Goal: Information Seeking & Learning: Compare options

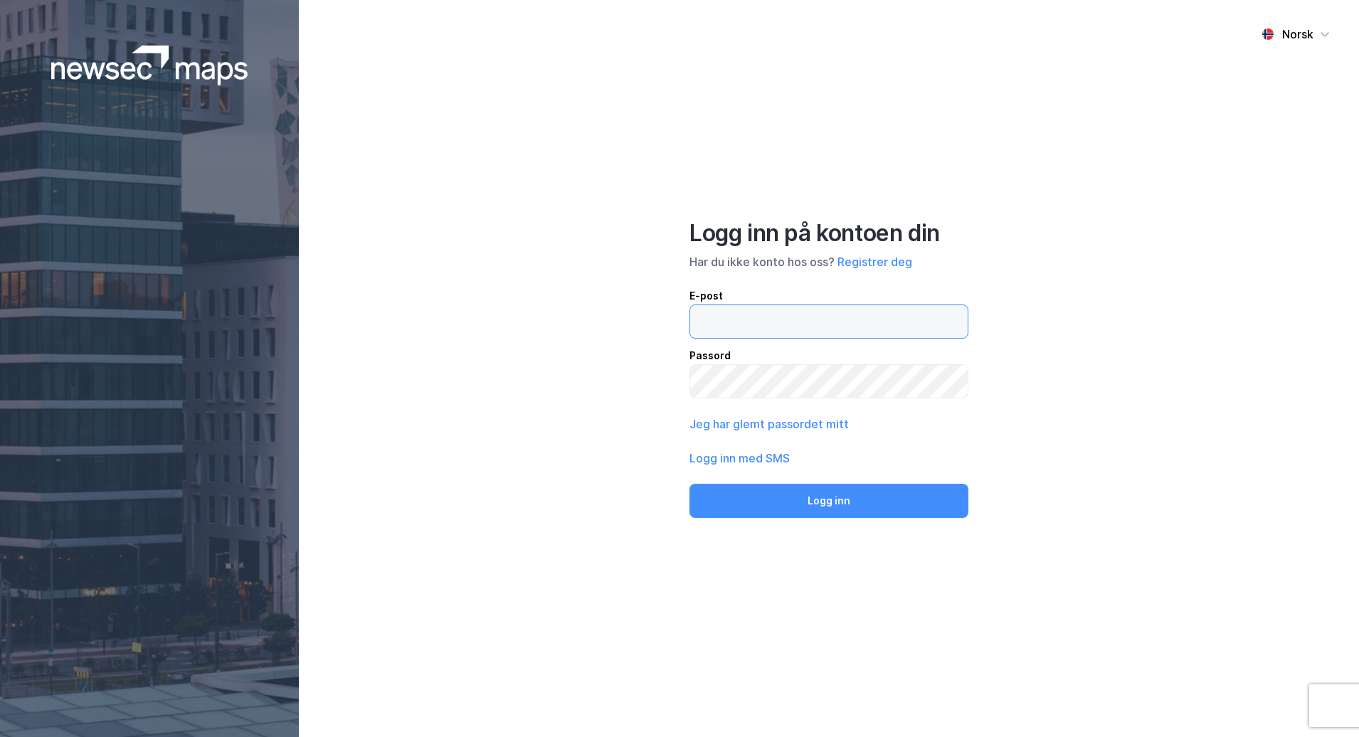
click at [771, 332] on input "email" at bounding box center [828, 321] width 277 height 33
type input "[EMAIL_ADDRESS][DOMAIN_NAME]"
click at [689, 484] on button "Logg inn" at bounding box center [828, 501] width 279 height 34
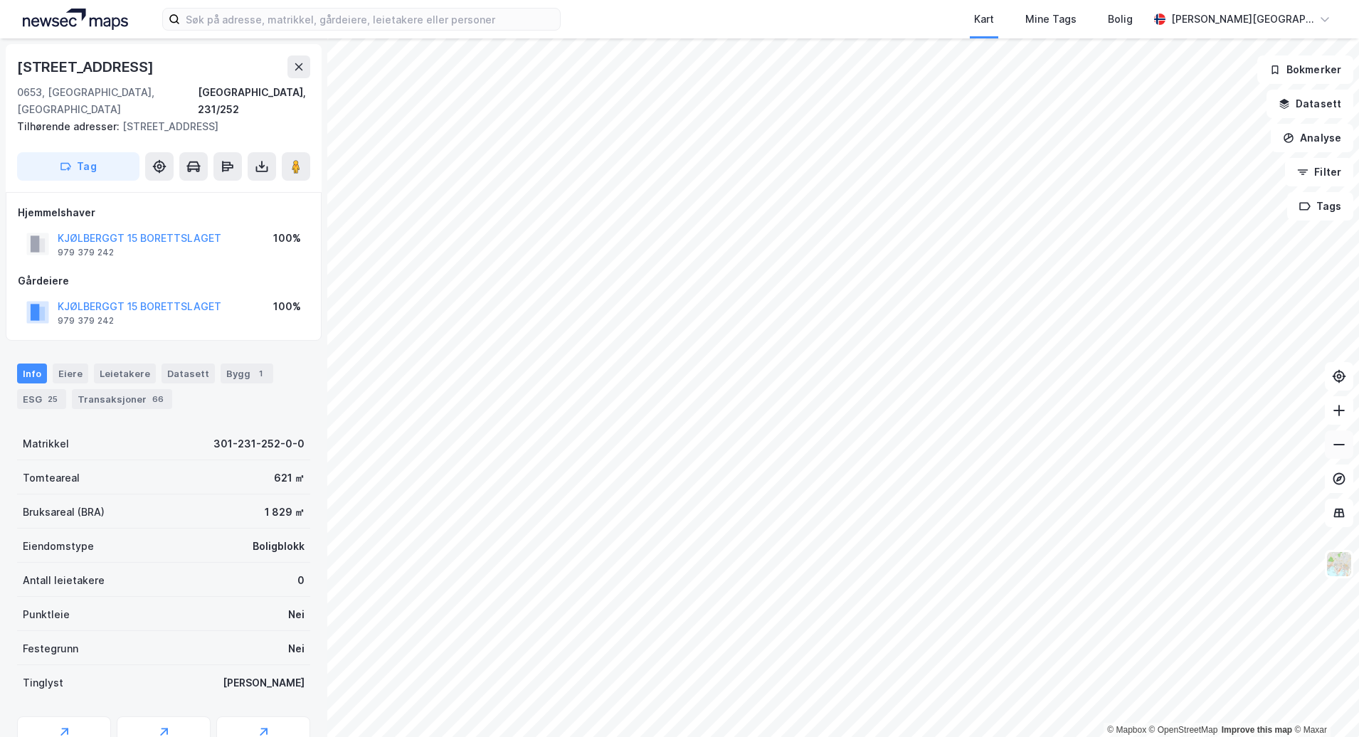
click at [1336, 442] on icon at bounding box center [1339, 445] width 14 height 14
click at [1340, 451] on icon at bounding box center [1339, 445] width 14 height 14
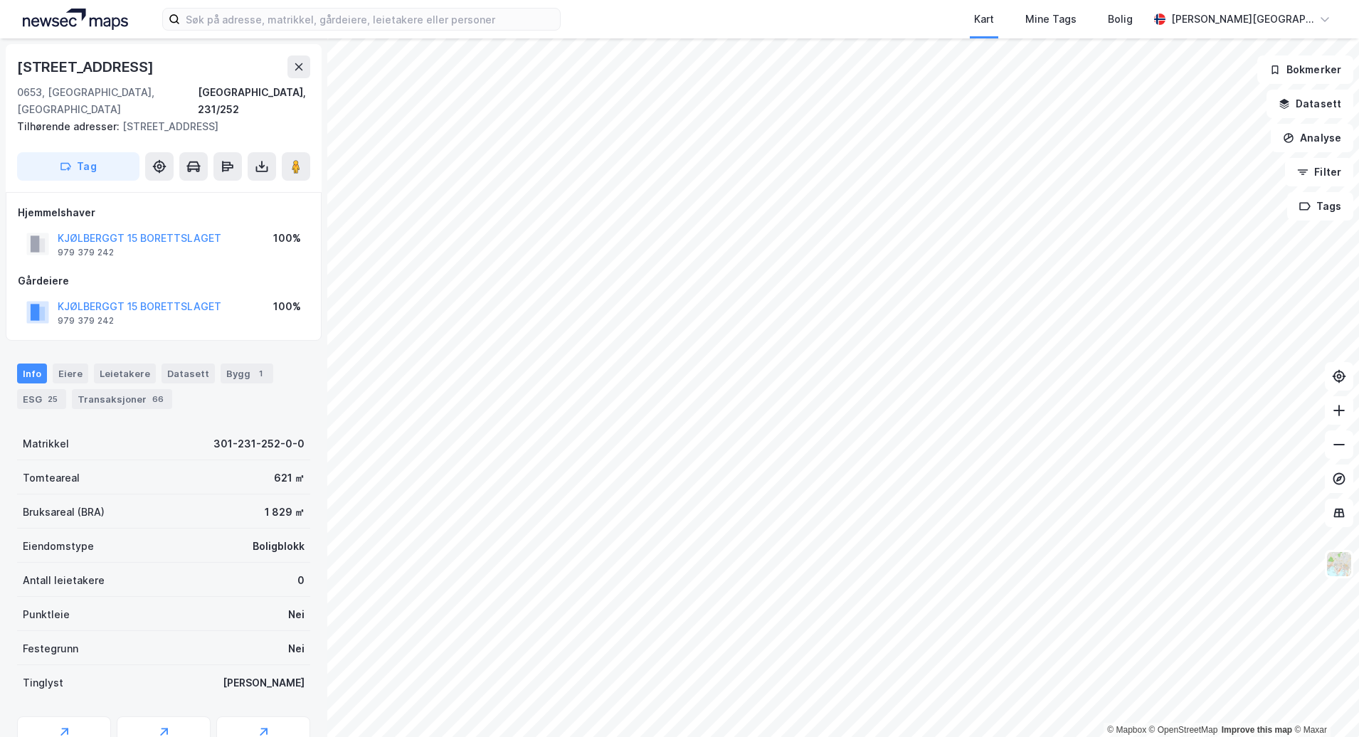
click at [633, 26] on div "Kart Mine Tags Bolig [PERSON_NAME][GEOGRAPHIC_DATA] © Mapbox © OpenStreetMap Im…" at bounding box center [679, 368] width 1359 height 737
click at [1340, 413] on icon at bounding box center [1339, 410] width 14 height 14
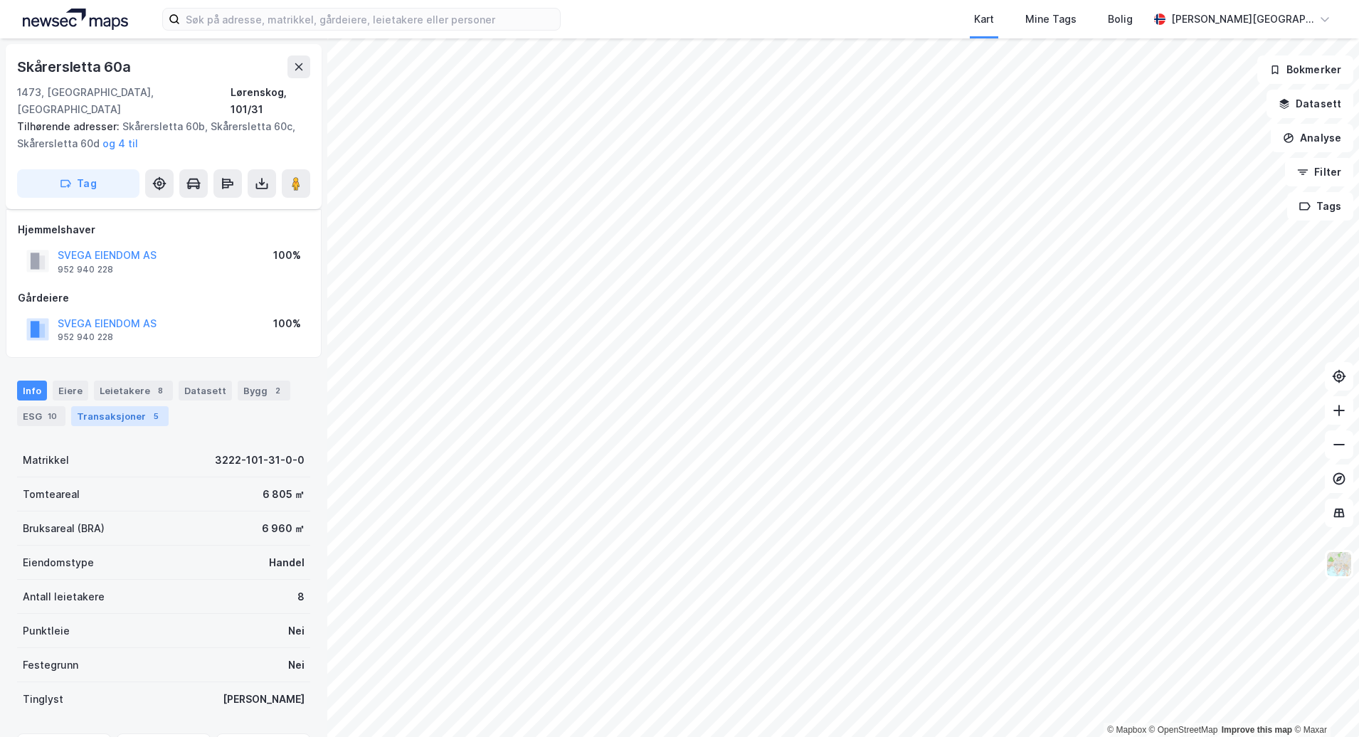
scroll to position [71, 0]
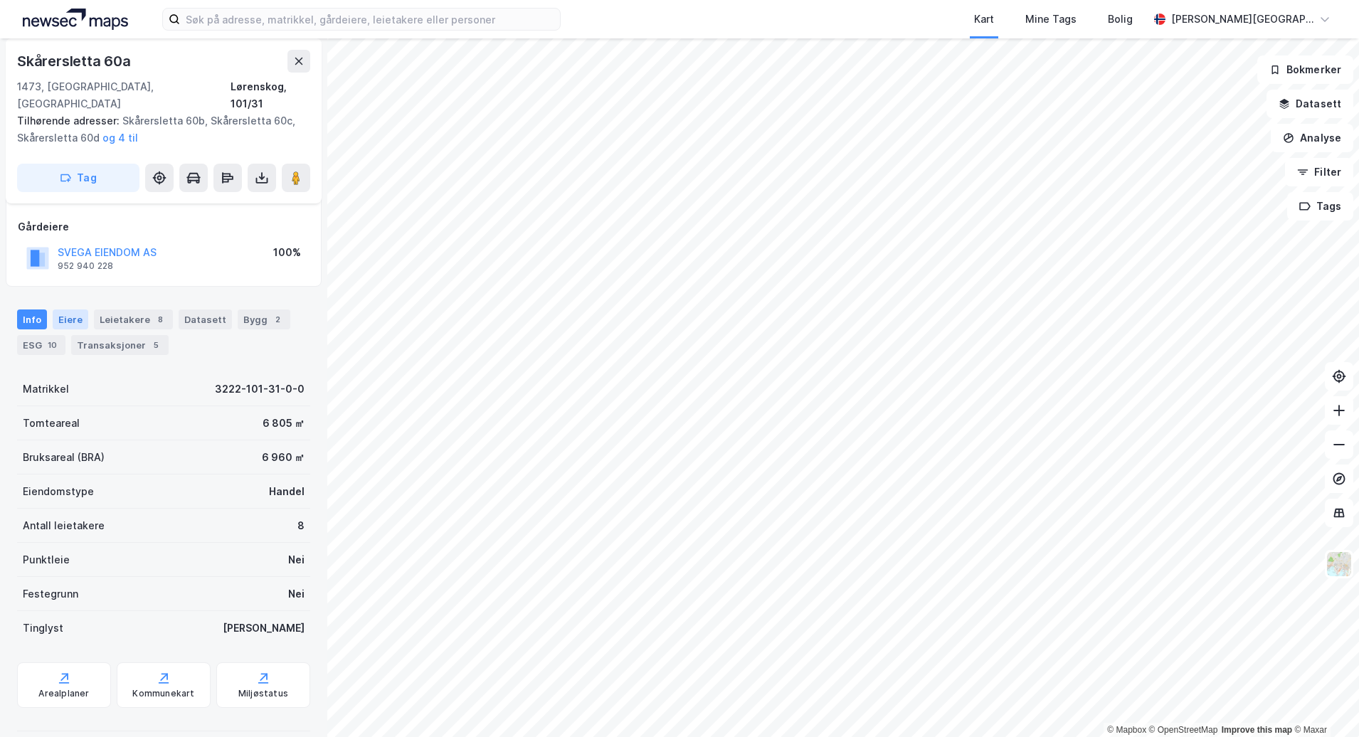
click at [69, 310] on div "Eiere" at bounding box center [71, 320] width 36 height 20
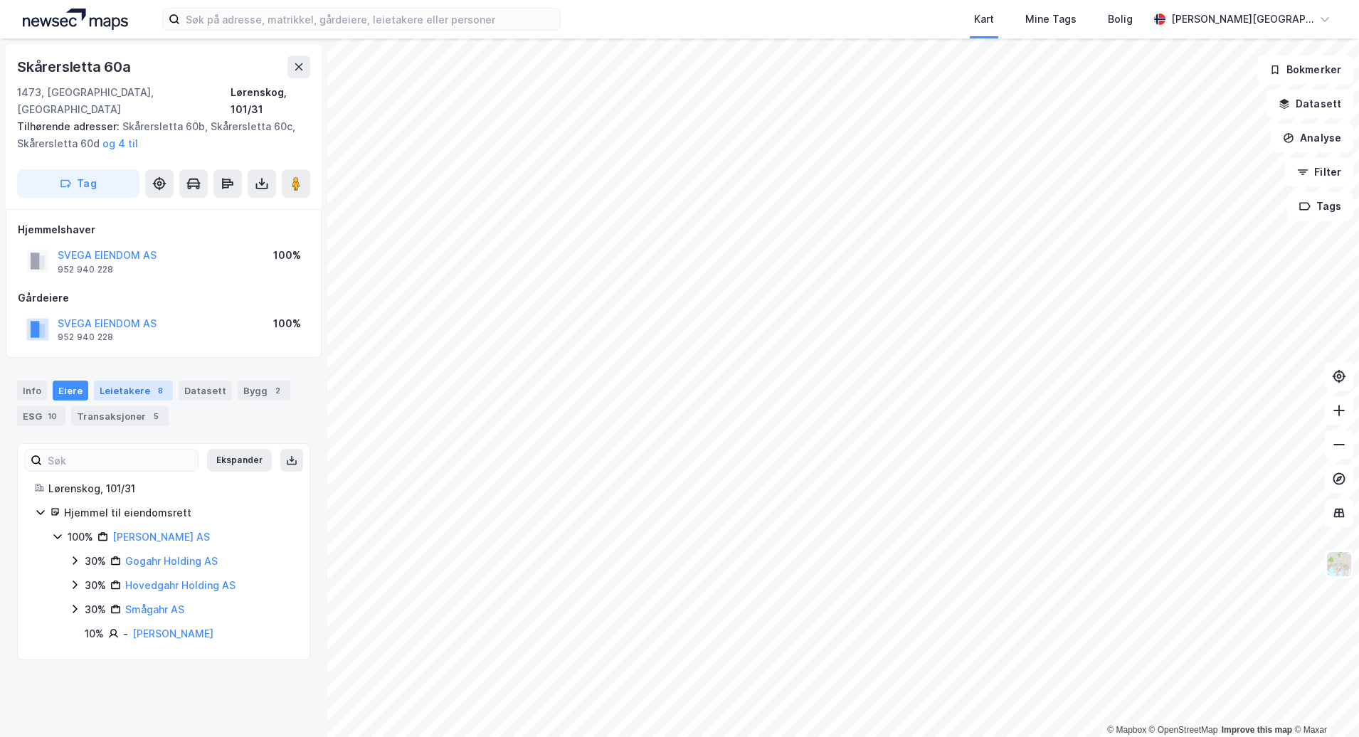
click at [123, 381] on div "Leietakere 8" at bounding box center [133, 391] width 79 height 20
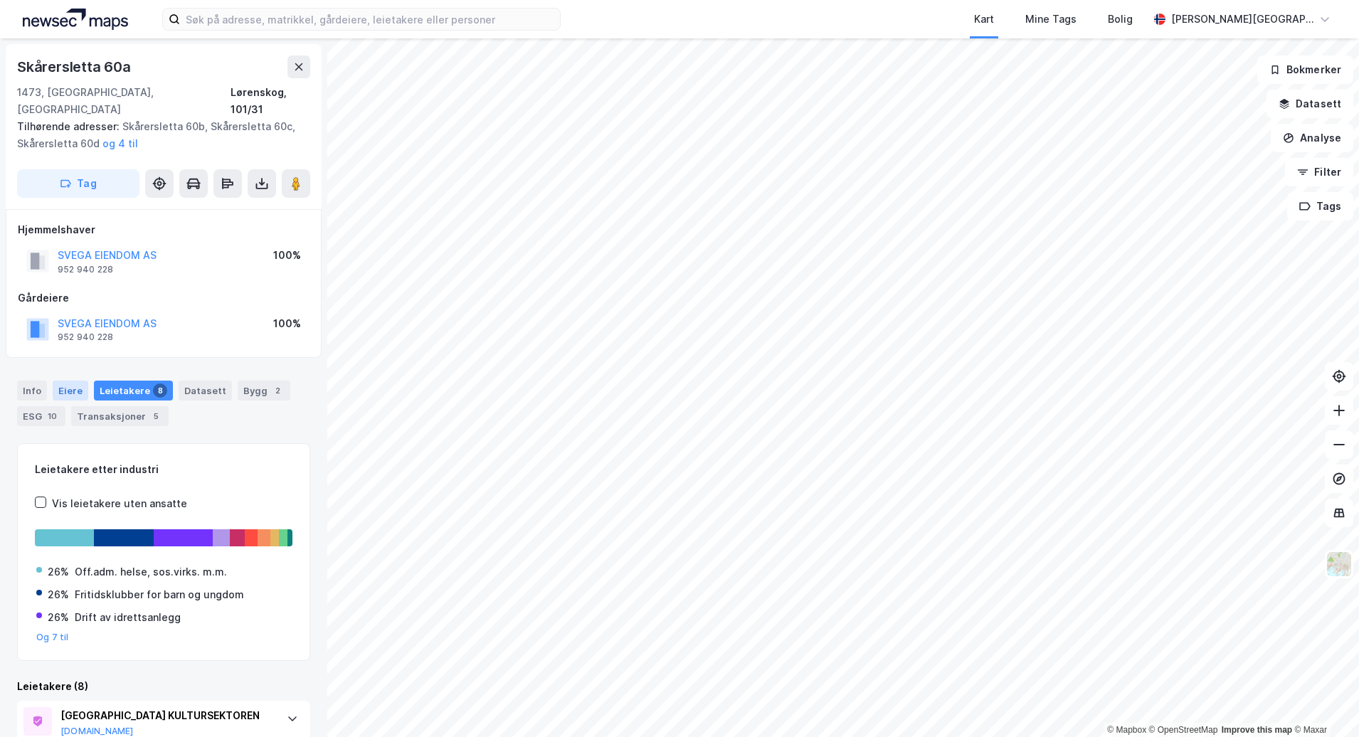
click at [74, 381] on div "Eiere" at bounding box center [71, 391] width 36 height 20
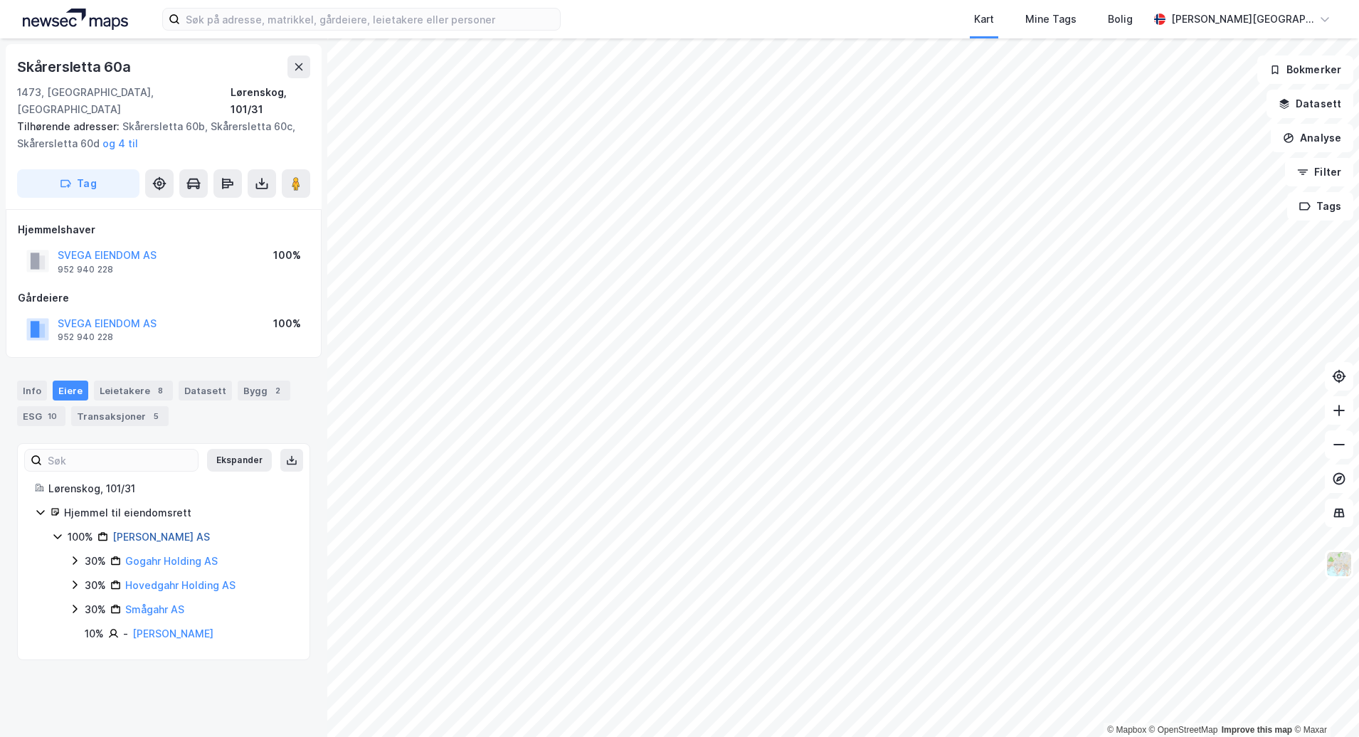
click at [161, 531] on link "[PERSON_NAME] AS" at bounding box center [160, 537] width 97 height 12
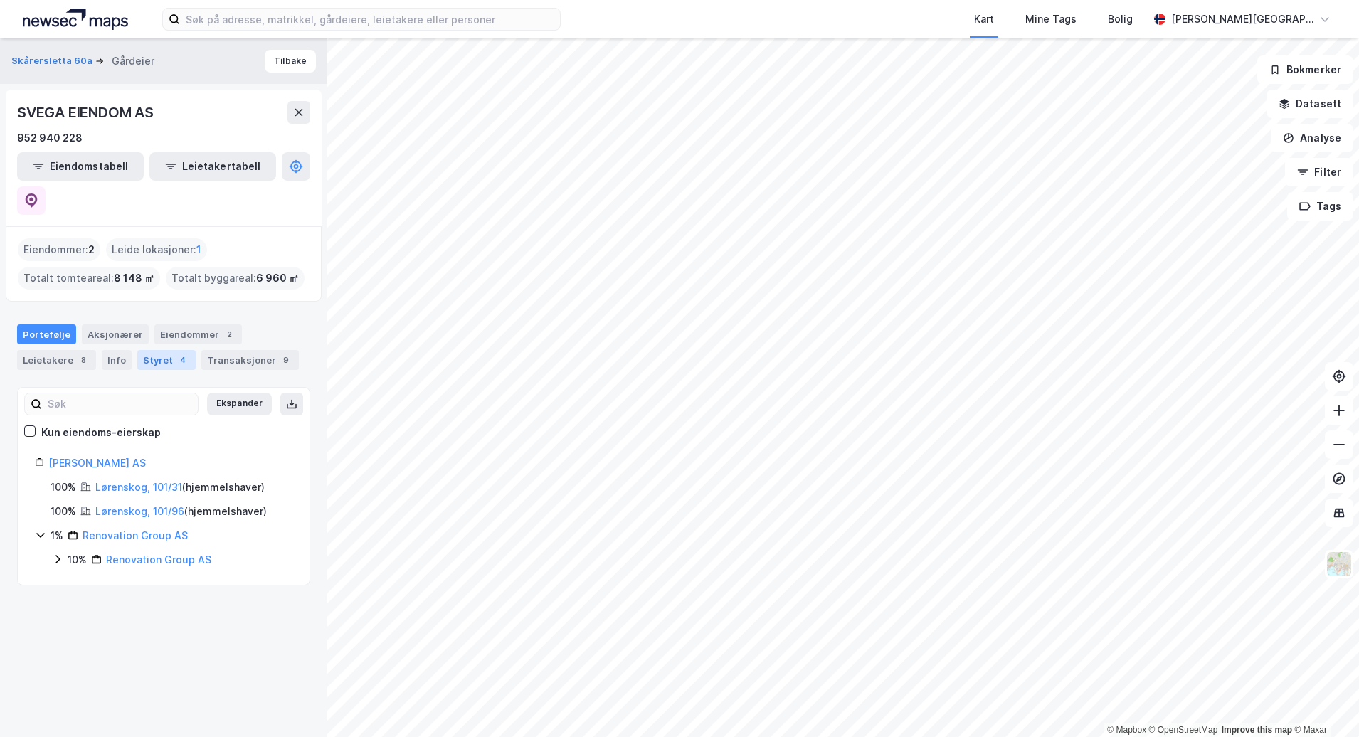
click at [160, 350] on div "Styret 4" at bounding box center [166, 360] width 58 height 20
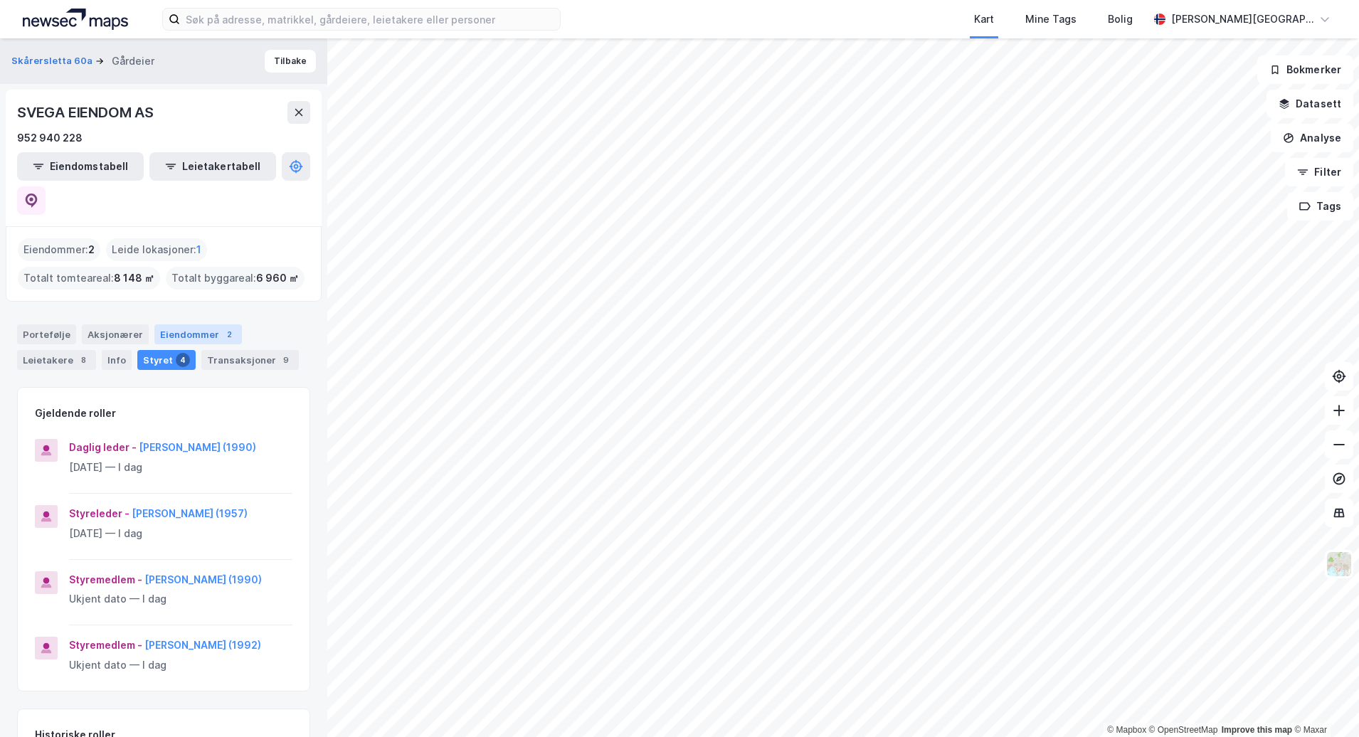
click at [207, 324] on div "Eiendommer 2" at bounding box center [198, 334] width 88 height 20
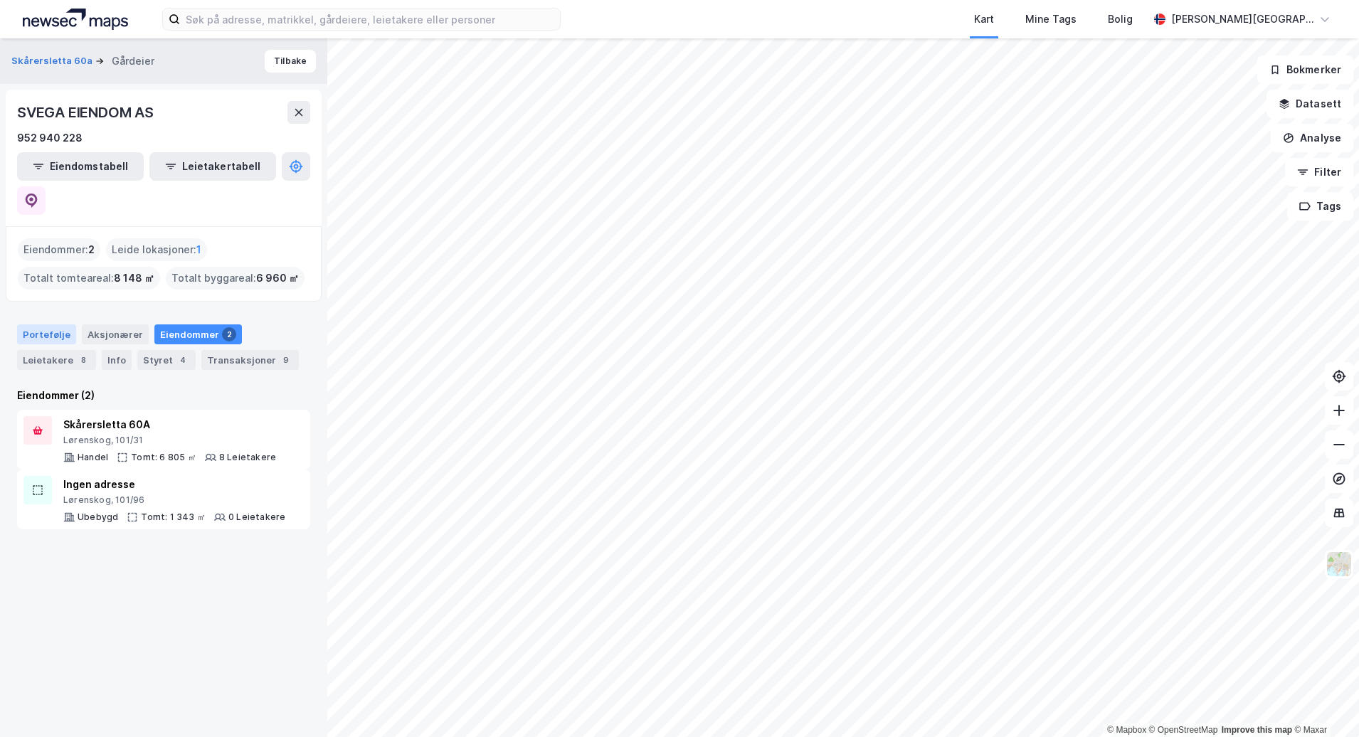
click at [51, 324] on div "Portefølje" at bounding box center [46, 334] width 59 height 20
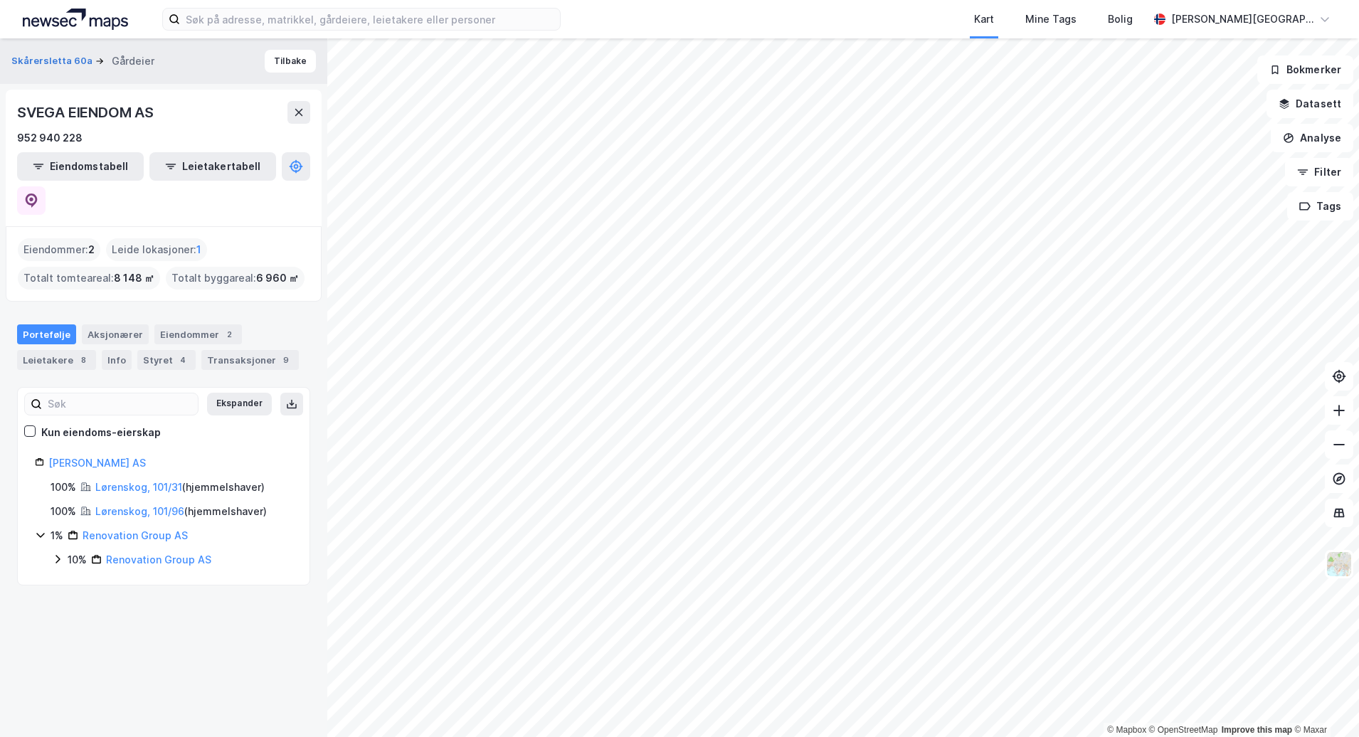
click at [107, 568] on div "Skårersletta 60a Gårdeier Tilbake SVEGA EIENDOM AS 952 940 228 Eiendomstabell L…" at bounding box center [163, 387] width 327 height 699
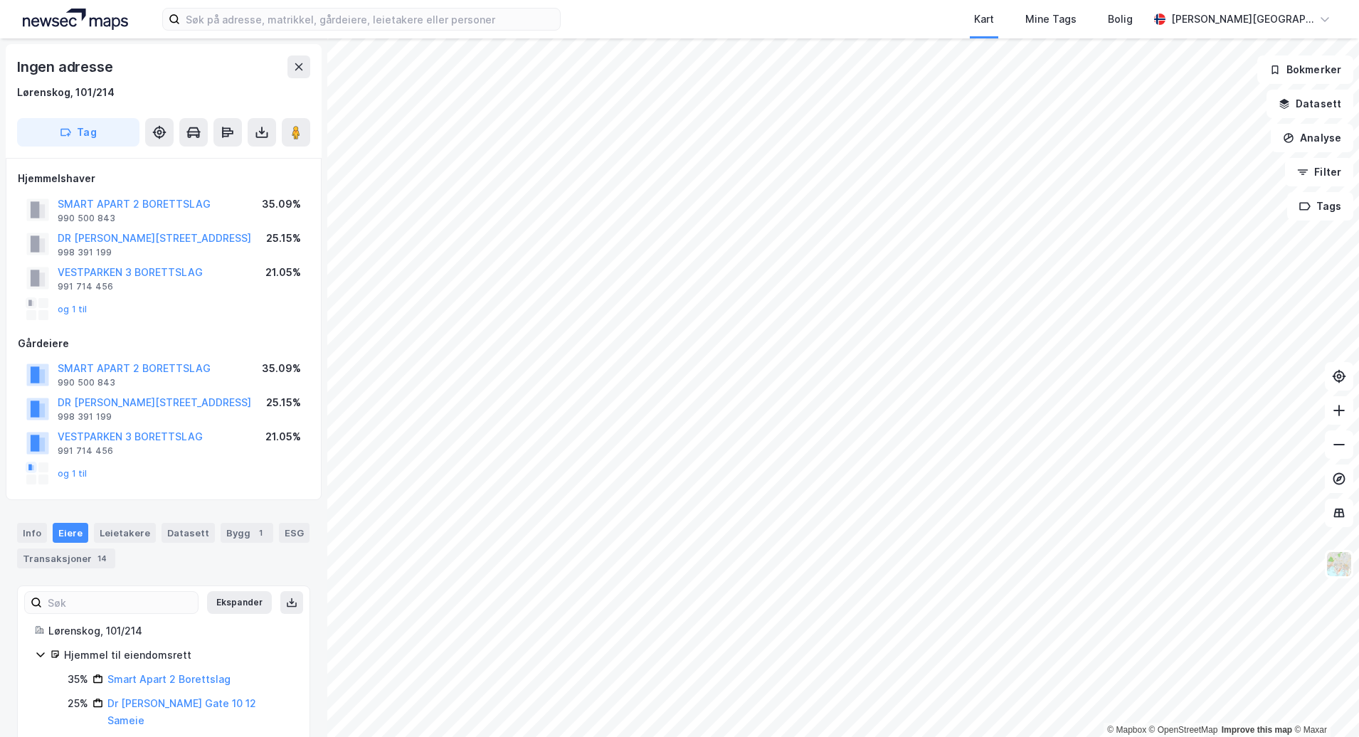
scroll to position [4, 0]
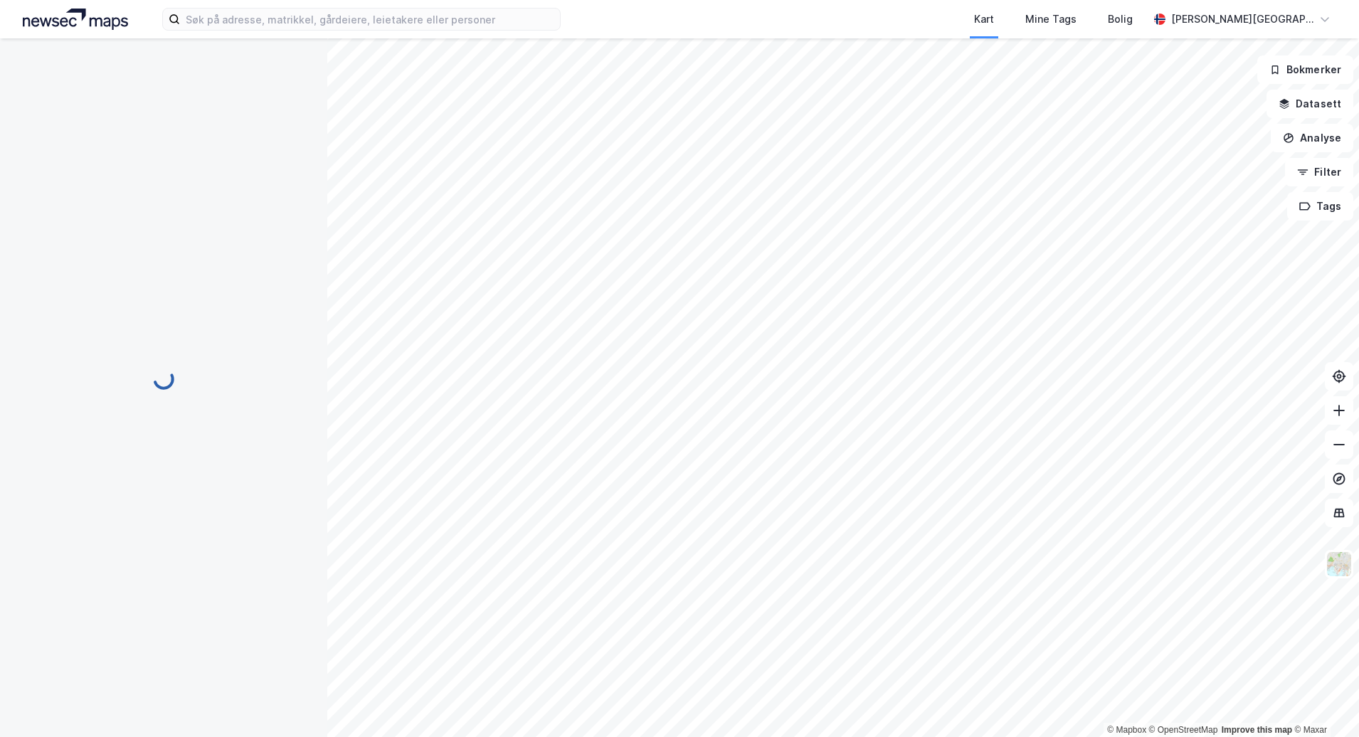
scroll to position [4, 0]
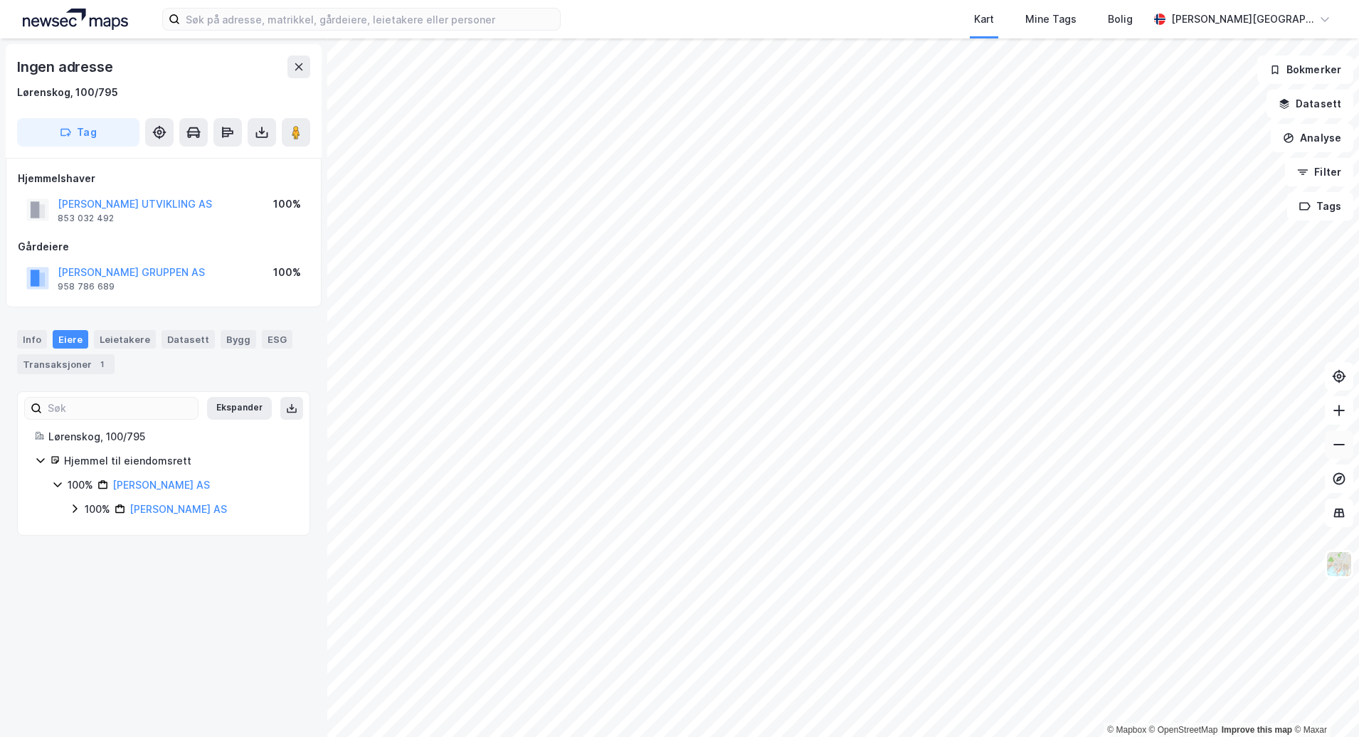
click at [1335, 444] on icon at bounding box center [1339, 445] width 14 height 14
click at [1332, 442] on icon at bounding box center [1339, 445] width 14 height 14
click at [1334, 413] on icon at bounding box center [1339, 410] width 14 height 14
click at [1333, 416] on icon at bounding box center [1339, 410] width 14 height 14
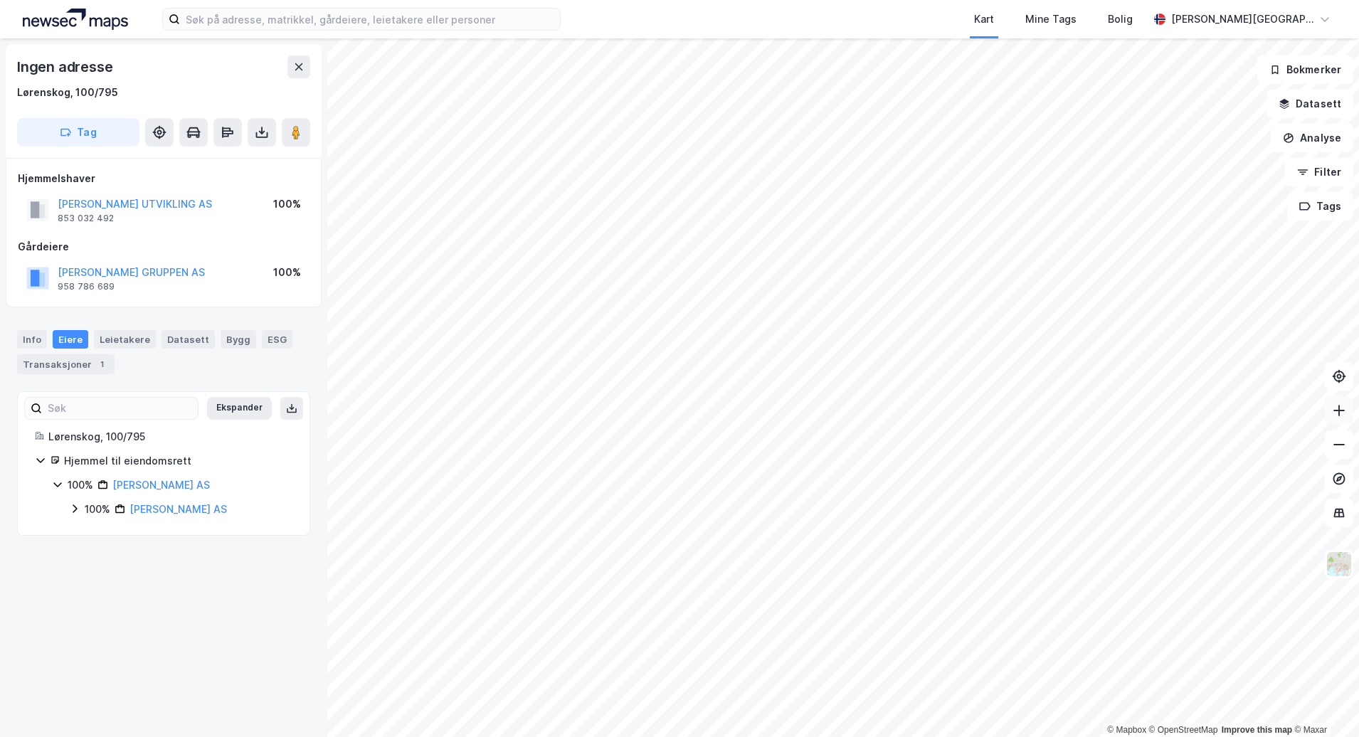
click at [1330, 414] on button at bounding box center [1339, 410] width 28 height 28
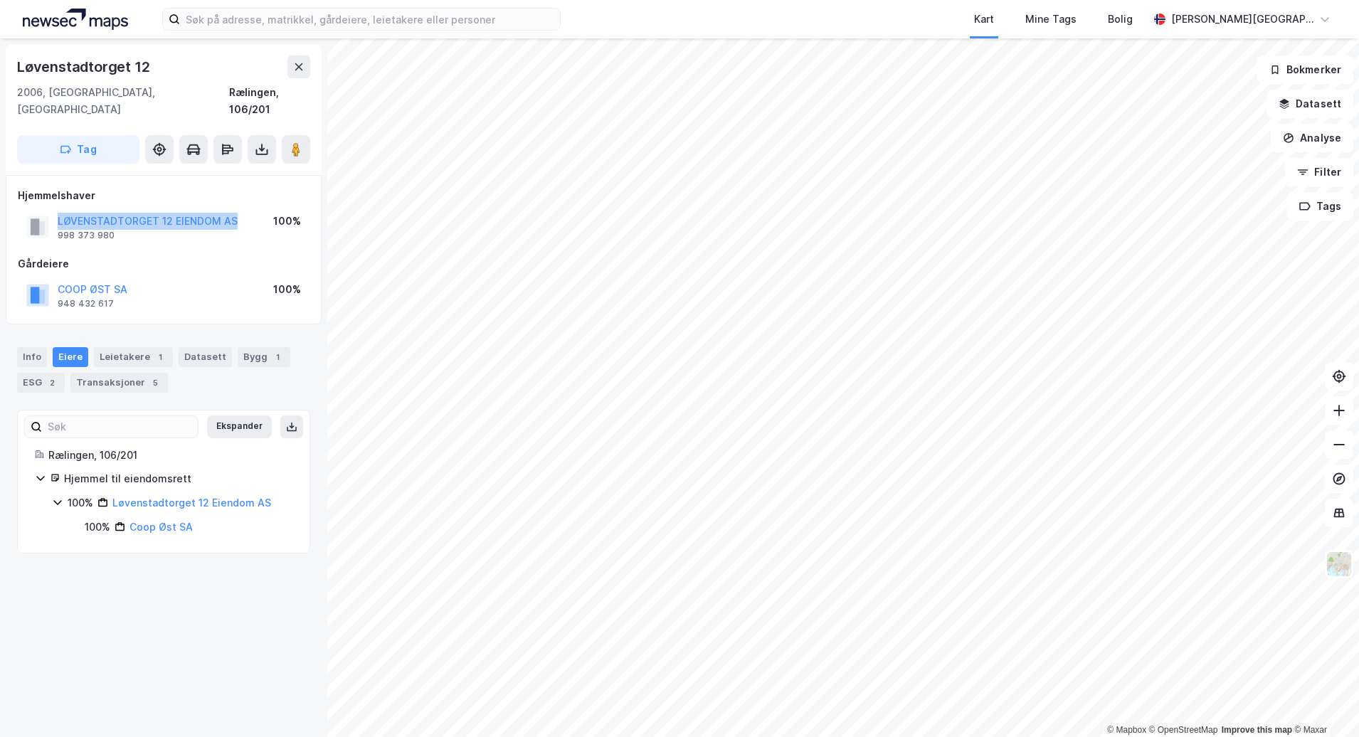
drag, startPoint x: 55, startPoint y: 204, endPoint x: 251, endPoint y: 206, distance: 196.4
click at [251, 210] on div "LØVENSTADTORGET 12 EIENDOM AS 998 373 980 100%" at bounding box center [164, 227] width 292 height 34
copy button "LØVENSTADTORGET 12 EIENDOM AS"
click at [214, 255] on div "Gårdeiere" at bounding box center [164, 263] width 292 height 17
click at [146, 349] on div "Leietakere 1" at bounding box center [133, 357] width 79 height 20
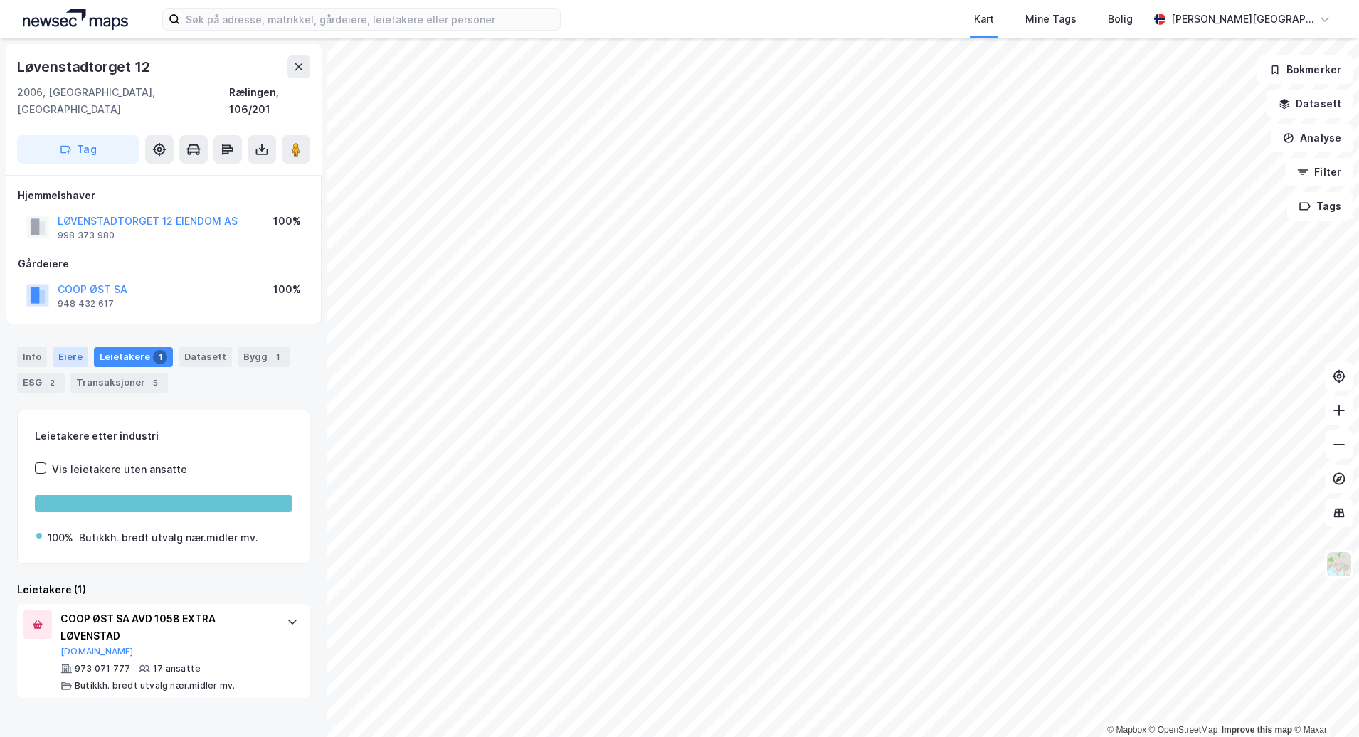
click at [65, 347] on div "Eiere" at bounding box center [71, 357] width 36 height 20
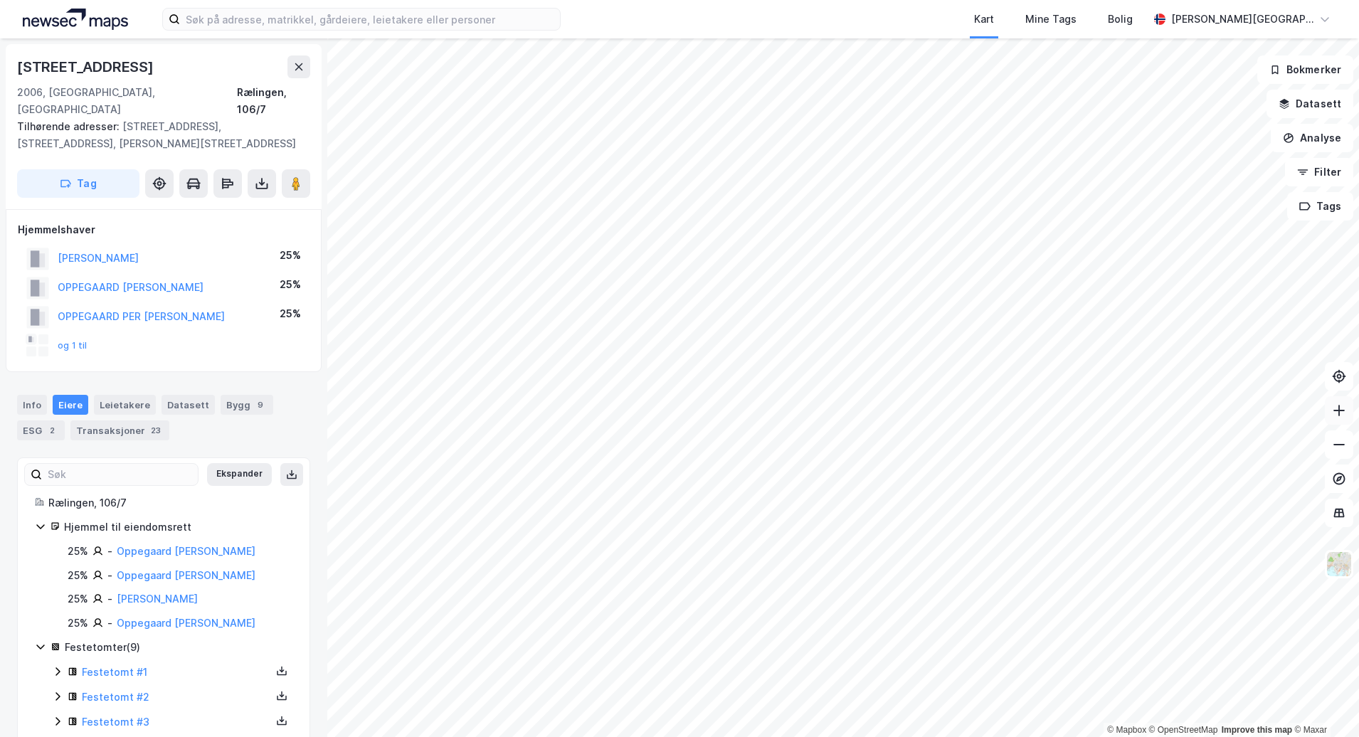
scroll to position [4, 0]
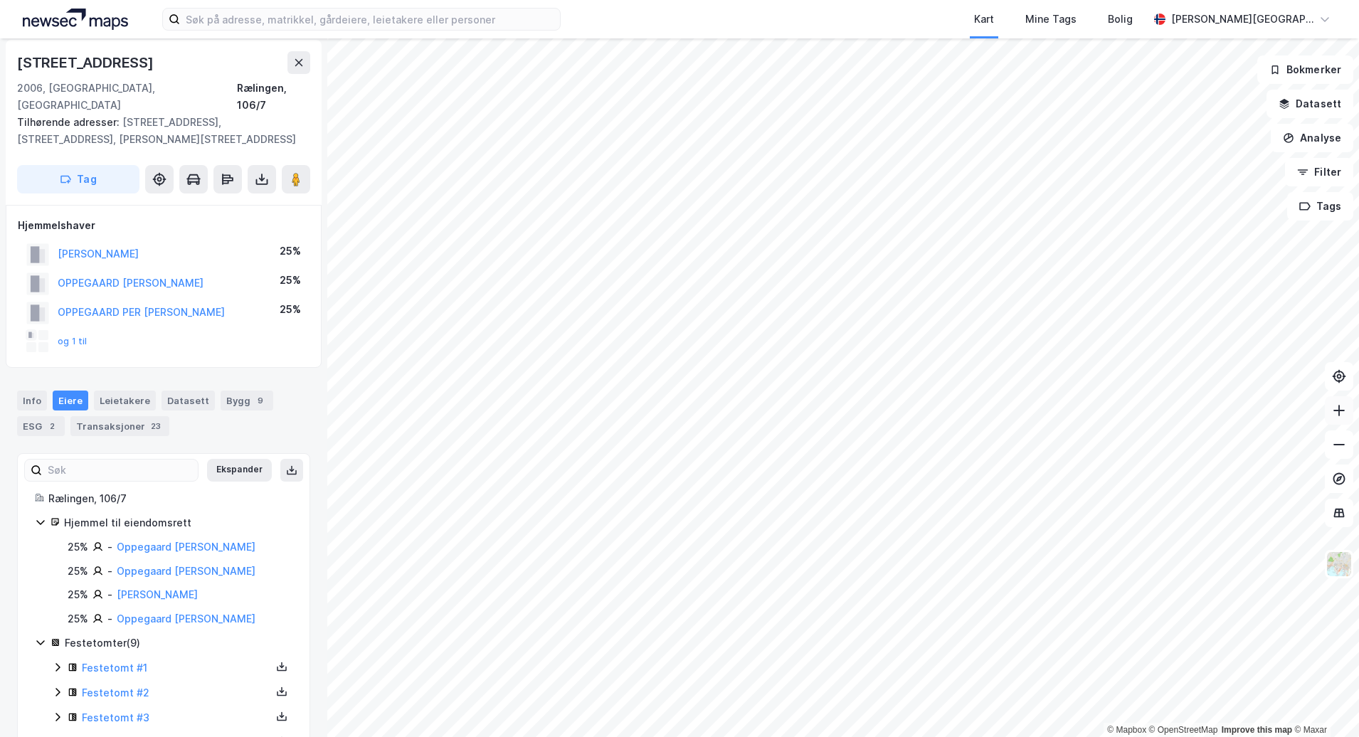
click at [1345, 420] on button at bounding box center [1339, 410] width 28 height 28
click at [1338, 409] on icon at bounding box center [1339, 410] width 14 height 14
click at [1333, 452] on button at bounding box center [1339, 444] width 28 height 28
click at [1332, 418] on button at bounding box center [1339, 410] width 28 height 28
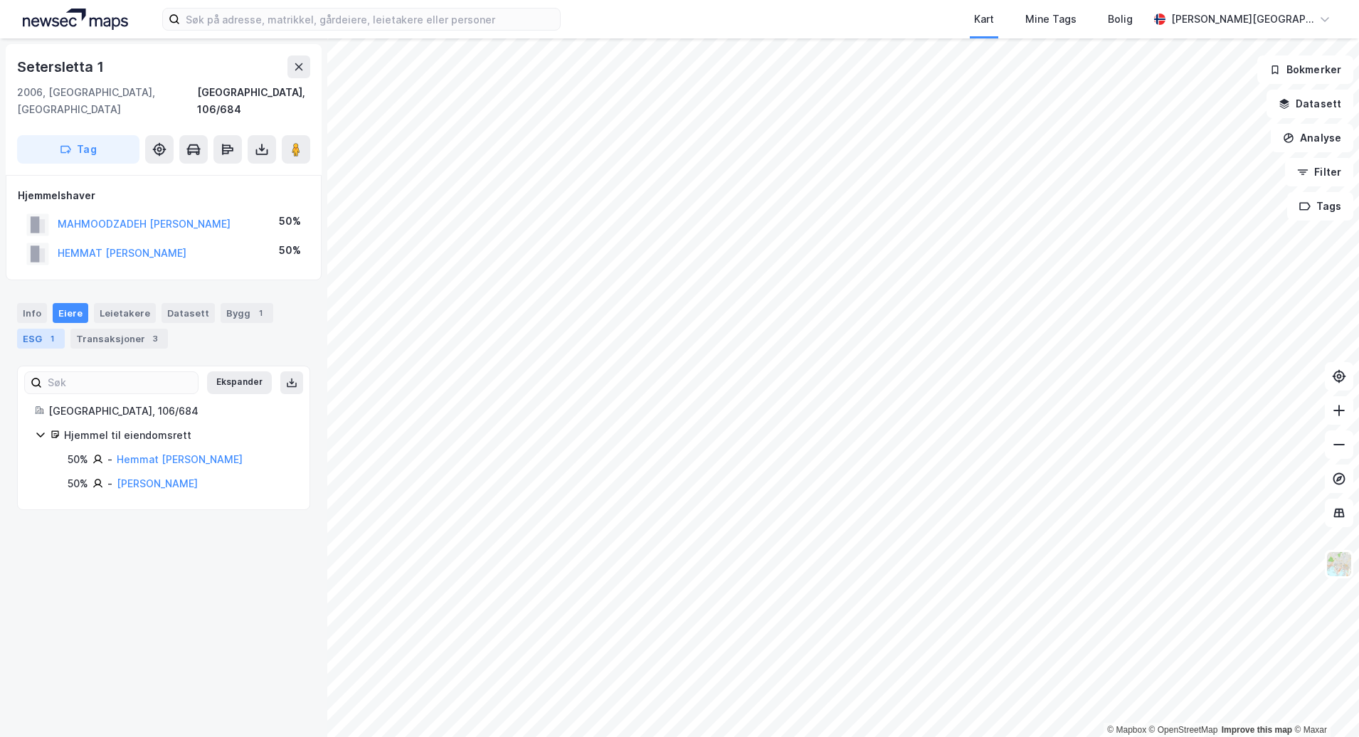
click at [34, 329] on div "ESG 1" at bounding box center [41, 339] width 48 height 20
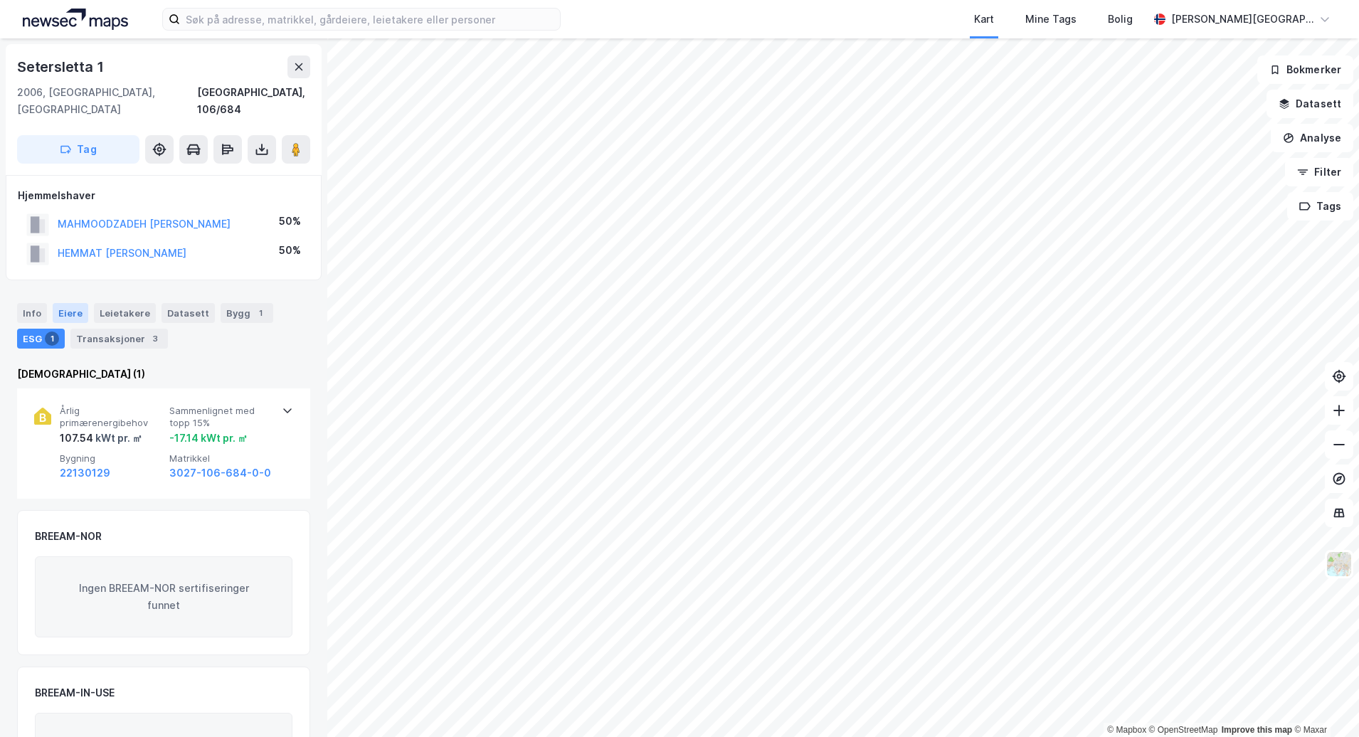
click at [74, 303] on div "Eiere" at bounding box center [71, 313] width 36 height 20
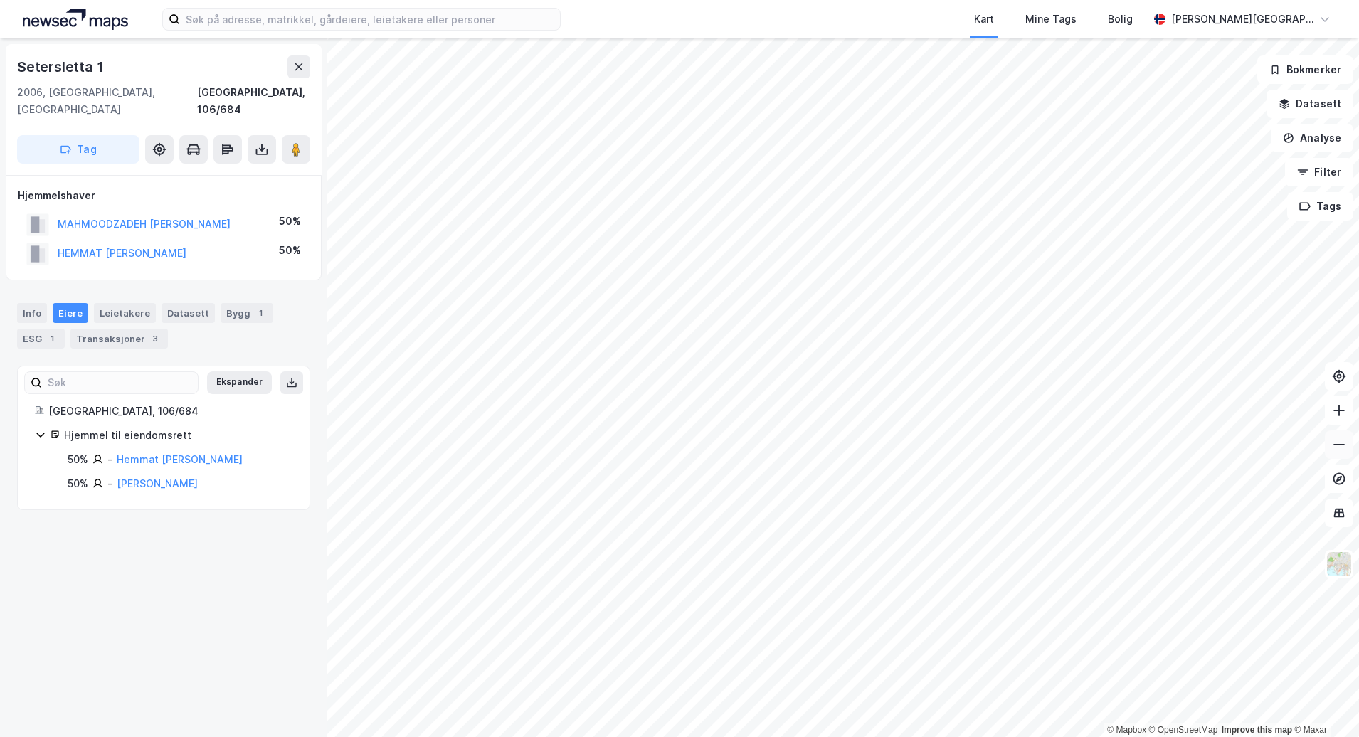
click at [1340, 445] on icon at bounding box center [1339, 445] width 14 height 14
click at [1338, 447] on icon at bounding box center [1339, 445] width 14 height 14
click at [1348, 442] on button at bounding box center [1339, 444] width 28 height 28
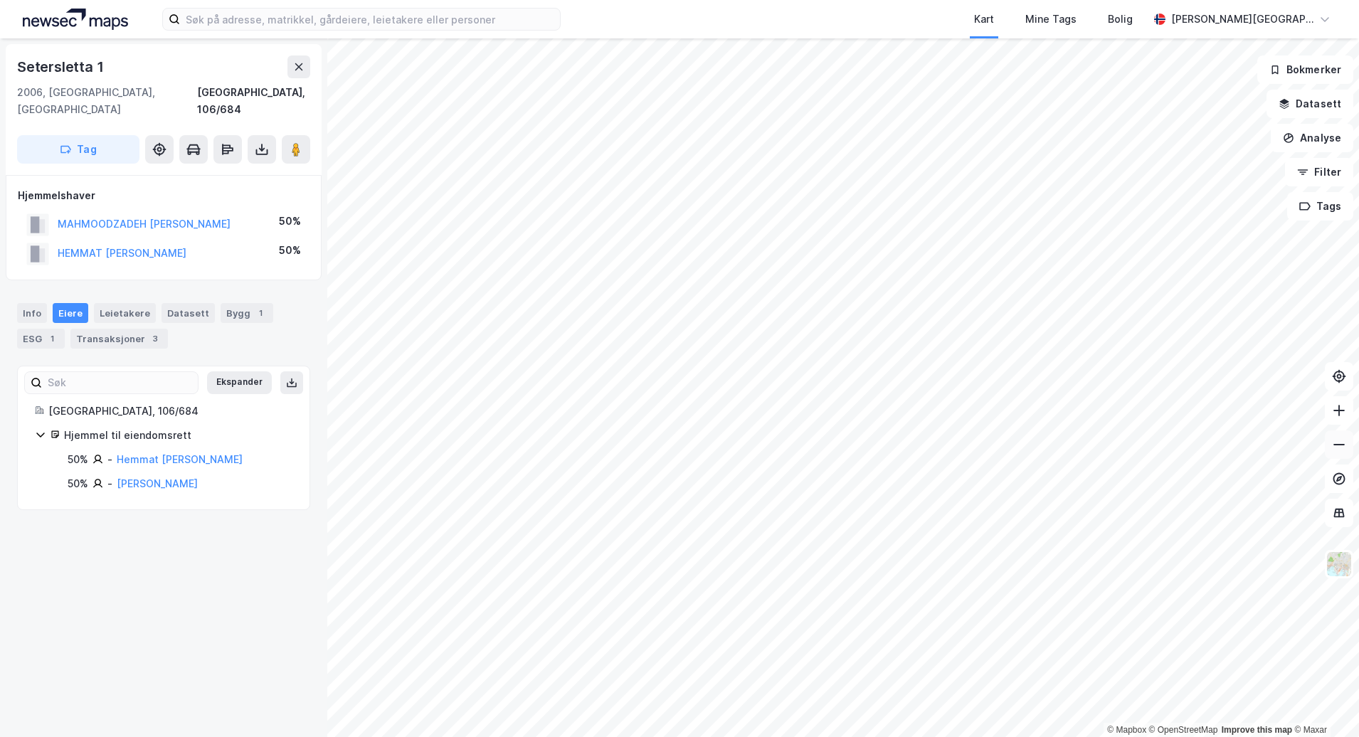
click at [1348, 442] on button at bounding box center [1339, 444] width 28 height 28
click at [1348, 443] on button at bounding box center [1339, 444] width 28 height 28
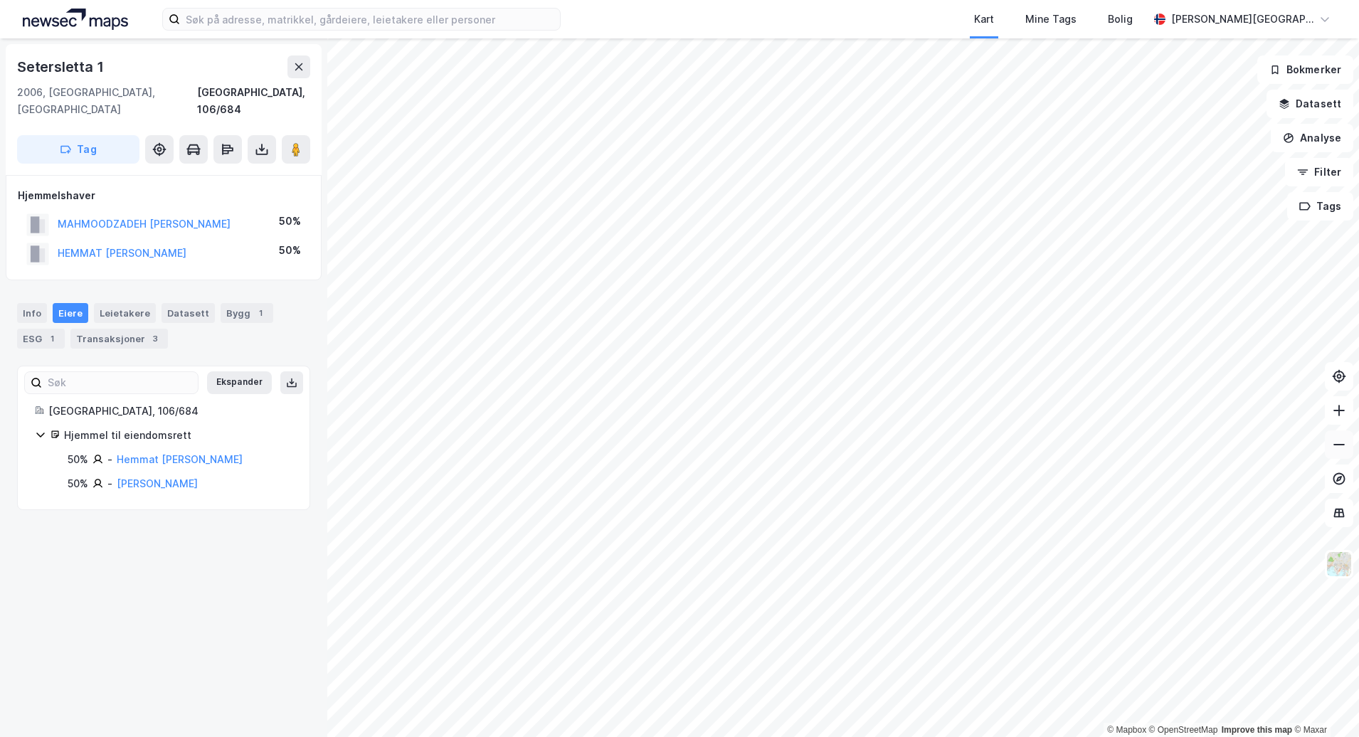
click at [1348, 443] on button at bounding box center [1339, 444] width 28 height 28
click at [40, 433] on icon at bounding box center [40, 435] width 8 height 5
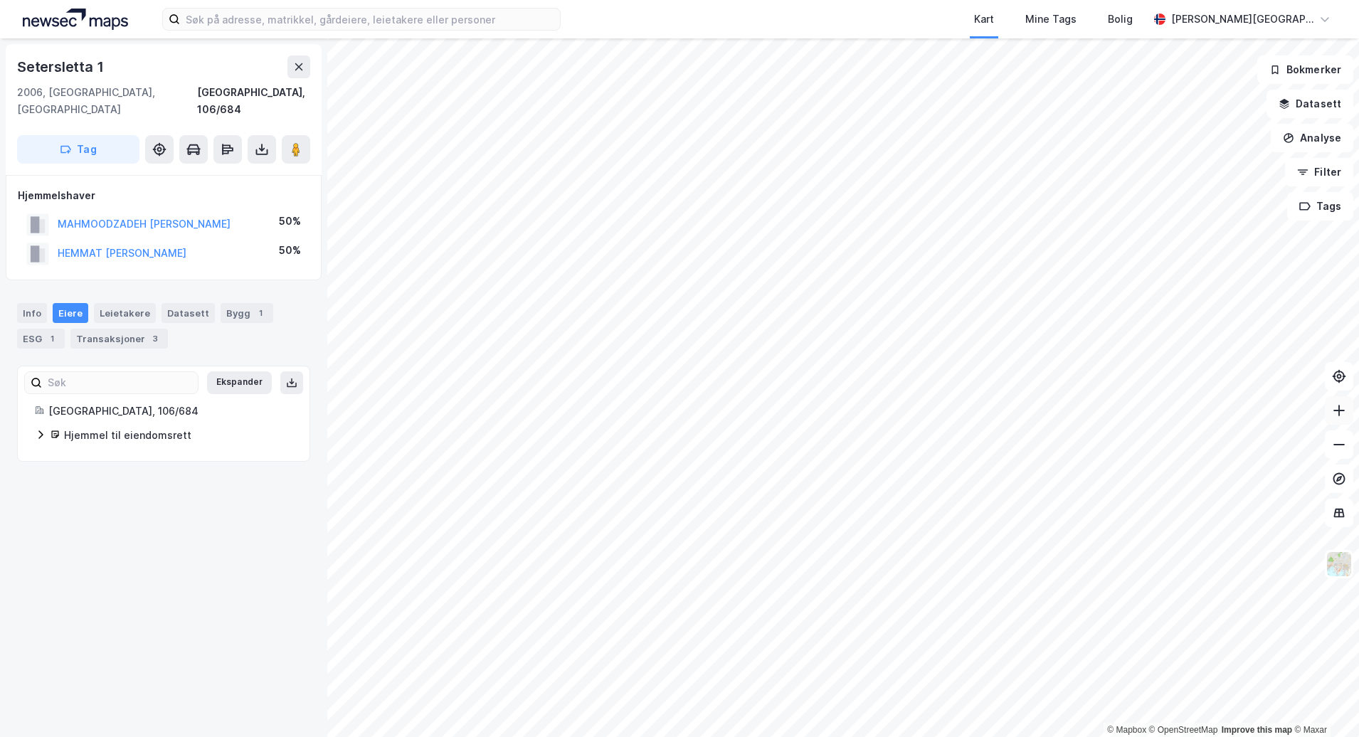
click at [1334, 406] on icon at bounding box center [1339, 410] width 14 height 14
click at [1335, 418] on button at bounding box center [1339, 410] width 28 height 28
click at [1345, 416] on icon at bounding box center [1339, 410] width 14 height 14
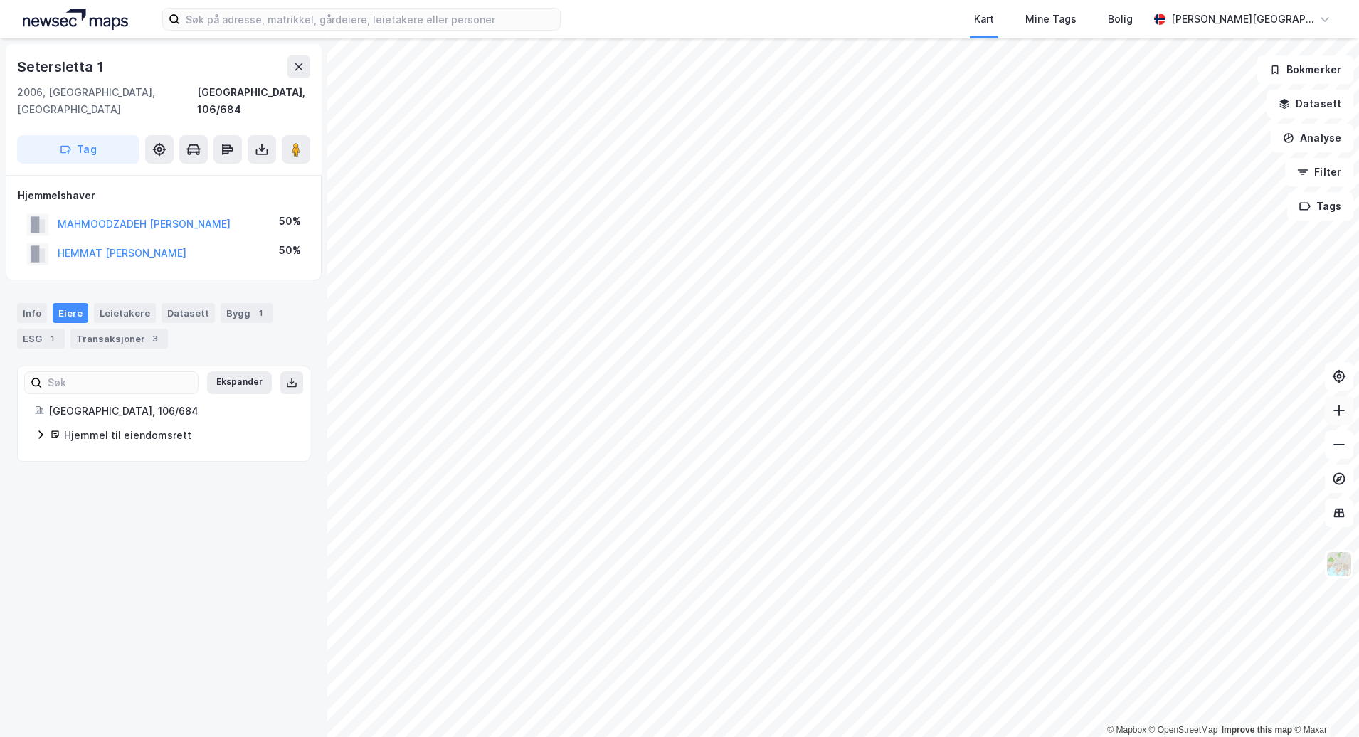
click at [1345, 416] on icon at bounding box center [1339, 410] width 14 height 14
click at [1339, 409] on icon at bounding box center [1338, 410] width 1 height 11
click at [736, 6] on div "Kart Mine Tags Bolig [PERSON_NAME] © Mapbox © OpenStreetMap Improve this map © …" at bounding box center [679, 368] width 1359 height 737
click at [1335, 416] on icon at bounding box center [1339, 410] width 14 height 14
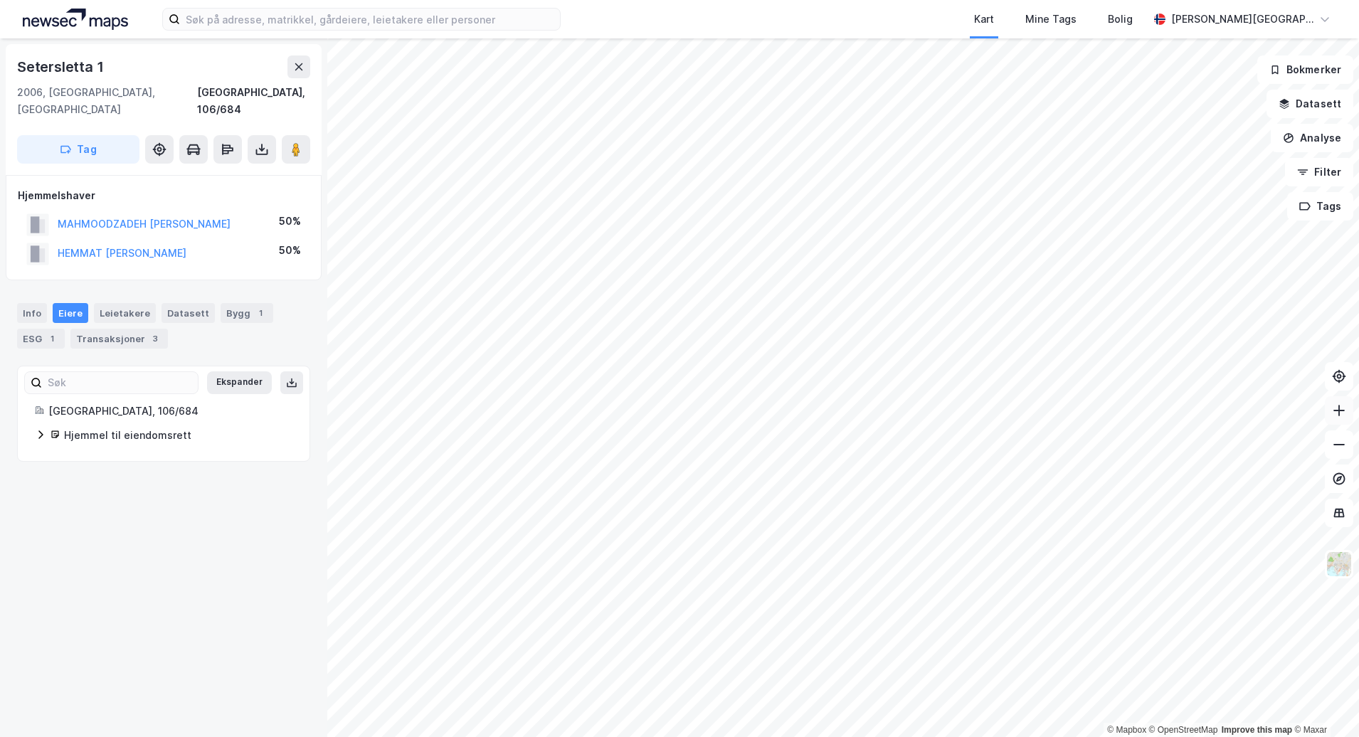
drag, startPoint x: 1335, startPoint y: 416, endPoint x: 1325, endPoint y: 417, distance: 10.0
click at [1334, 416] on icon at bounding box center [1339, 410] width 14 height 14
click at [1345, 416] on icon at bounding box center [1339, 410] width 14 height 14
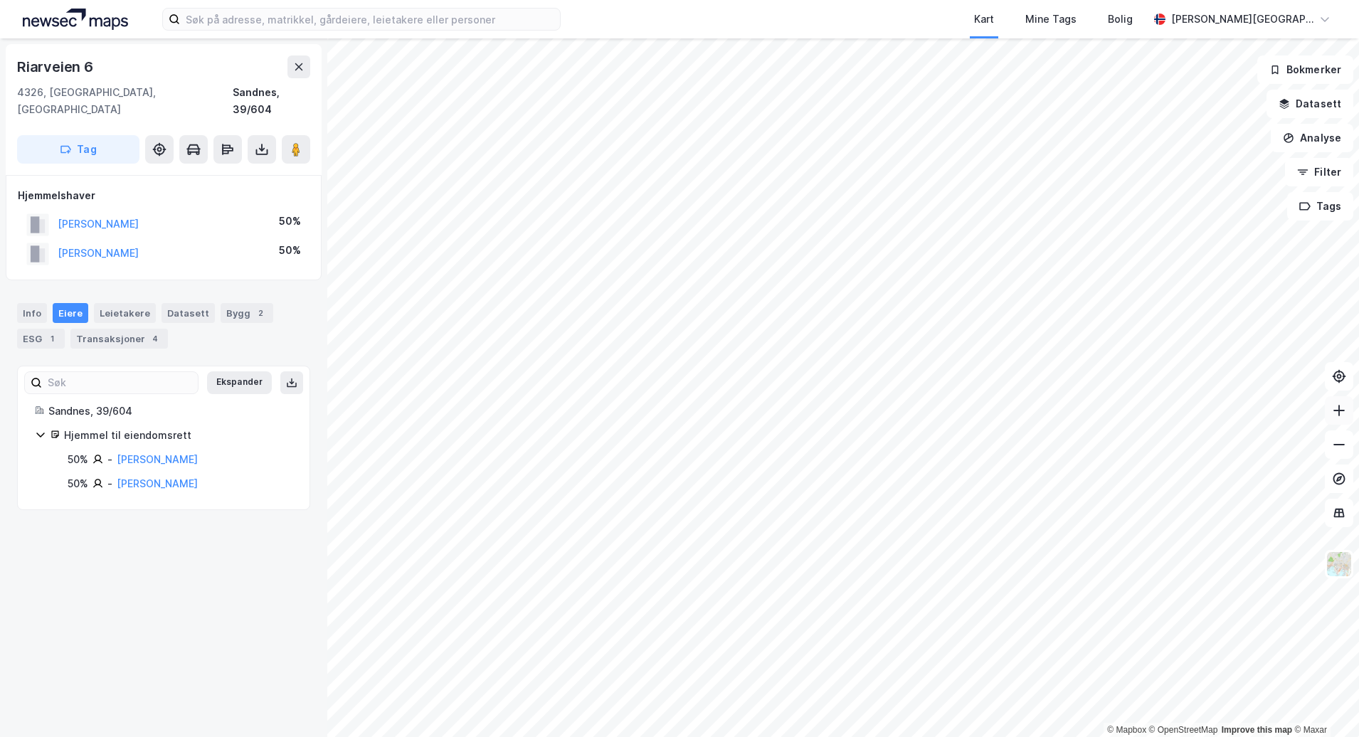
click at [1335, 413] on icon at bounding box center [1339, 410] width 14 height 14
drag, startPoint x: 1335, startPoint y: 413, endPoint x: 1326, endPoint y: 413, distance: 10.0
click at [1331, 413] on button at bounding box center [1339, 410] width 28 height 28
click at [1331, 452] on button at bounding box center [1339, 444] width 28 height 28
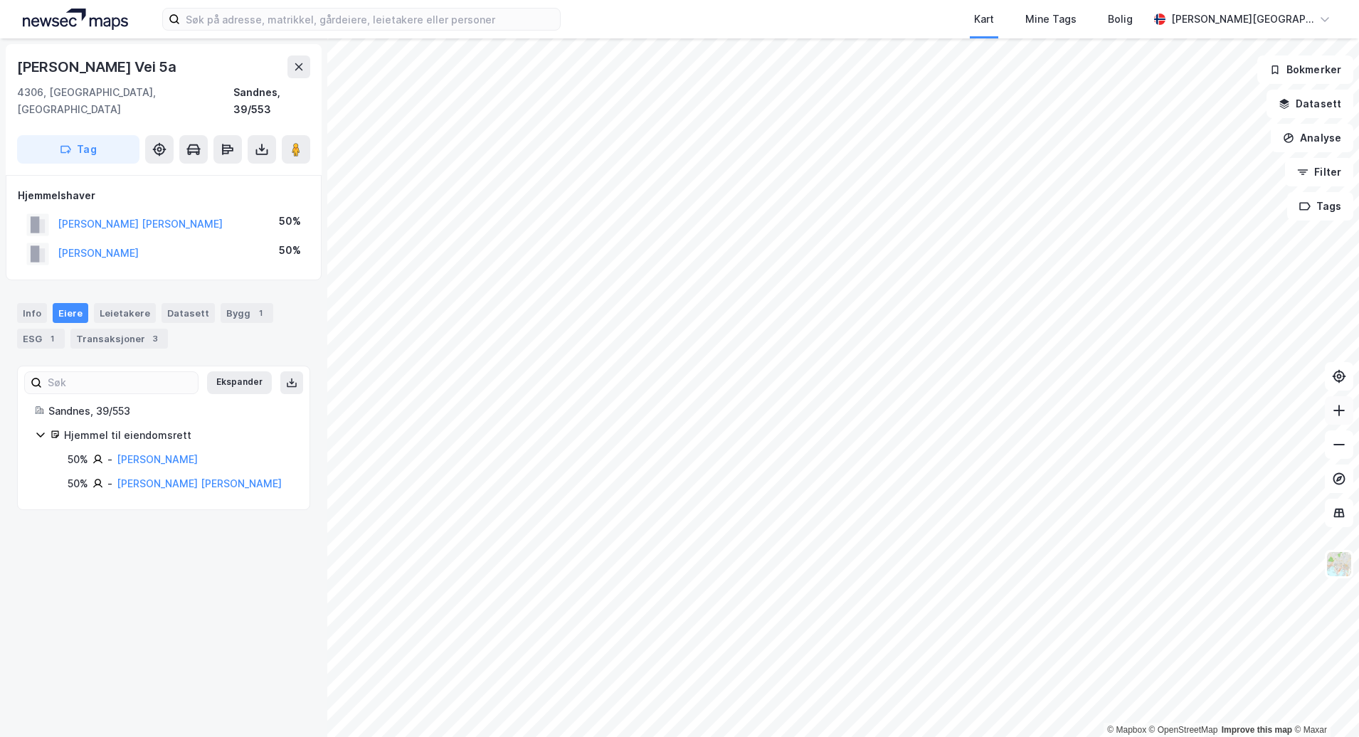
click at [1343, 420] on button at bounding box center [1339, 410] width 28 height 28
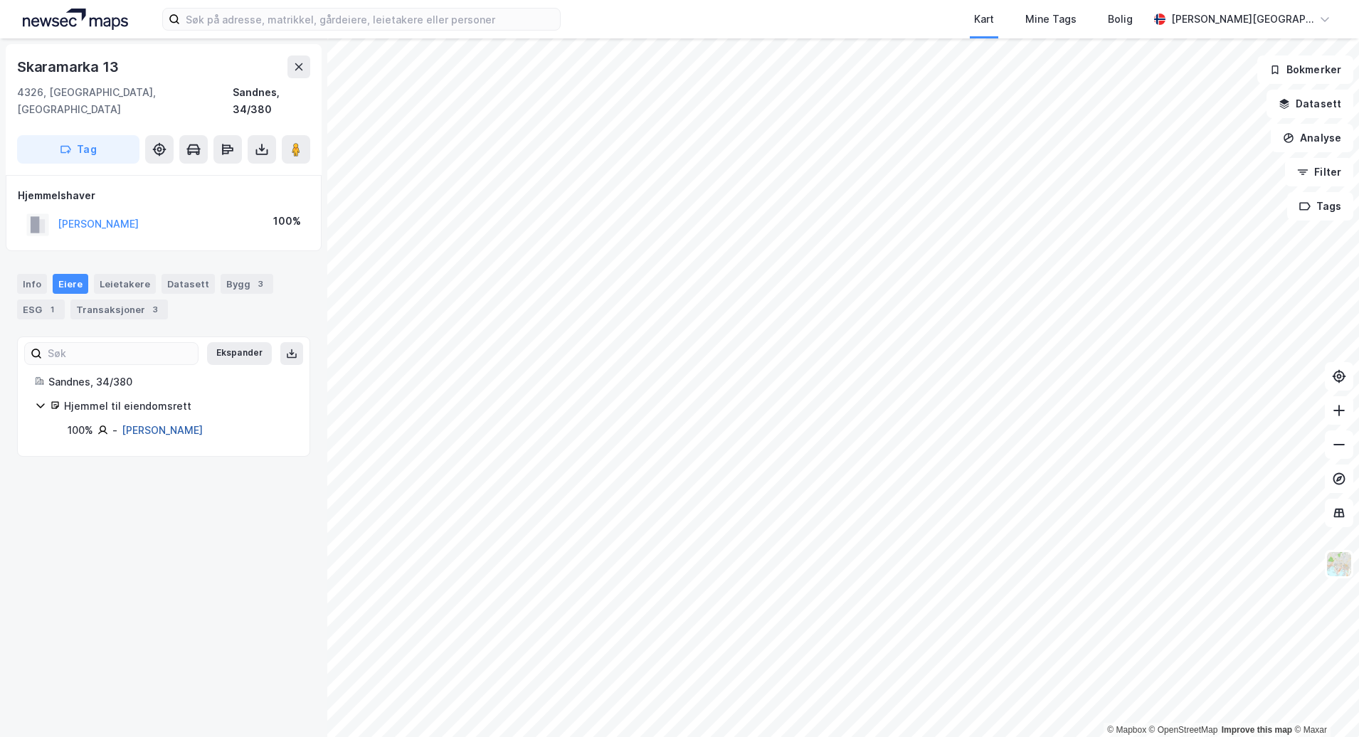
click at [165, 424] on link "[PERSON_NAME]" at bounding box center [162, 430] width 81 height 12
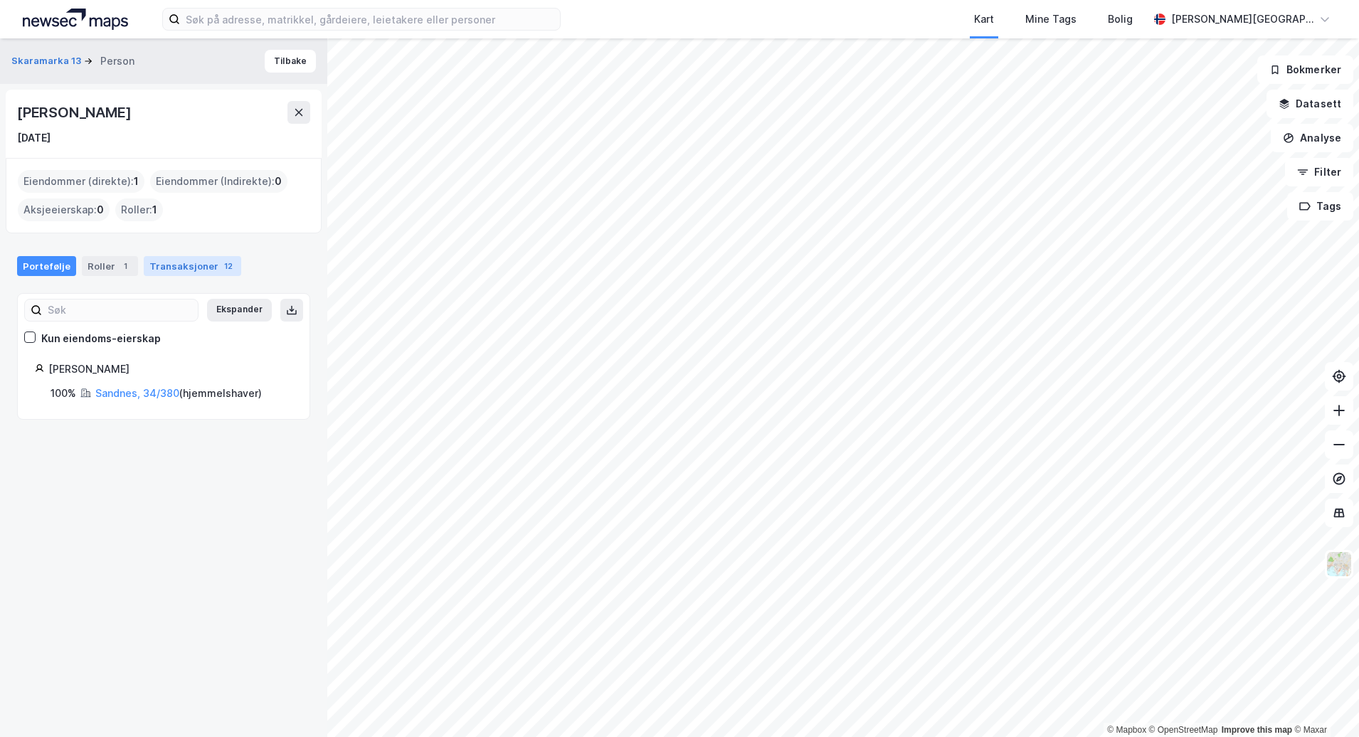
click at [197, 263] on div "Transaksjoner 12" at bounding box center [192, 266] width 97 height 20
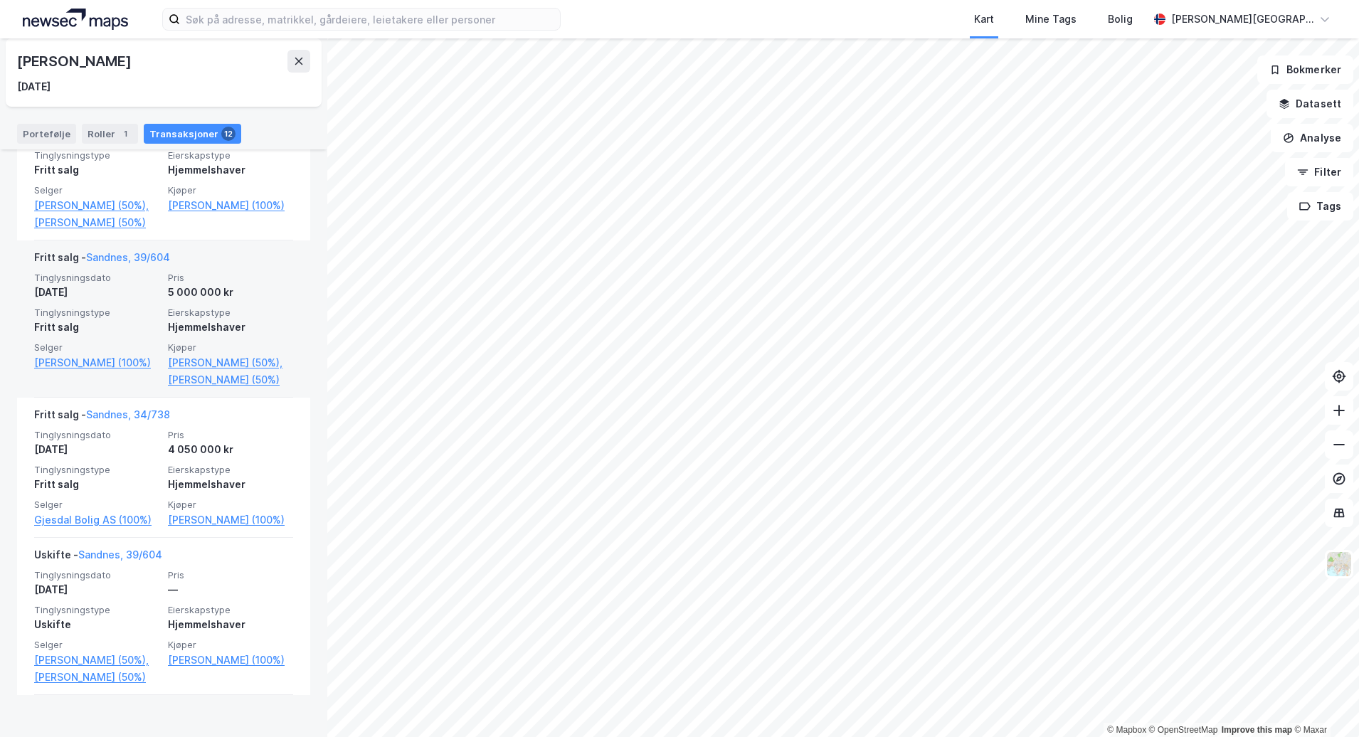
scroll to position [711, 0]
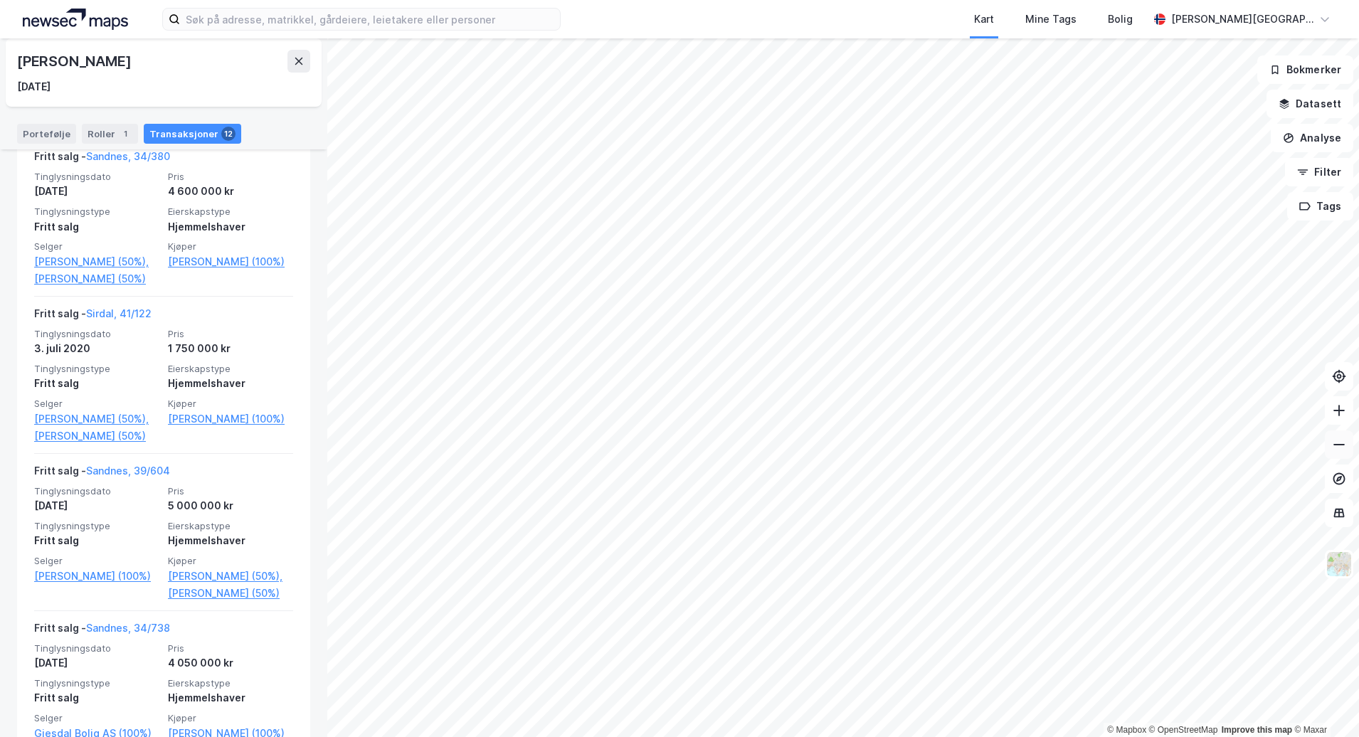
click at [1340, 449] on icon at bounding box center [1339, 445] width 14 height 14
drag, startPoint x: 1340, startPoint y: 449, endPoint x: 1330, endPoint y: 446, distance: 10.4
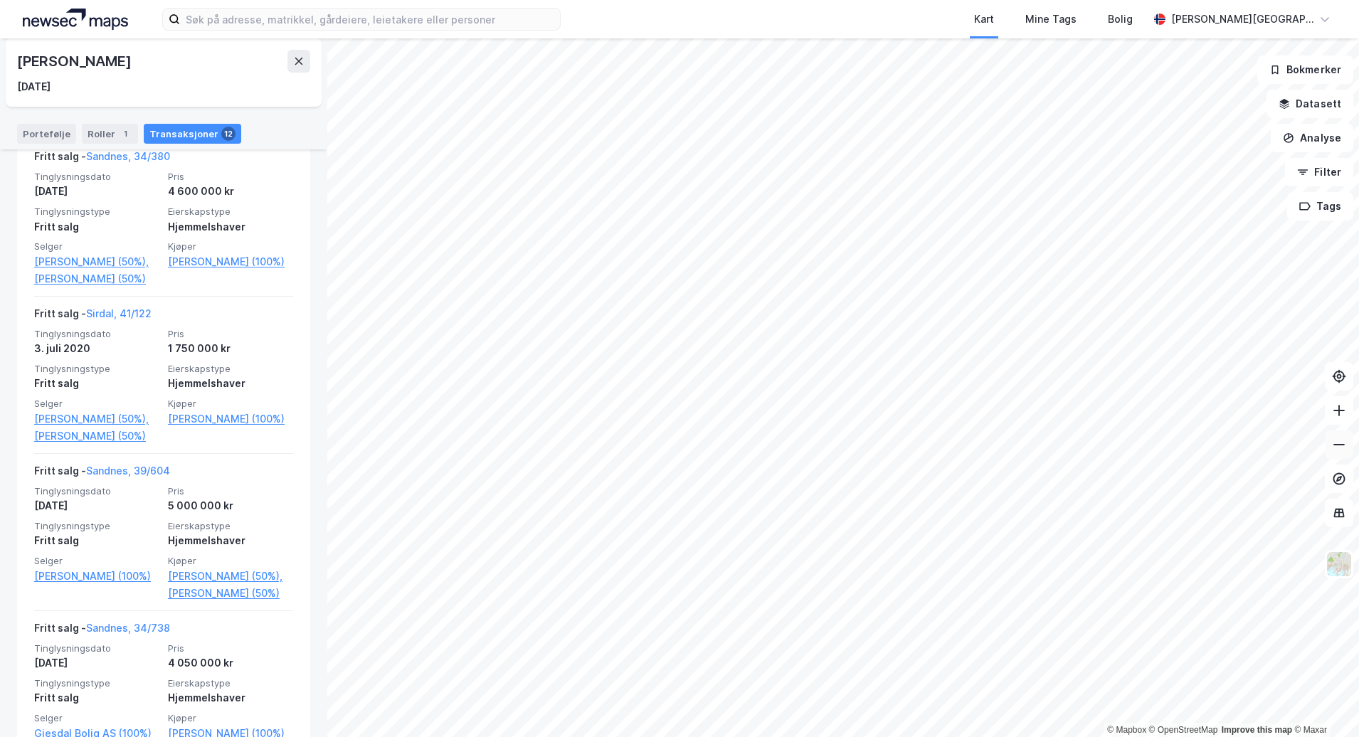
click at [1328, 445] on button at bounding box center [1339, 444] width 28 height 28
click at [1333, 448] on icon at bounding box center [1339, 445] width 14 height 14
click at [1340, 445] on icon at bounding box center [1339, 445] width 14 height 14
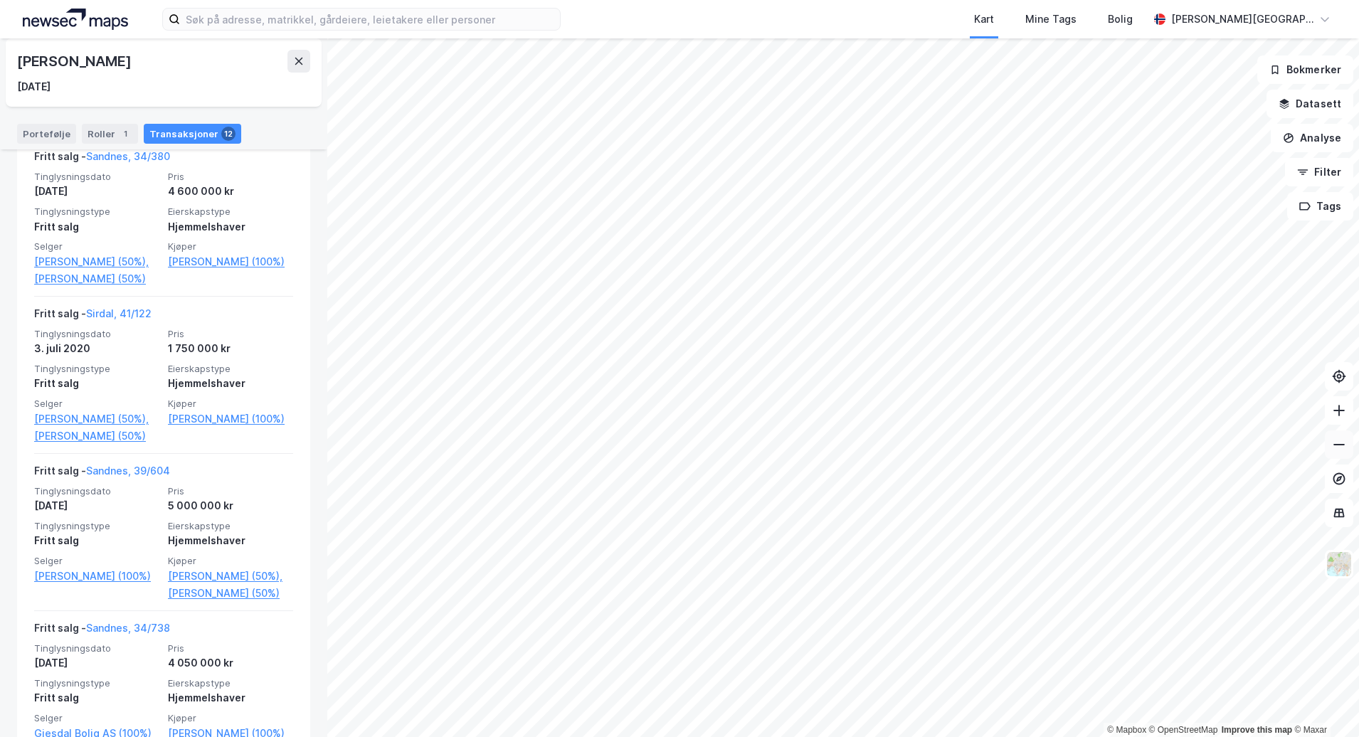
click at [1340, 445] on icon at bounding box center [1339, 445] width 14 height 14
click at [1340, 452] on button at bounding box center [1339, 444] width 28 height 28
click at [1343, 416] on icon at bounding box center [1339, 410] width 14 height 14
click at [300, 64] on icon at bounding box center [298, 60] width 11 height 11
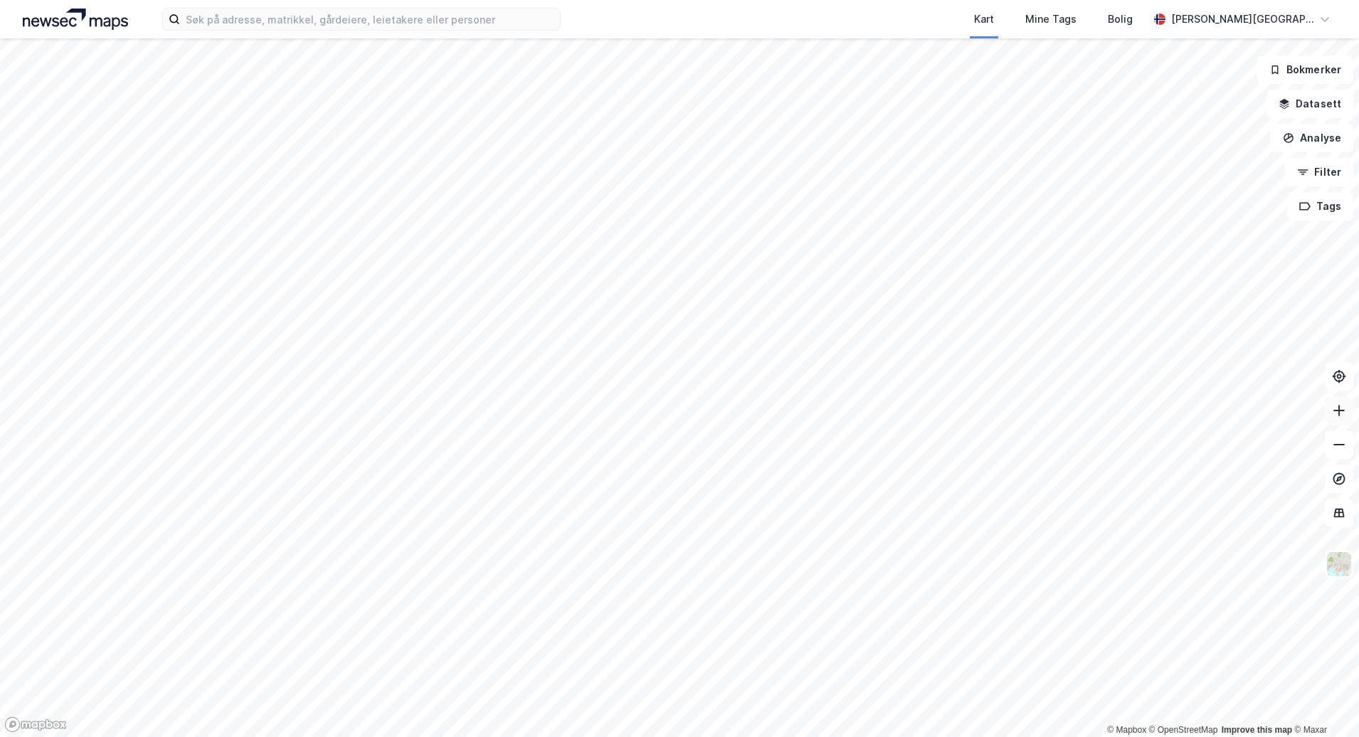
drag, startPoint x: 1340, startPoint y: 408, endPoint x: 1326, endPoint y: 412, distance: 14.7
click at [1339, 408] on icon at bounding box center [1339, 410] width 14 height 14
click at [1338, 414] on icon at bounding box center [1339, 410] width 14 height 14
click at [1338, 417] on button at bounding box center [1339, 410] width 28 height 28
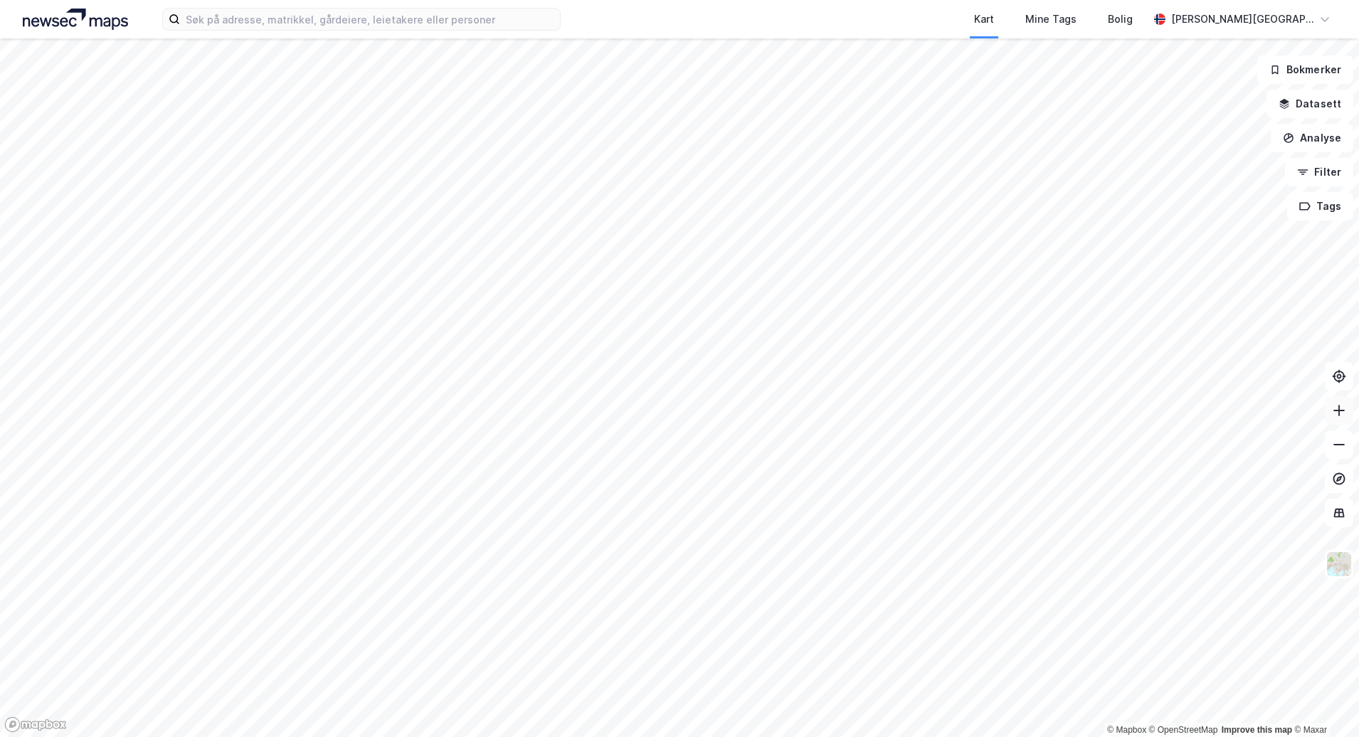
click at [1338, 417] on icon at bounding box center [1339, 410] width 14 height 14
click at [1337, 417] on icon at bounding box center [1339, 410] width 14 height 14
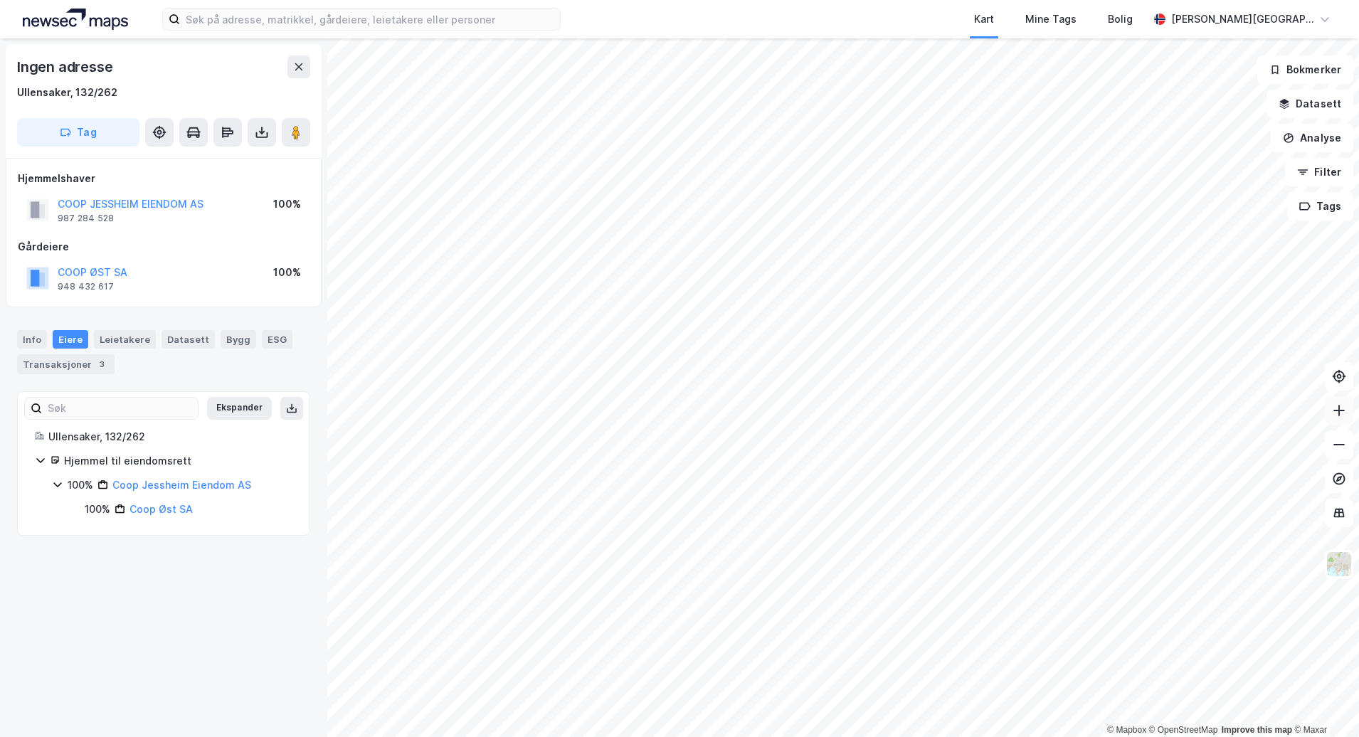
click at [1338, 411] on icon at bounding box center [1338, 410] width 11 height 1
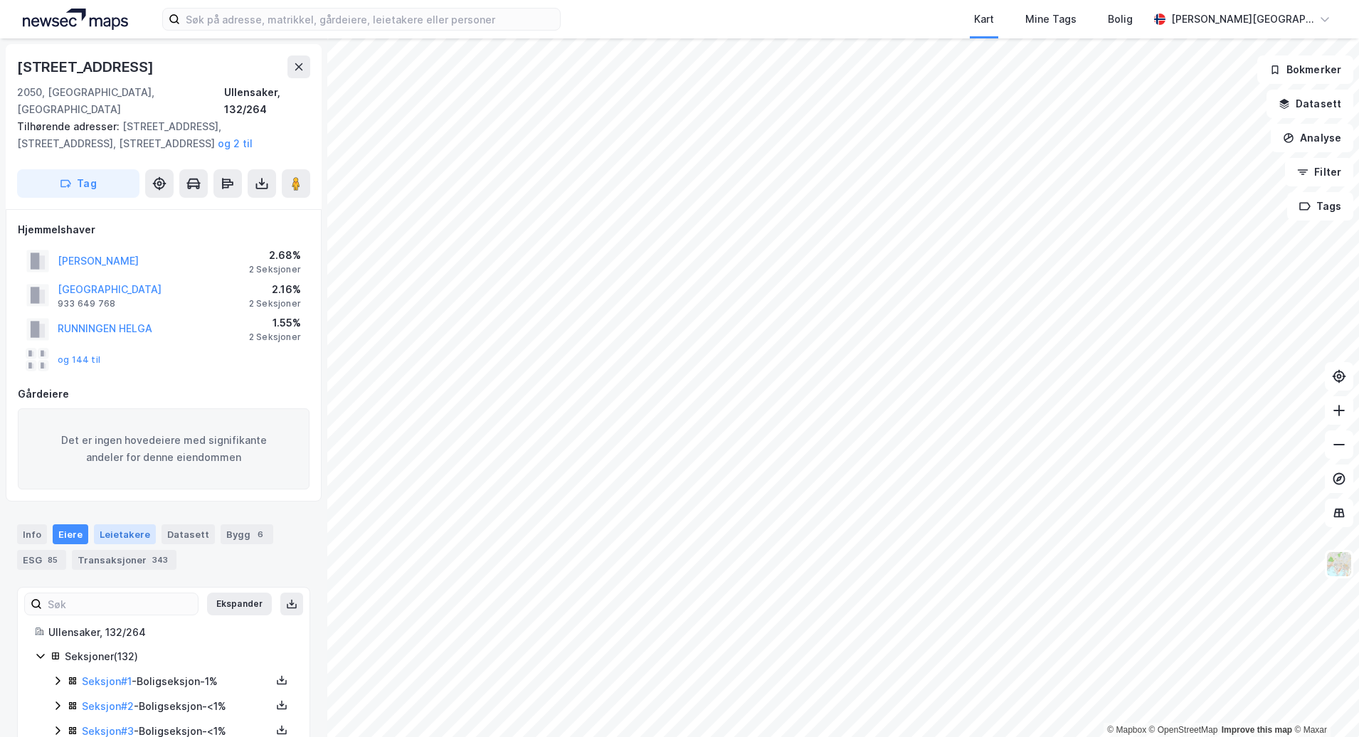
click at [127, 524] on div "Leietakere" at bounding box center [125, 534] width 62 height 20
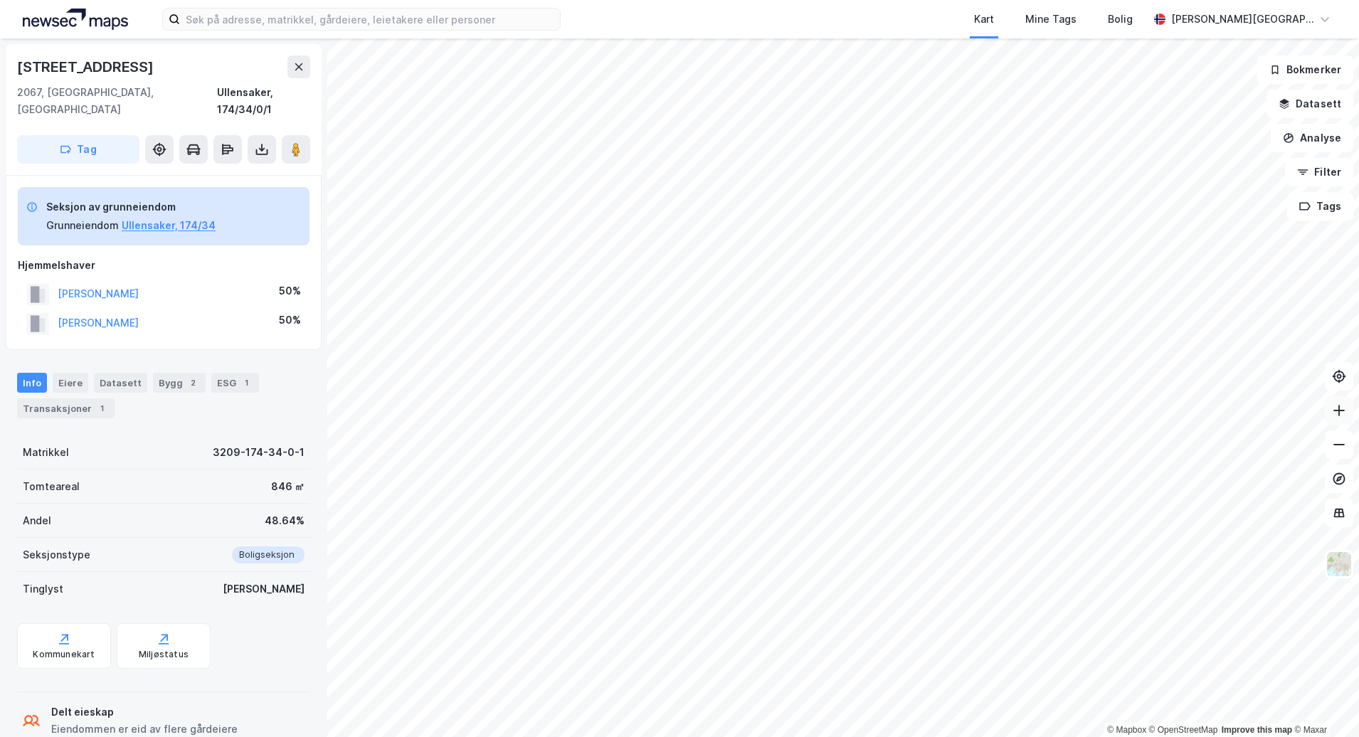
click at [1340, 418] on button at bounding box center [1339, 410] width 28 height 28
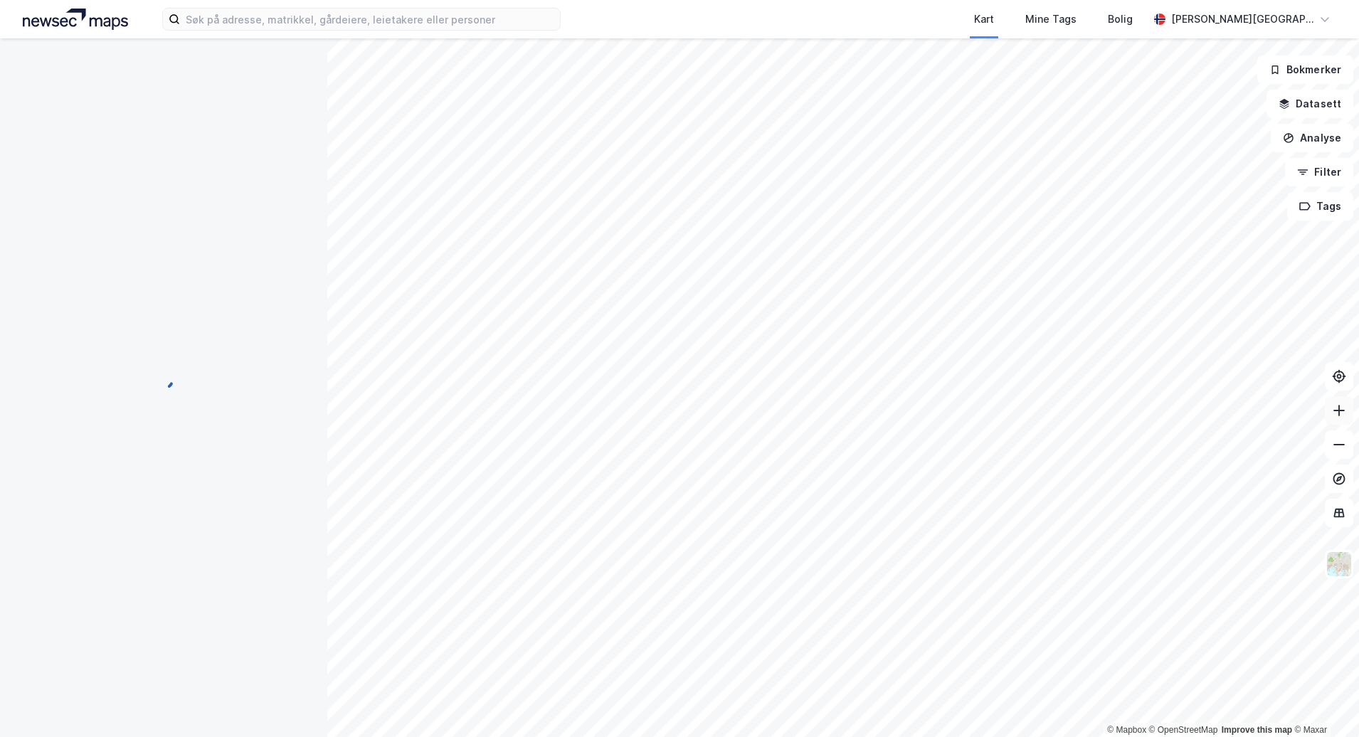
scroll to position [4, 0]
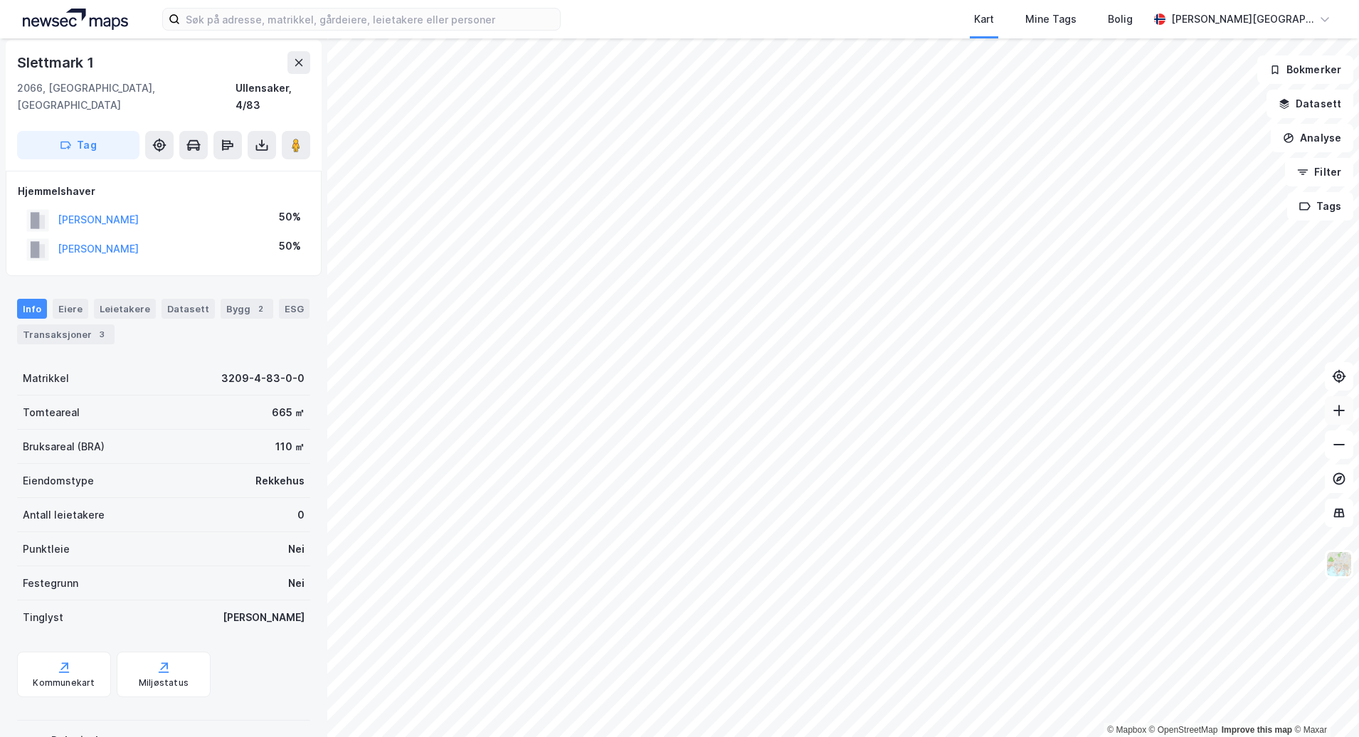
scroll to position [4, 0]
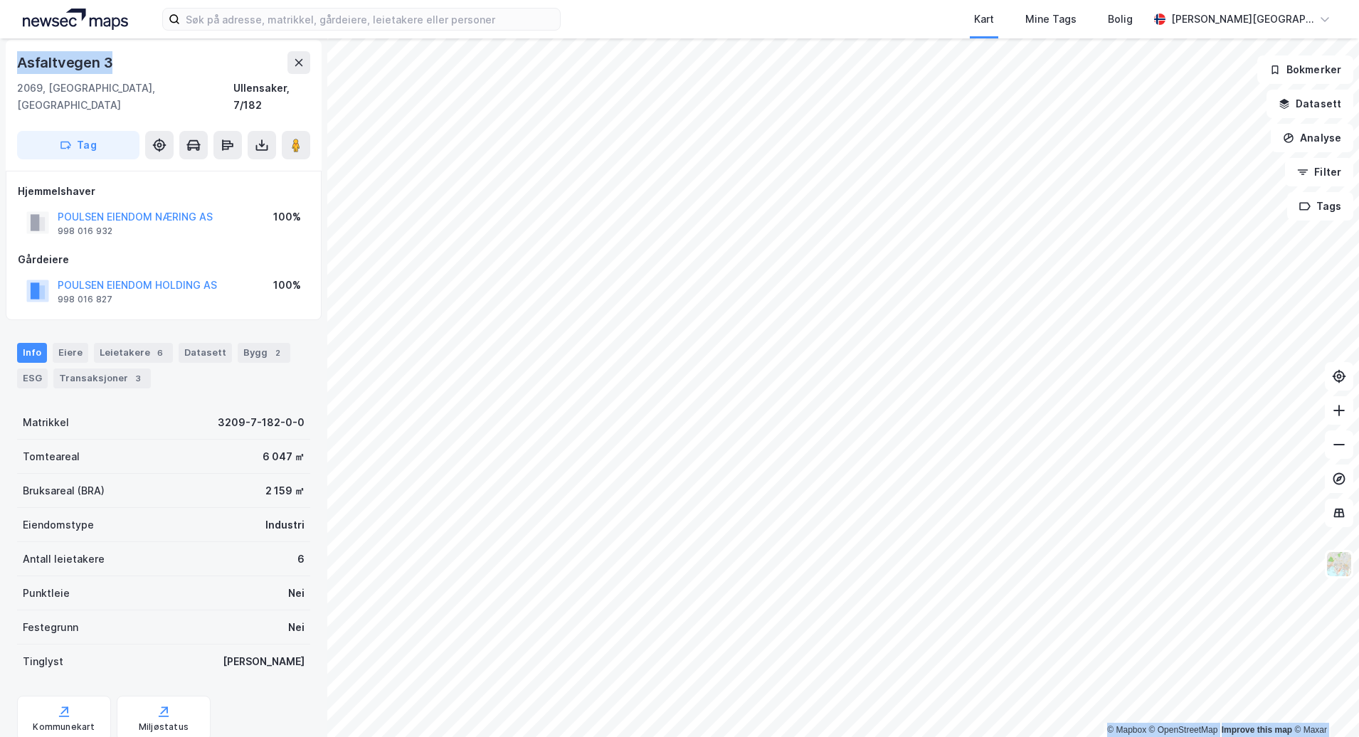
drag, startPoint x: 119, startPoint y: 66, endPoint x: -7, endPoint y: 65, distance: 125.9
click at [0, 65] on html "Kart Mine Tags Bolig [PERSON_NAME] © Mapbox © OpenStreetMap Improve this map © …" at bounding box center [679, 368] width 1359 height 737
copy div "© Mapbox © OpenStreetMap Improve this map © [STREET_ADDRESS]"
click at [121, 343] on div "Leietakere 6" at bounding box center [133, 353] width 79 height 20
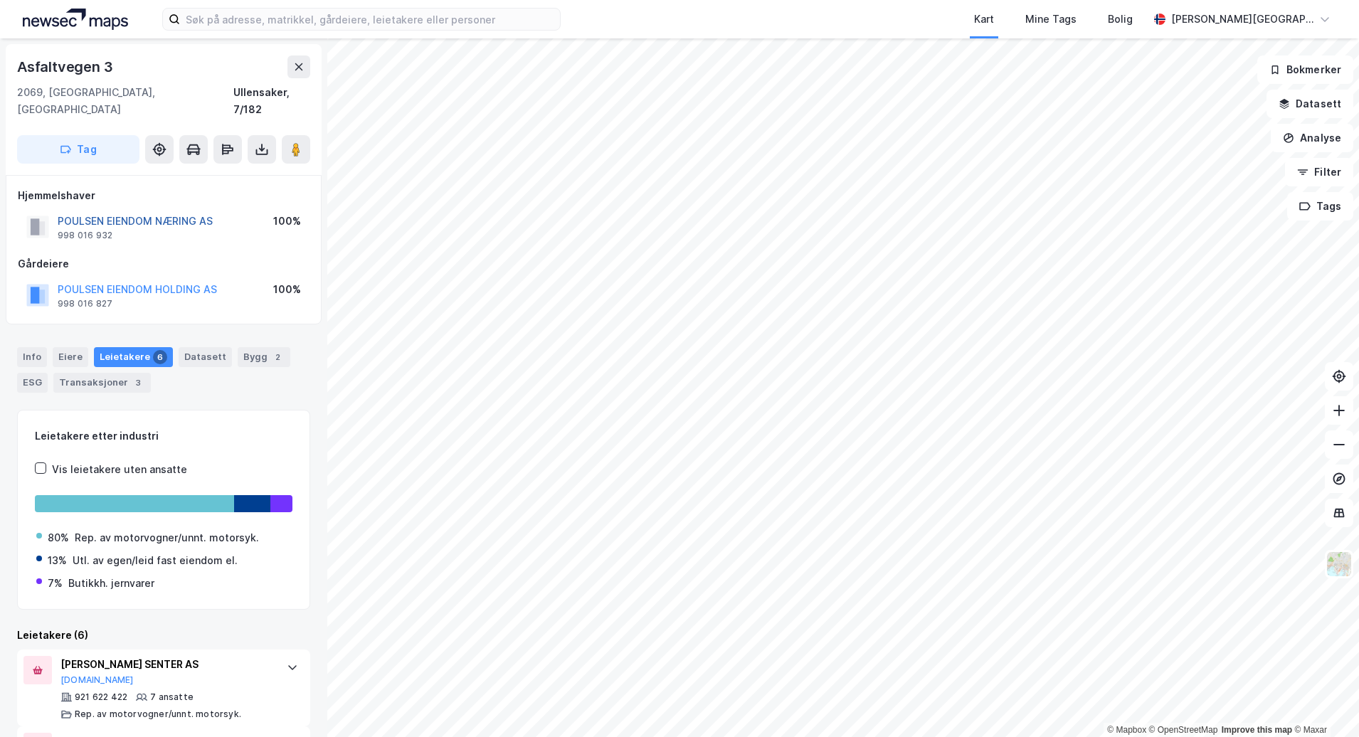
click at [0, 0] on button "POULSEN EIENDOM NÆRING AS" at bounding box center [0, 0] width 0 height 0
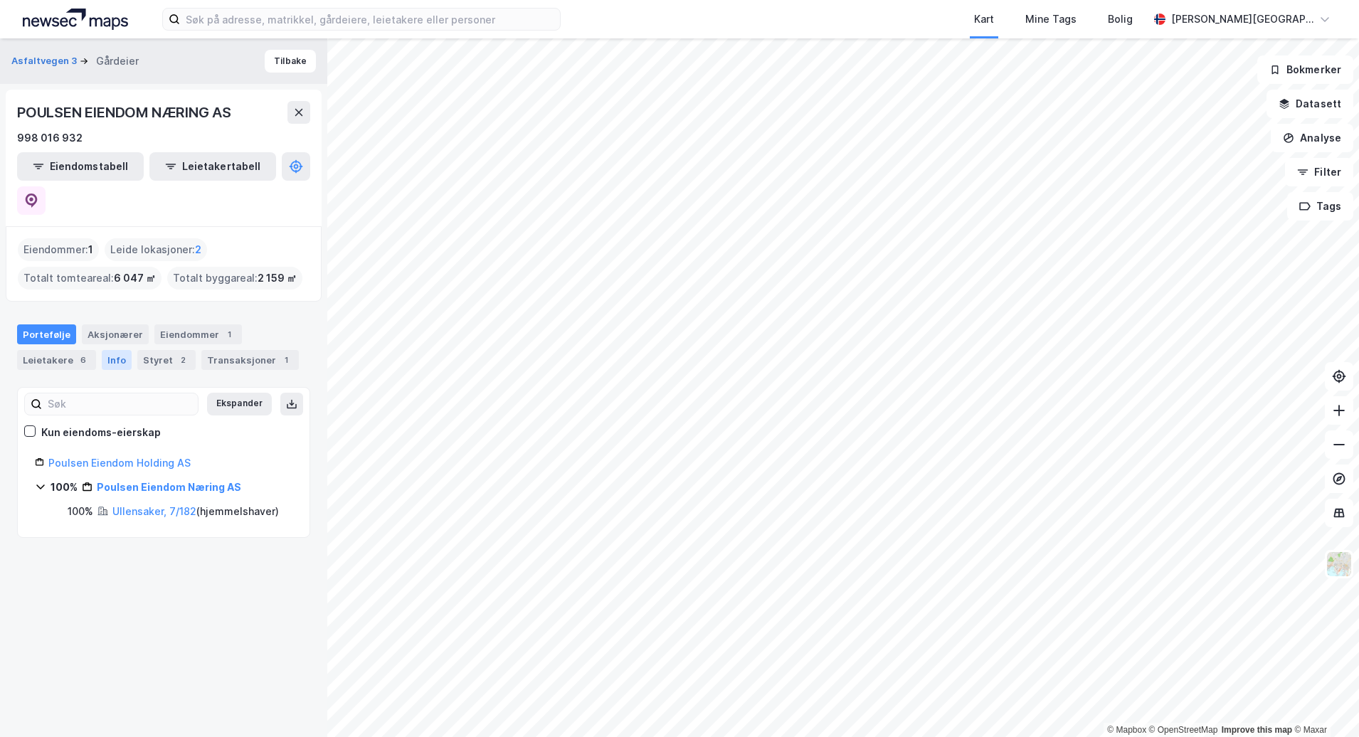
click at [120, 350] on div "Info" at bounding box center [117, 360] width 30 height 20
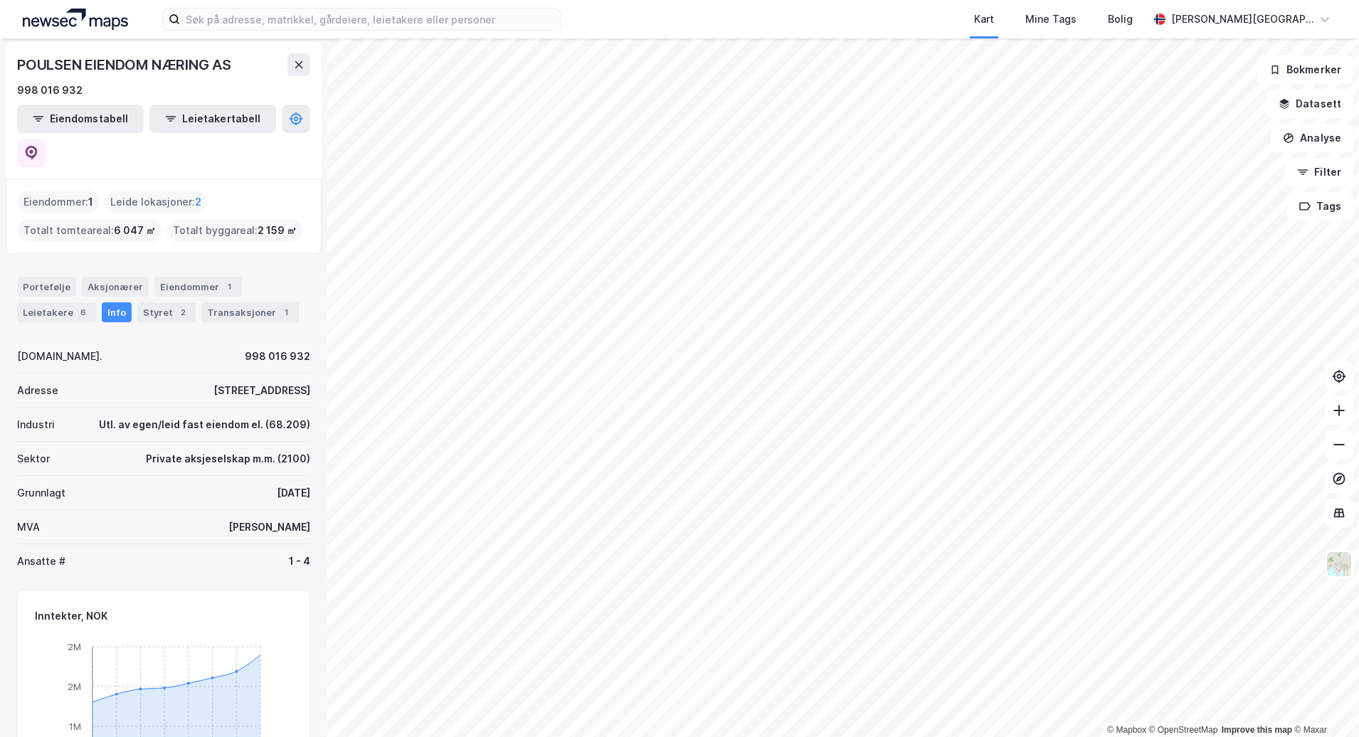
scroll to position [71, 0]
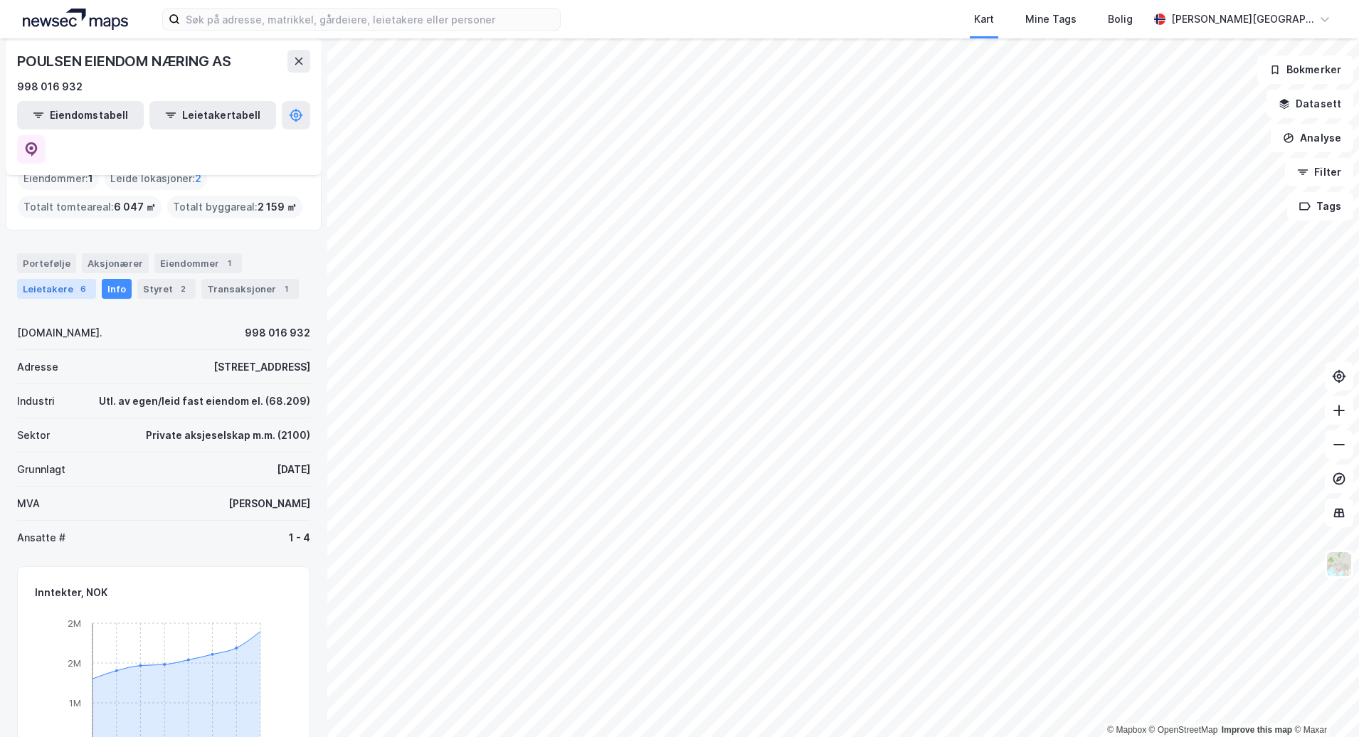
click at [65, 279] on div "Leietakere 6" at bounding box center [56, 289] width 79 height 20
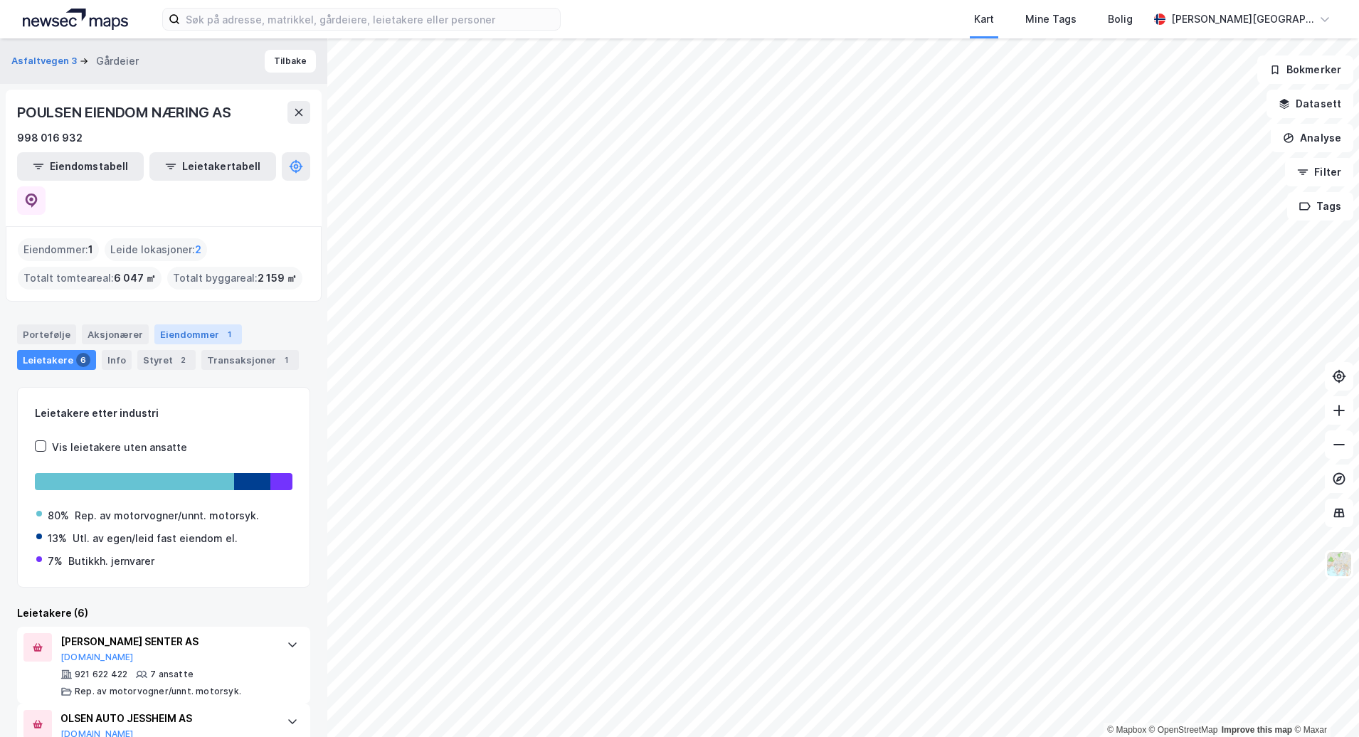
click at [180, 324] on div "Eiendommer 1" at bounding box center [198, 334] width 88 height 20
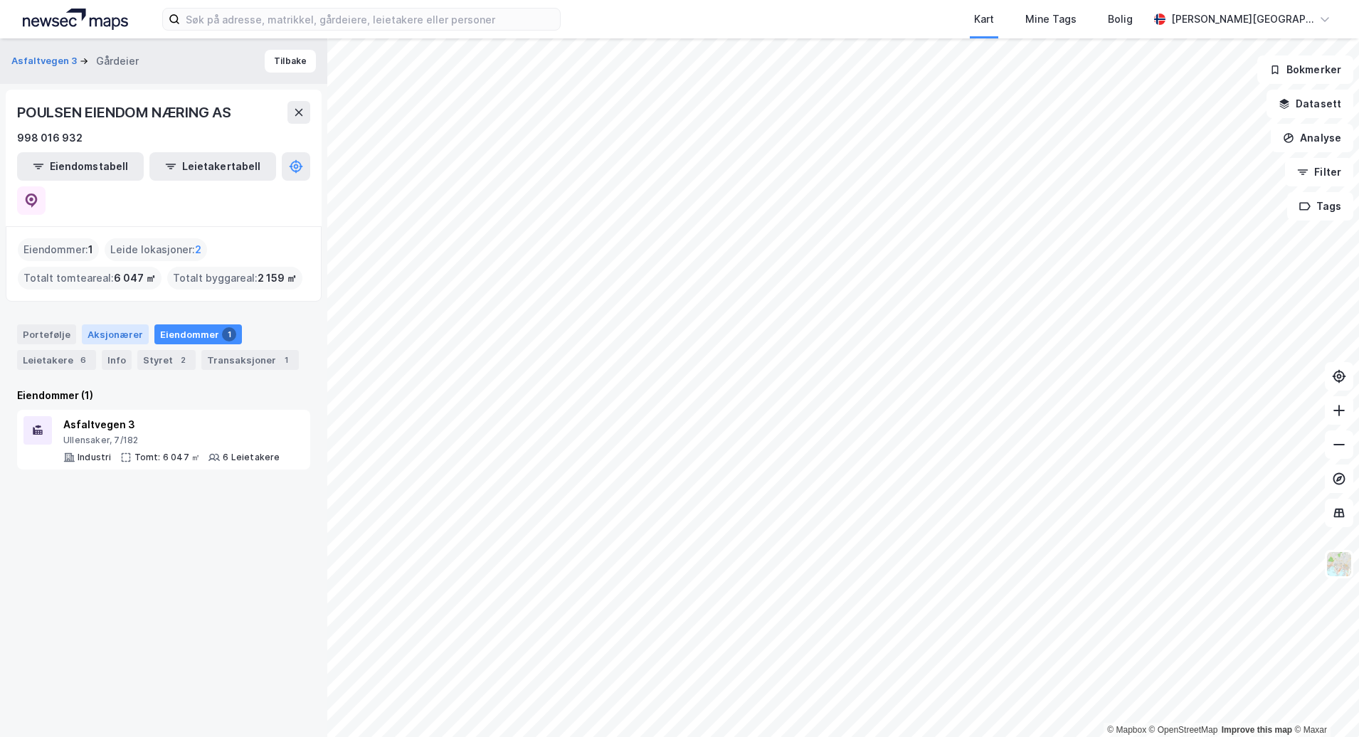
click at [125, 324] on div "Aksjonærer" at bounding box center [115, 334] width 67 height 20
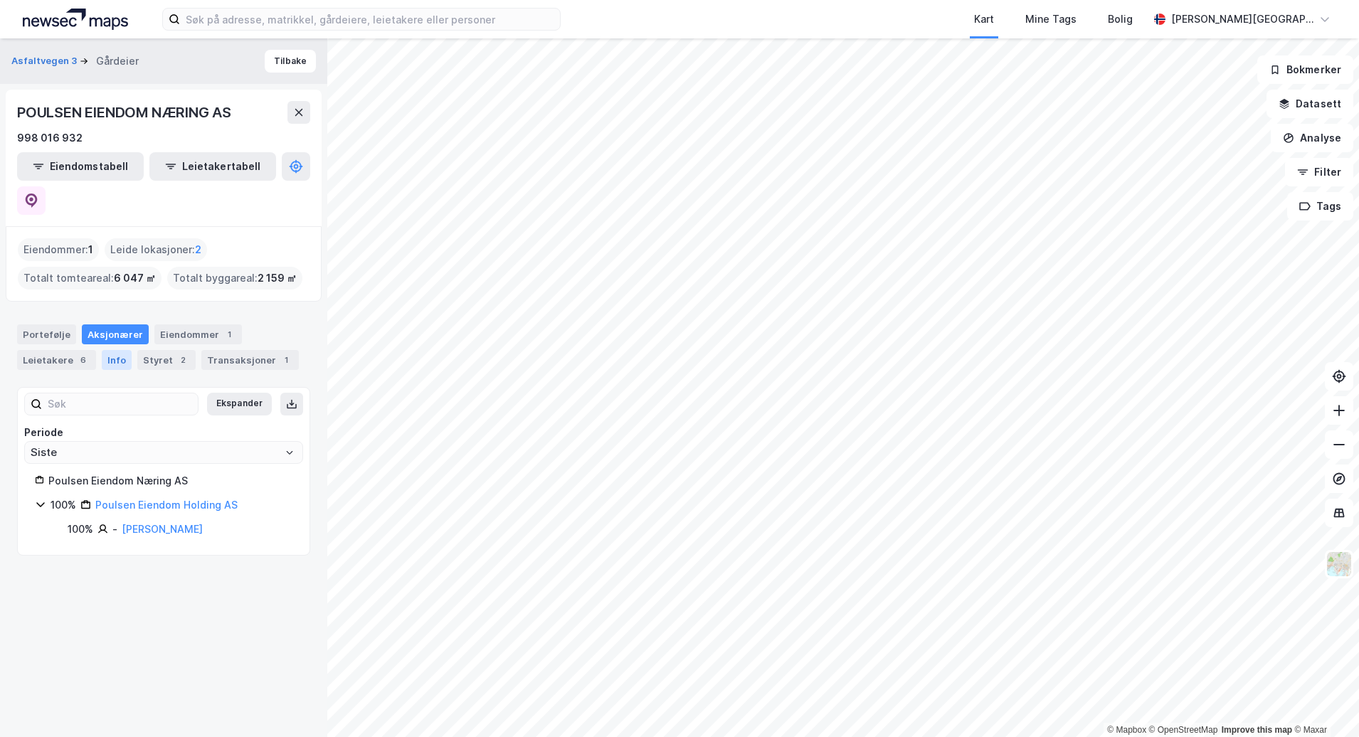
click at [123, 350] on div "Info" at bounding box center [117, 360] width 30 height 20
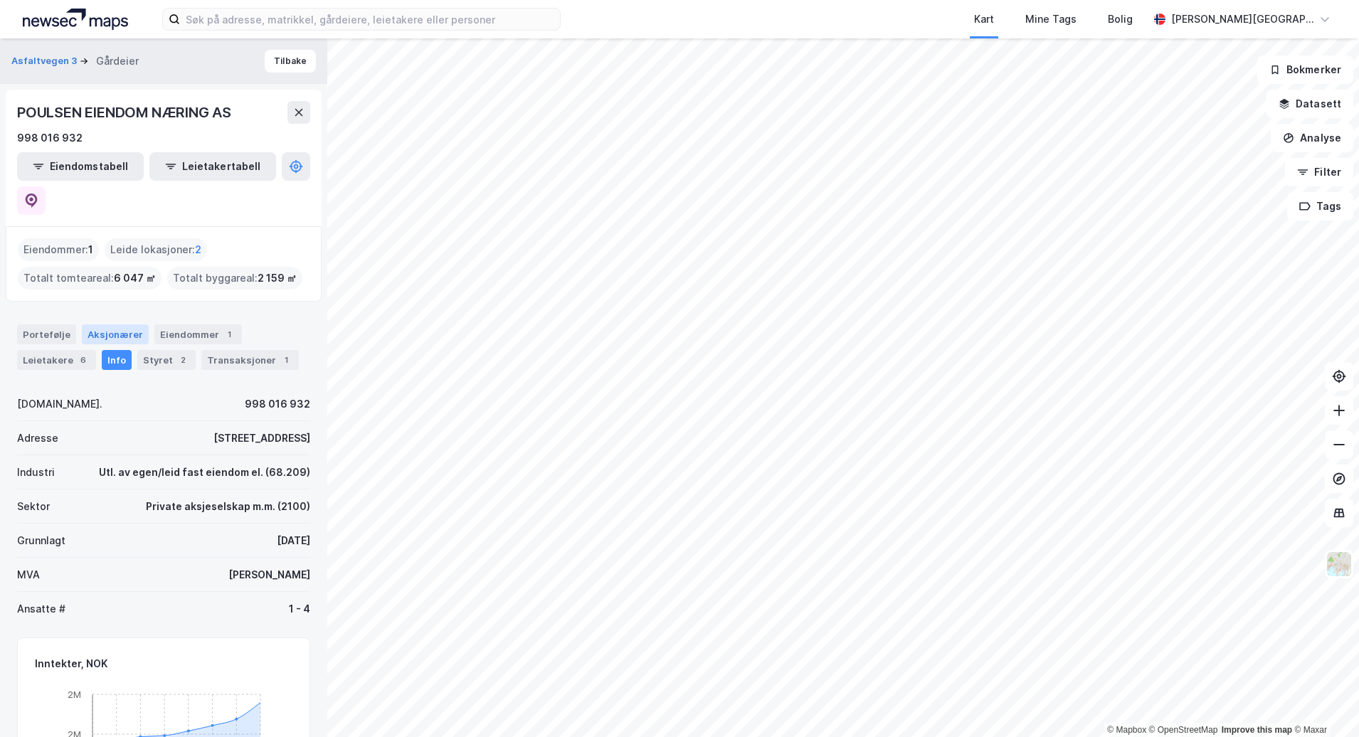
click at [107, 324] on div "Aksjonærer" at bounding box center [115, 334] width 67 height 20
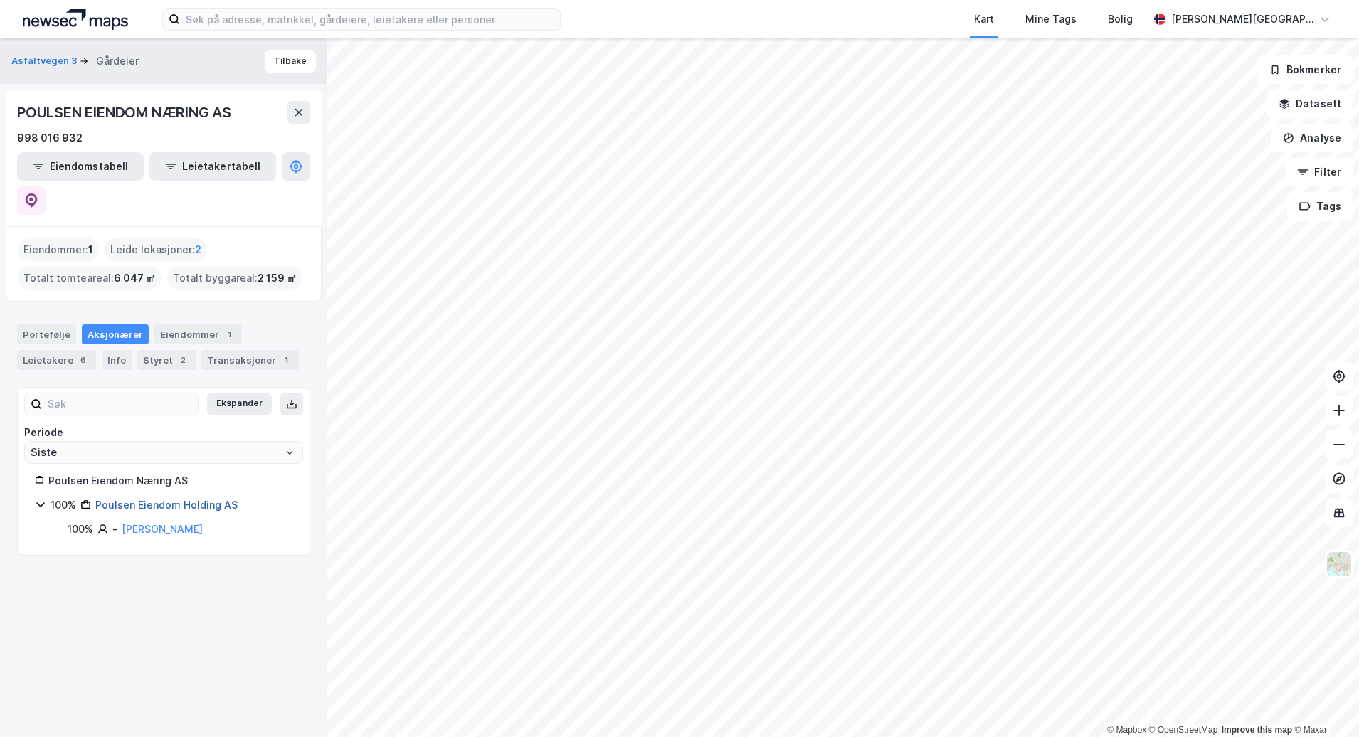
click at [129, 499] on link "Poulsen Eiendom Holding AS" at bounding box center [166, 505] width 142 height 12
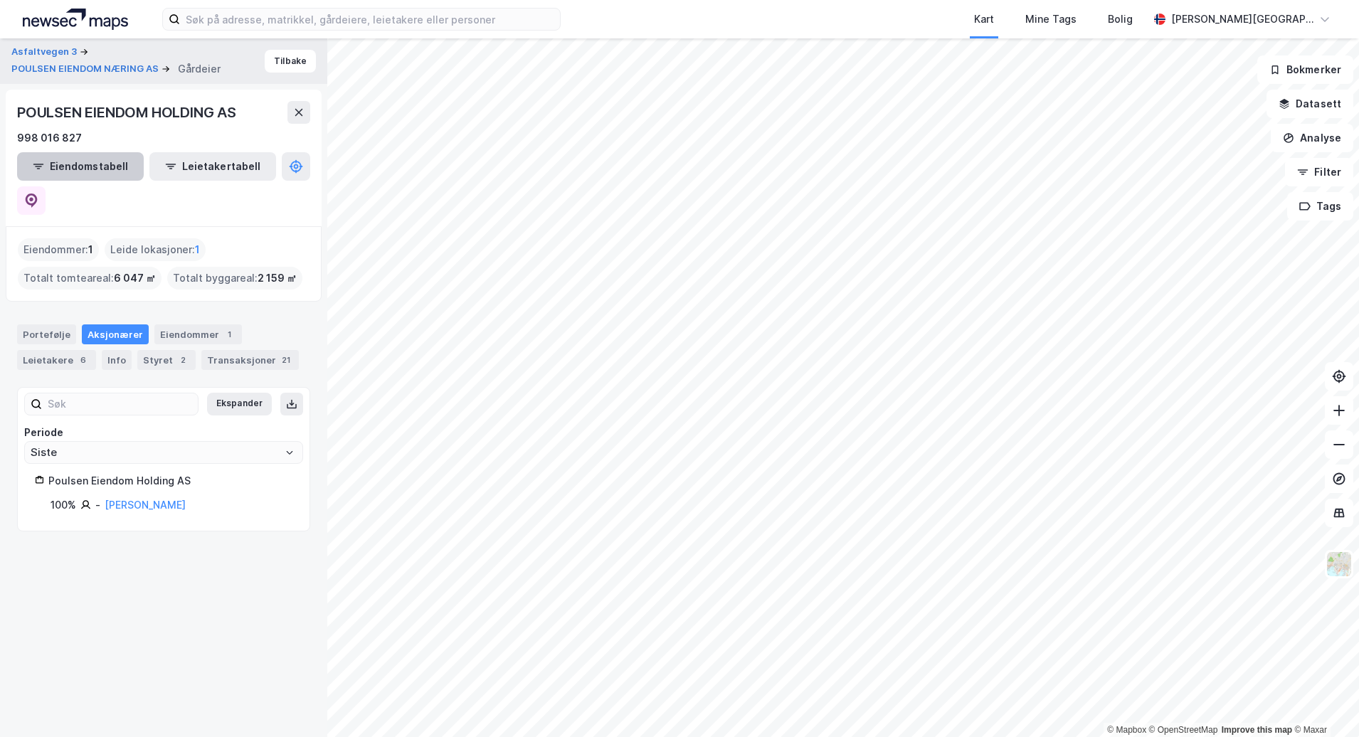
click at [87, 161] on button "Eiendomstabell" at bounding box center [80, 166] width 127 height 28
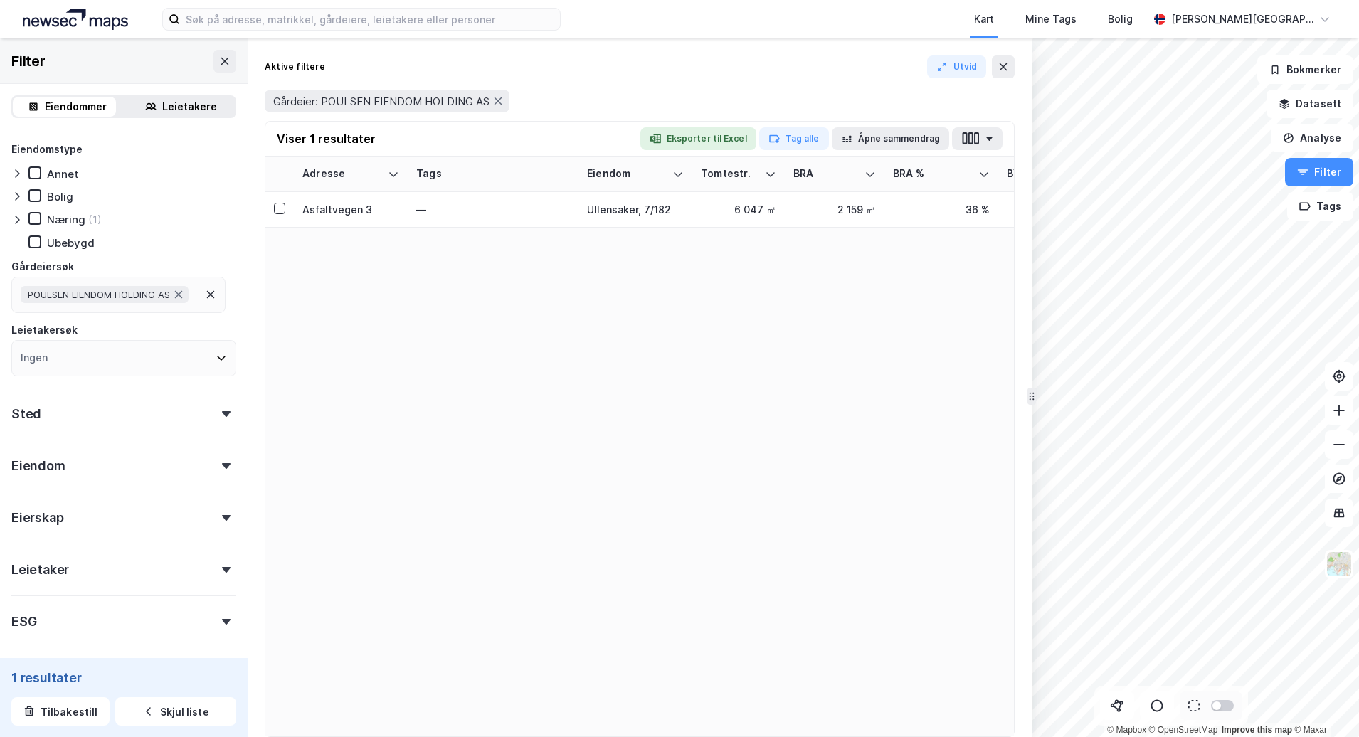
click at [94, 517] on div "Eierskap" at bounding box center [123, 512] width 225 height 41
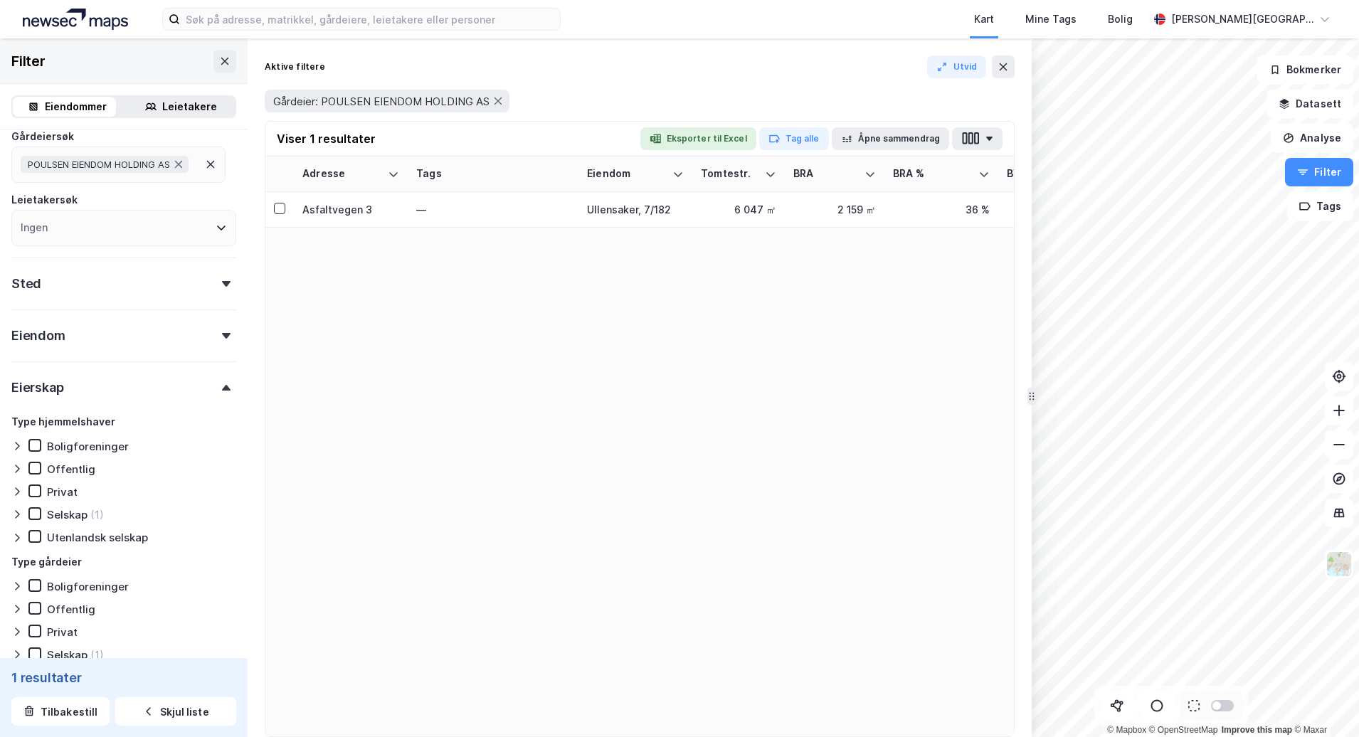
click at [100, 374] on div "Eierskap" at bounding box center [123, 381] width 225 height 41
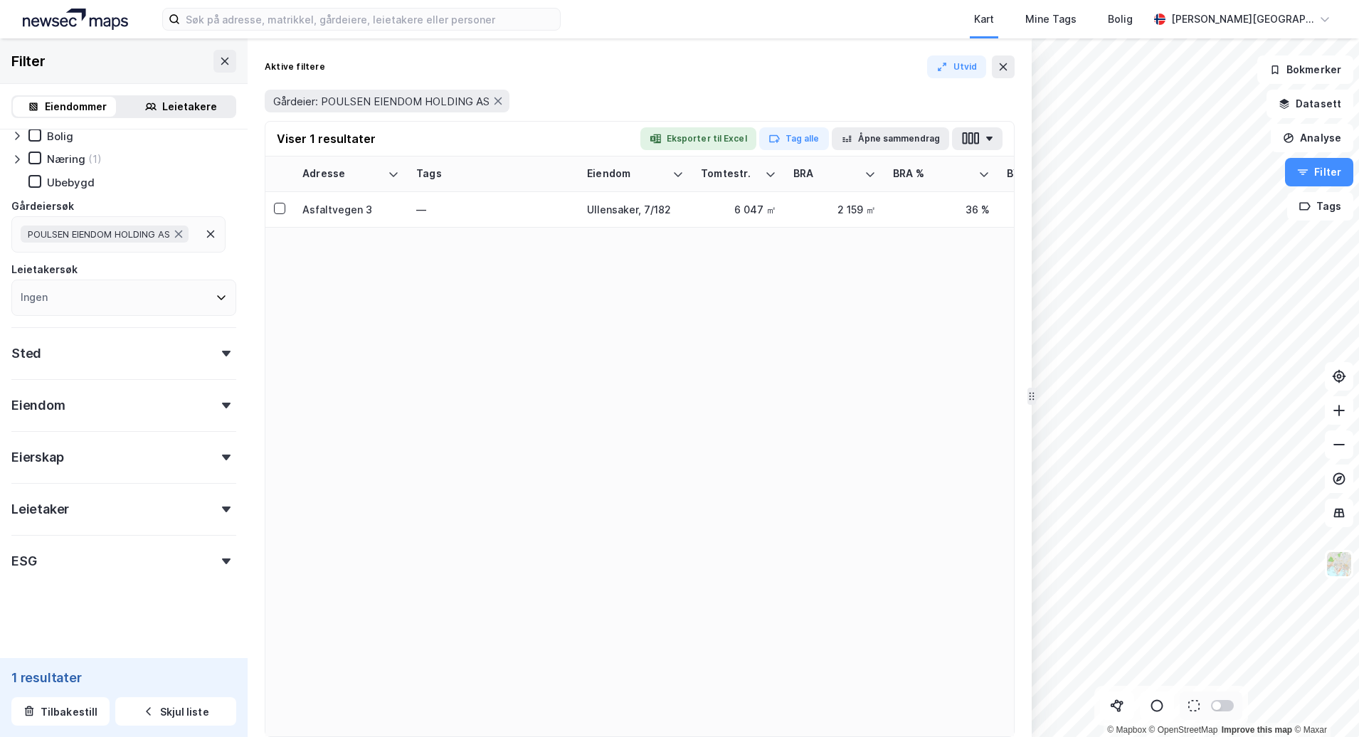
click at [60, 343] on div "Sted" at bounding box center [123, 347] width 225 height 41
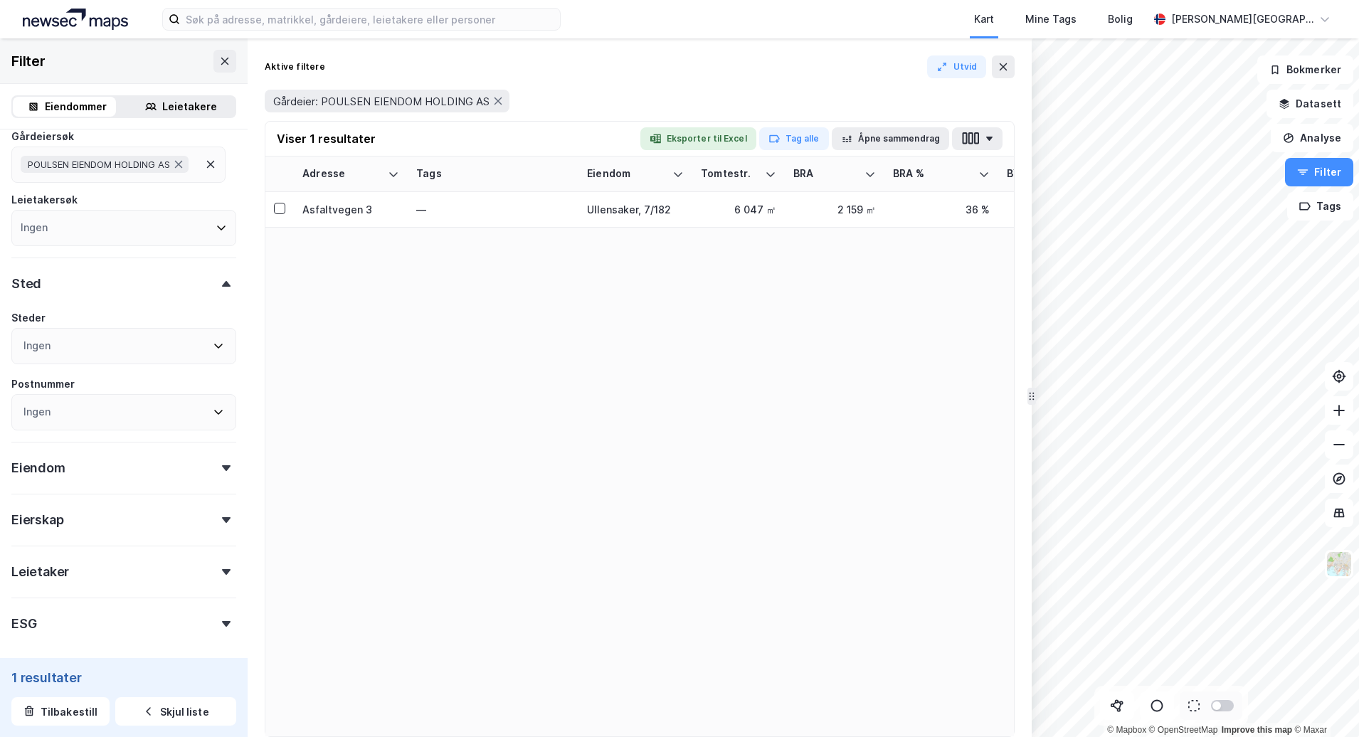
click at [113, 288] on div "Sted" at bounding box center [123, 278] width 225 height 41
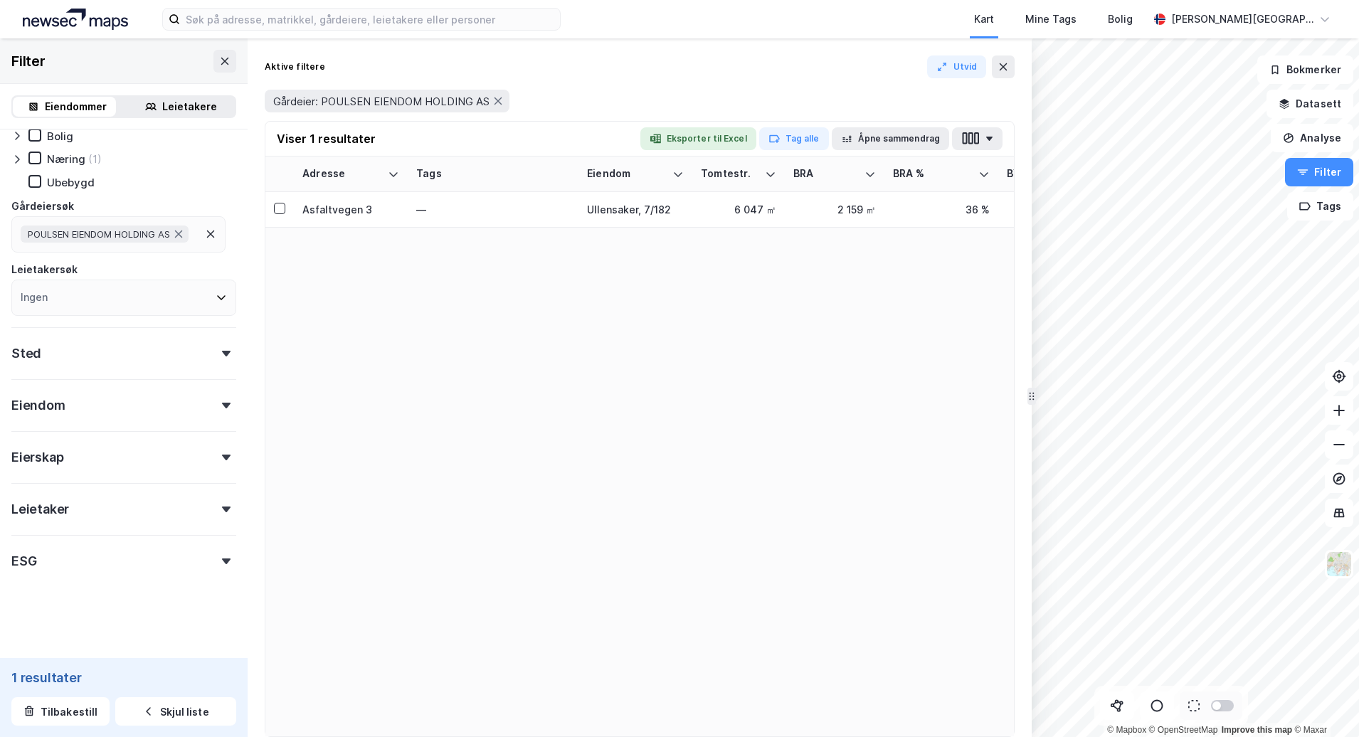
click at [83, 356] on div "Sted" at bounding box center [123, 347] width 225 height 41
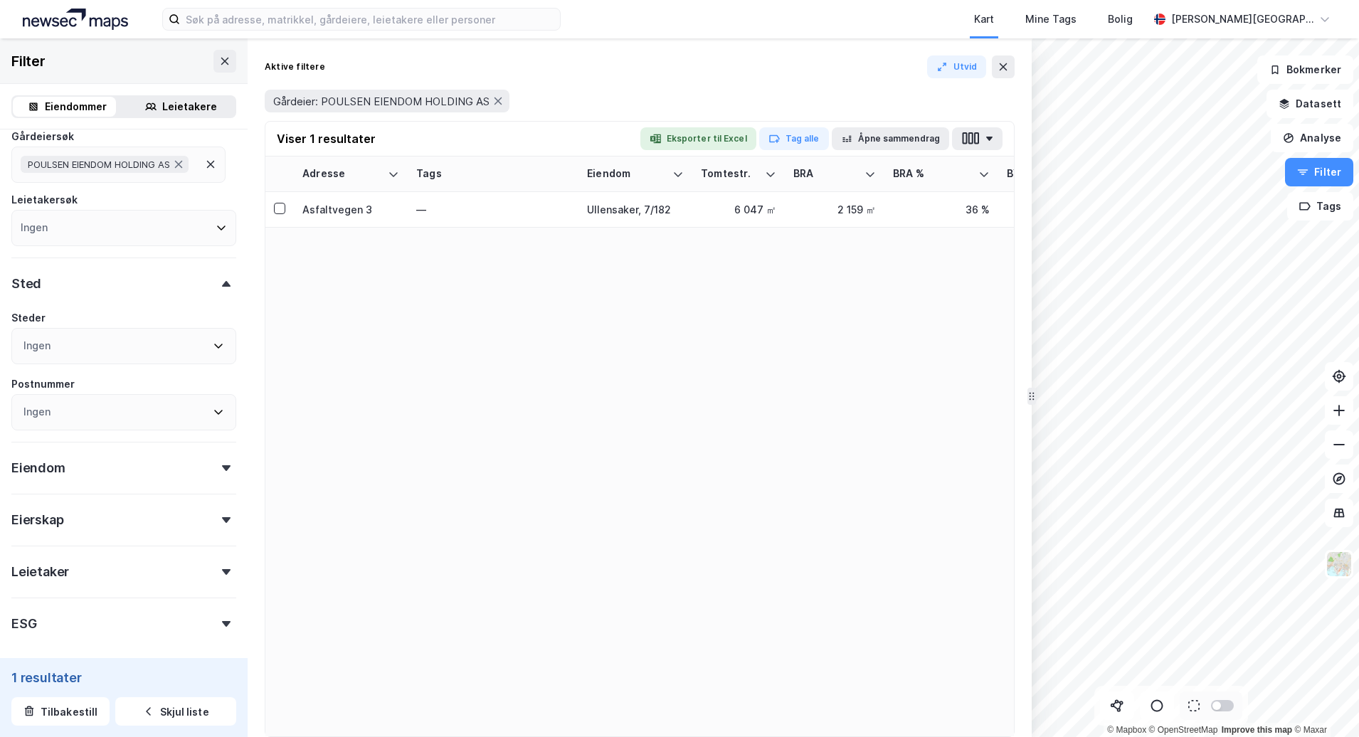
click at [55, 278] on div "Sted" at bounding box center [123, 278] width 225 height 41
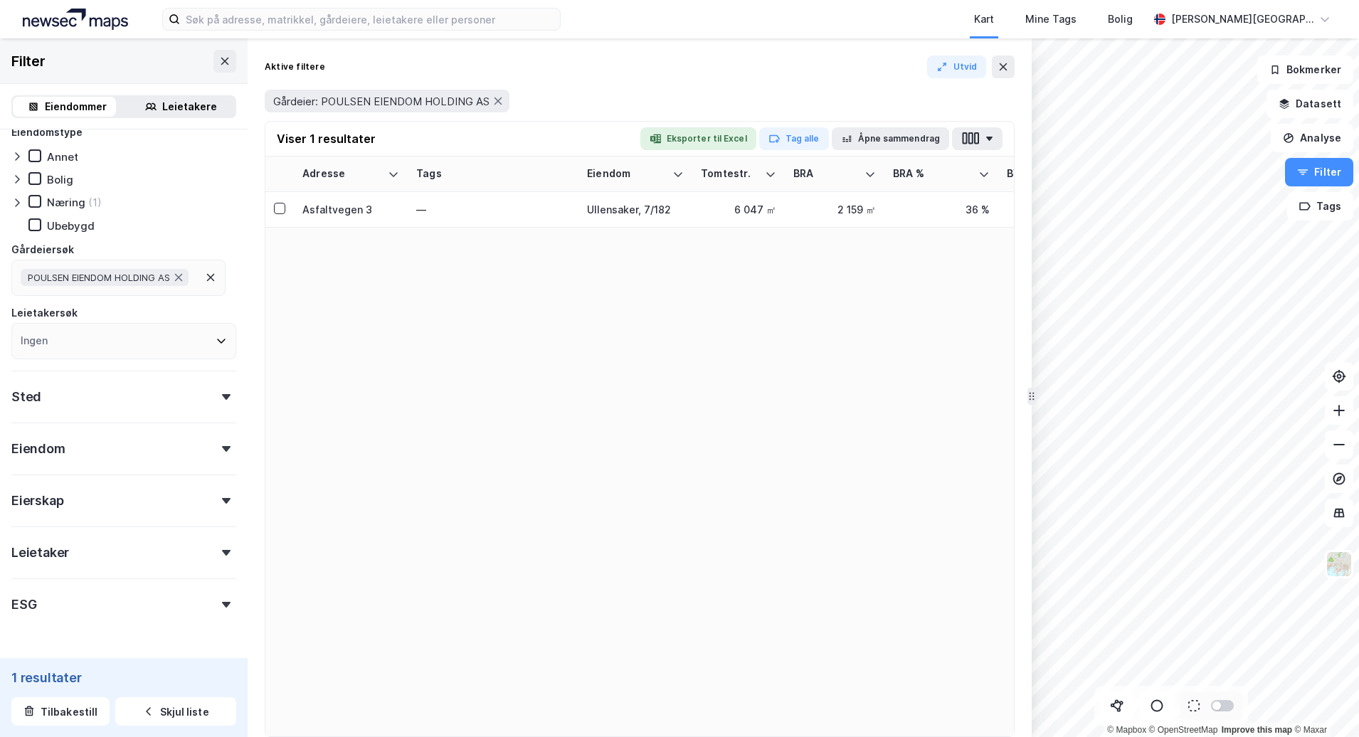
scroll to position [0, 0]
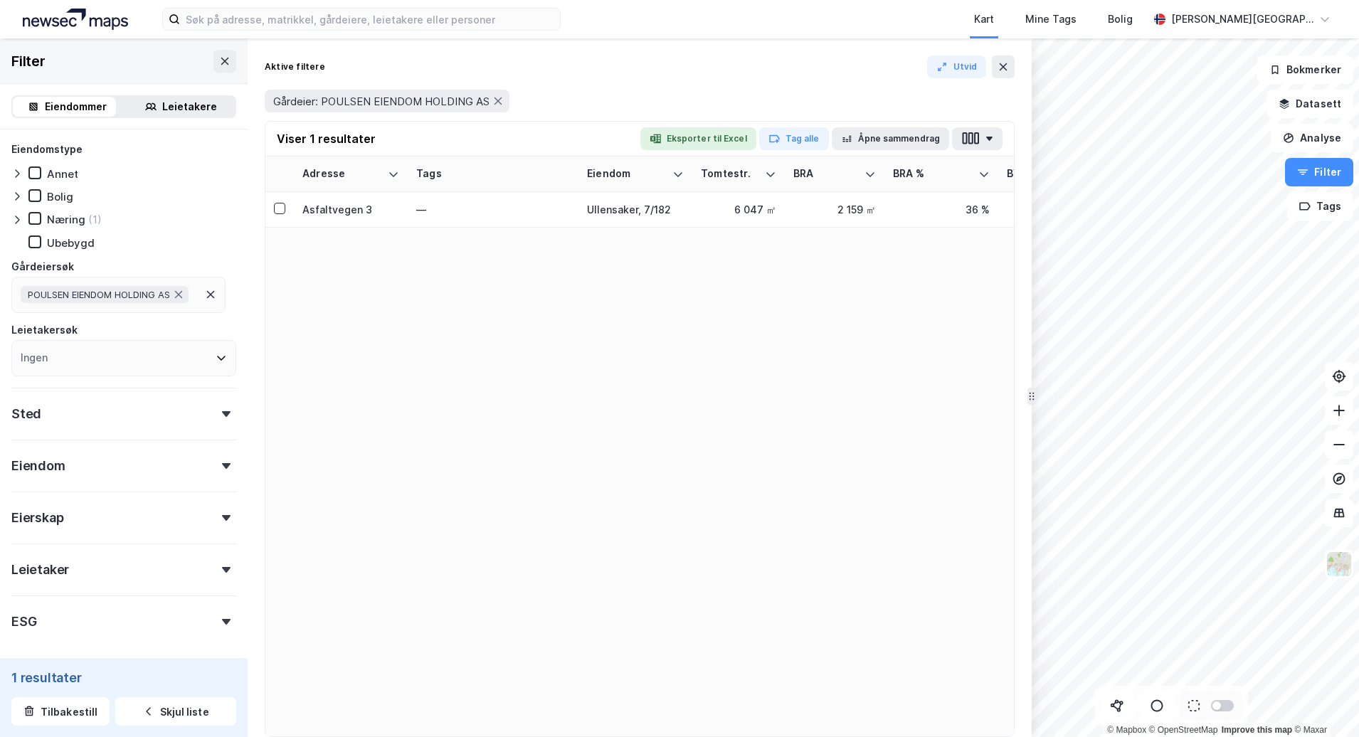
click at [53, 566] on div "Leietaker" at bounding box center [40, 569] width 58 height 17
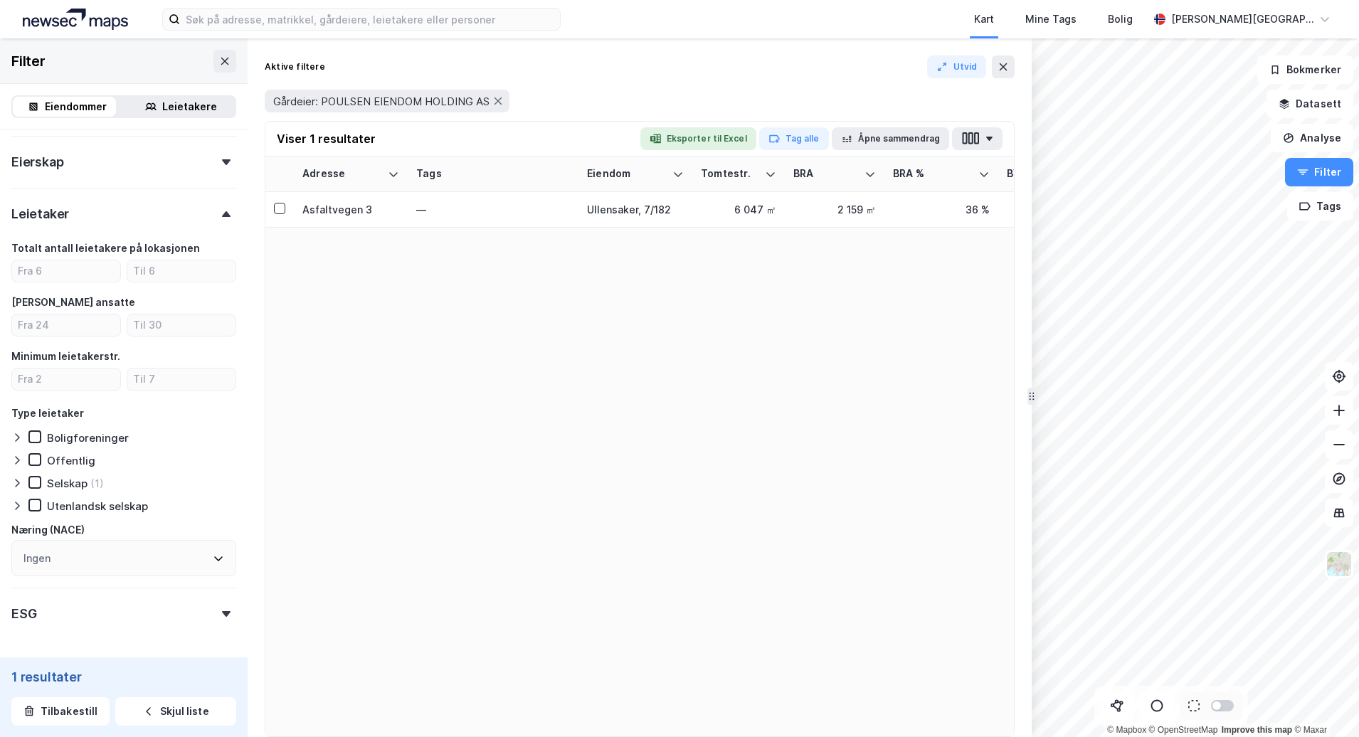
click at [81, 598] on div "ESG" at bounding box center [123, 608] width 225 height 41
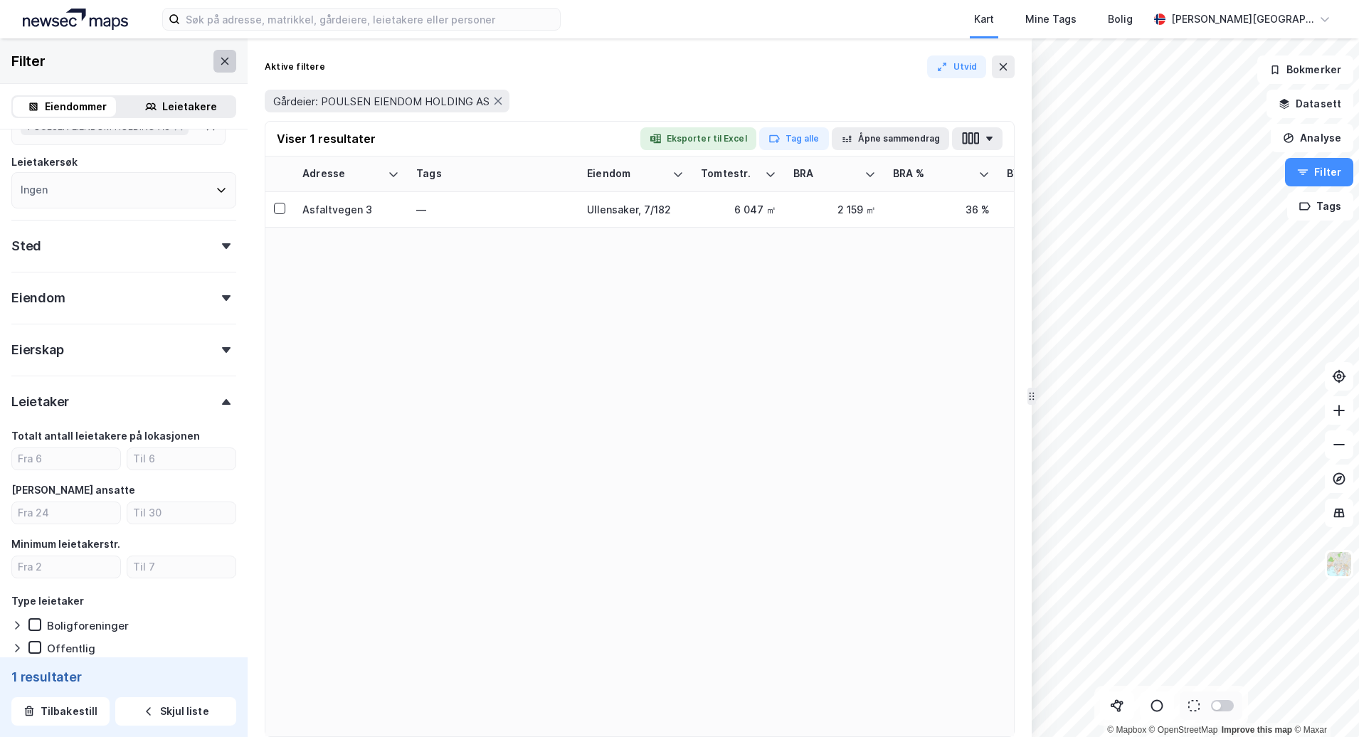
scroll to position [136, 0]
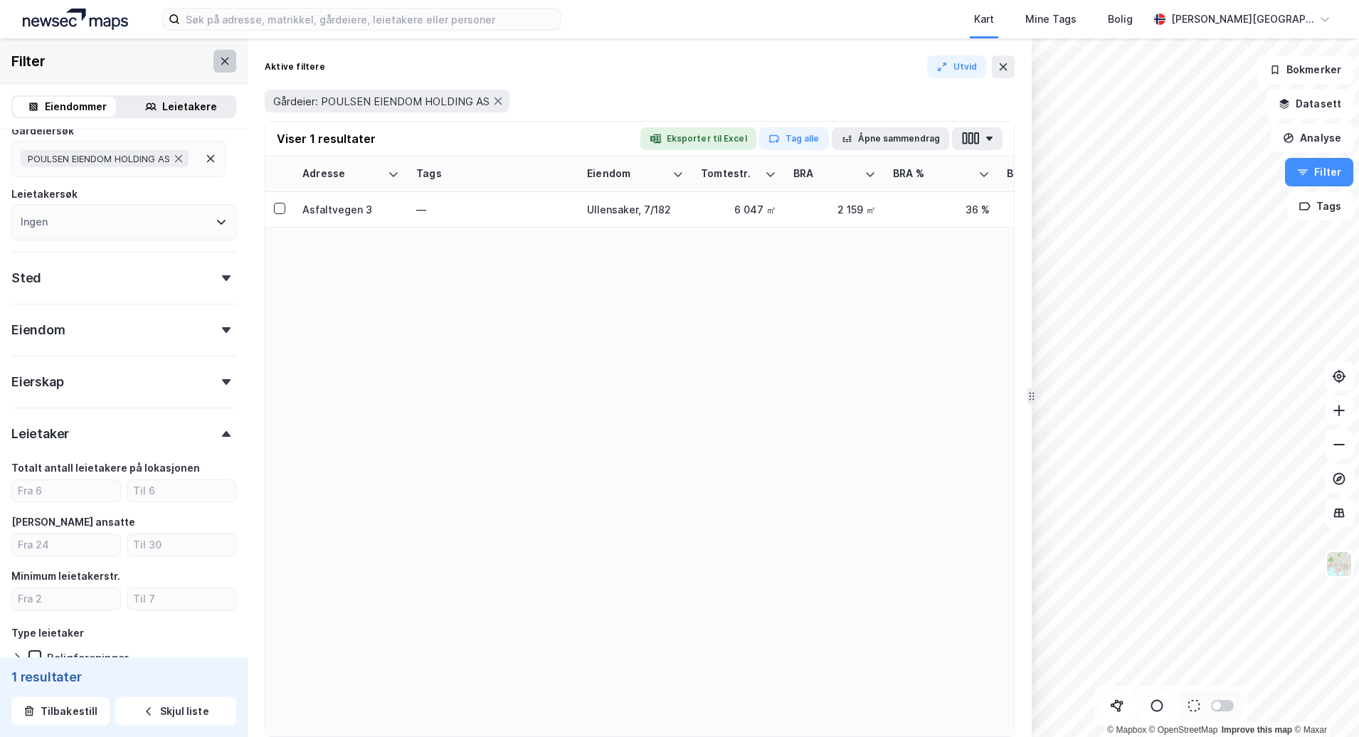
click at [219, 60] on icon at bounding box center [224, 60] width 11 height 11
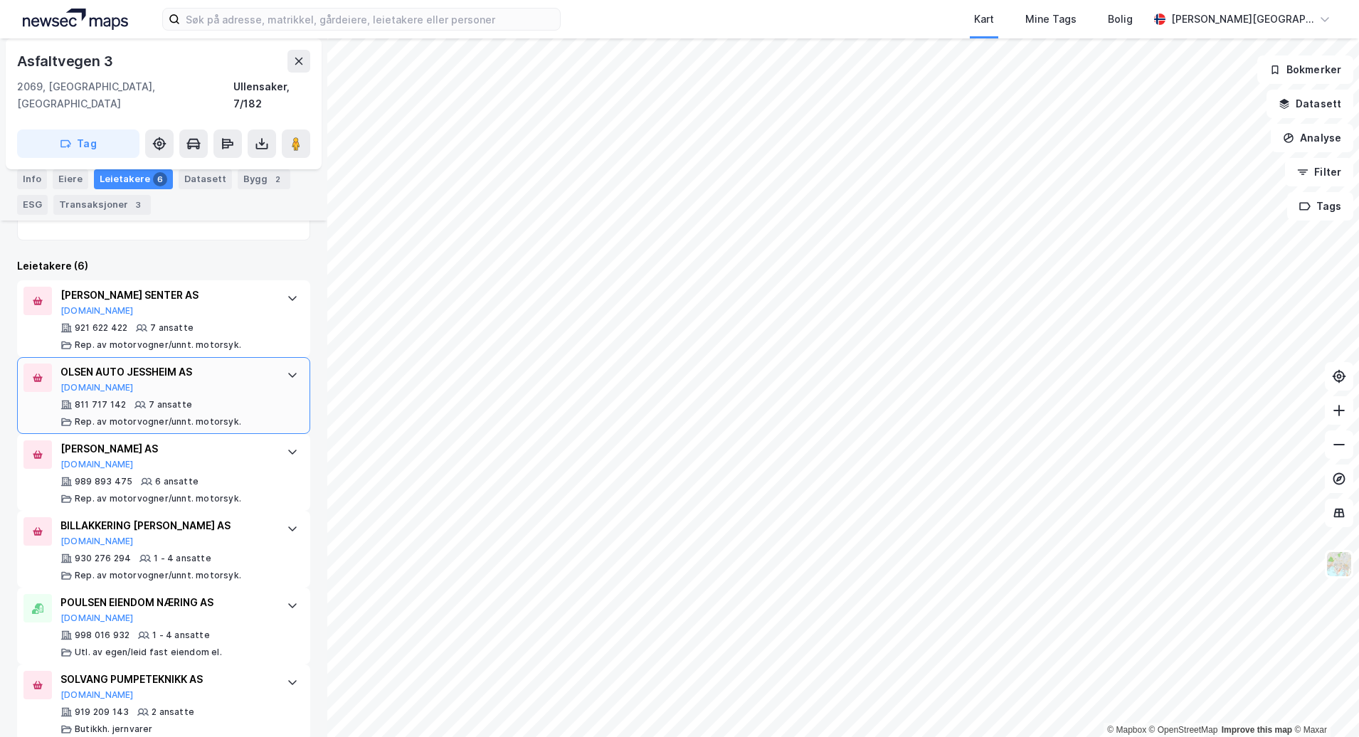
scroll to position [374, 0]
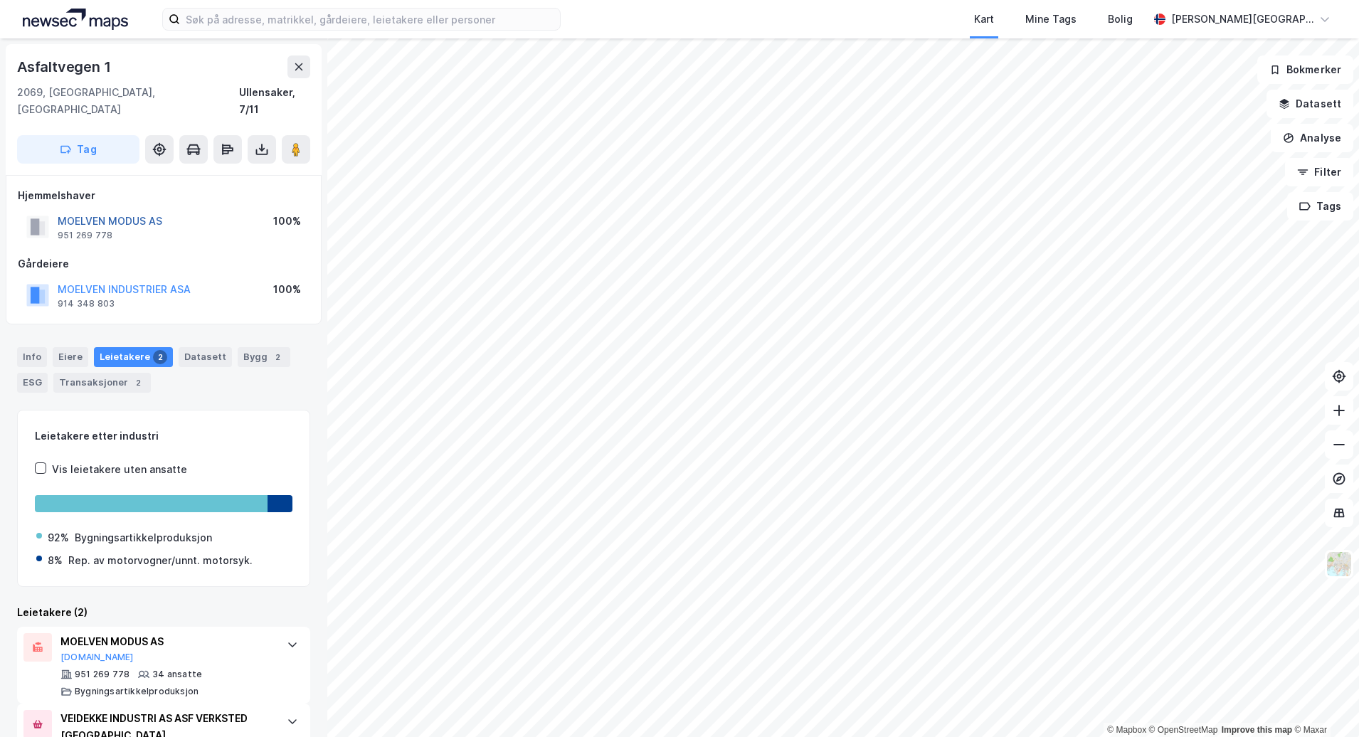
click at [0, 0] on button "MOELVEN MODUS AS" at bounding box center [0, 0] width 0 height 0
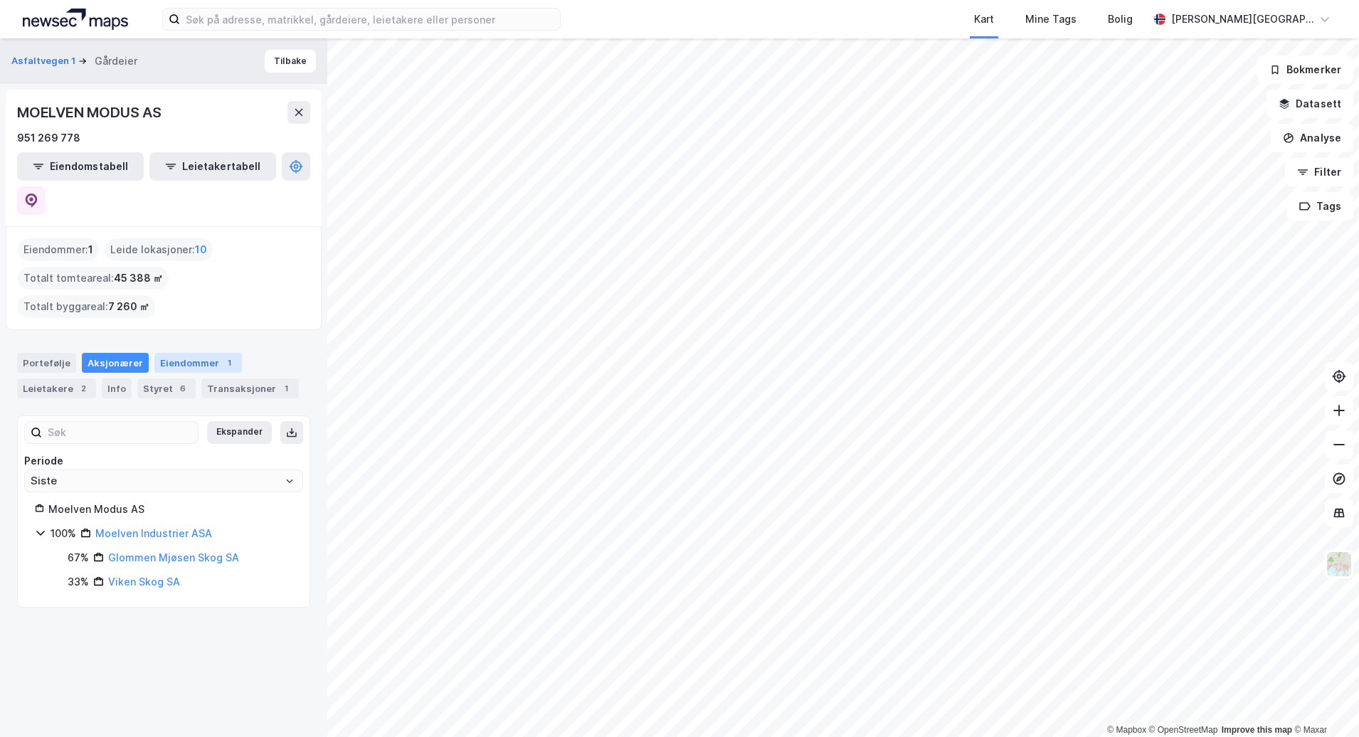
click at [191, 353] on div "Eiendommer 1" at bounding box center [198, 363] width 88 height 20
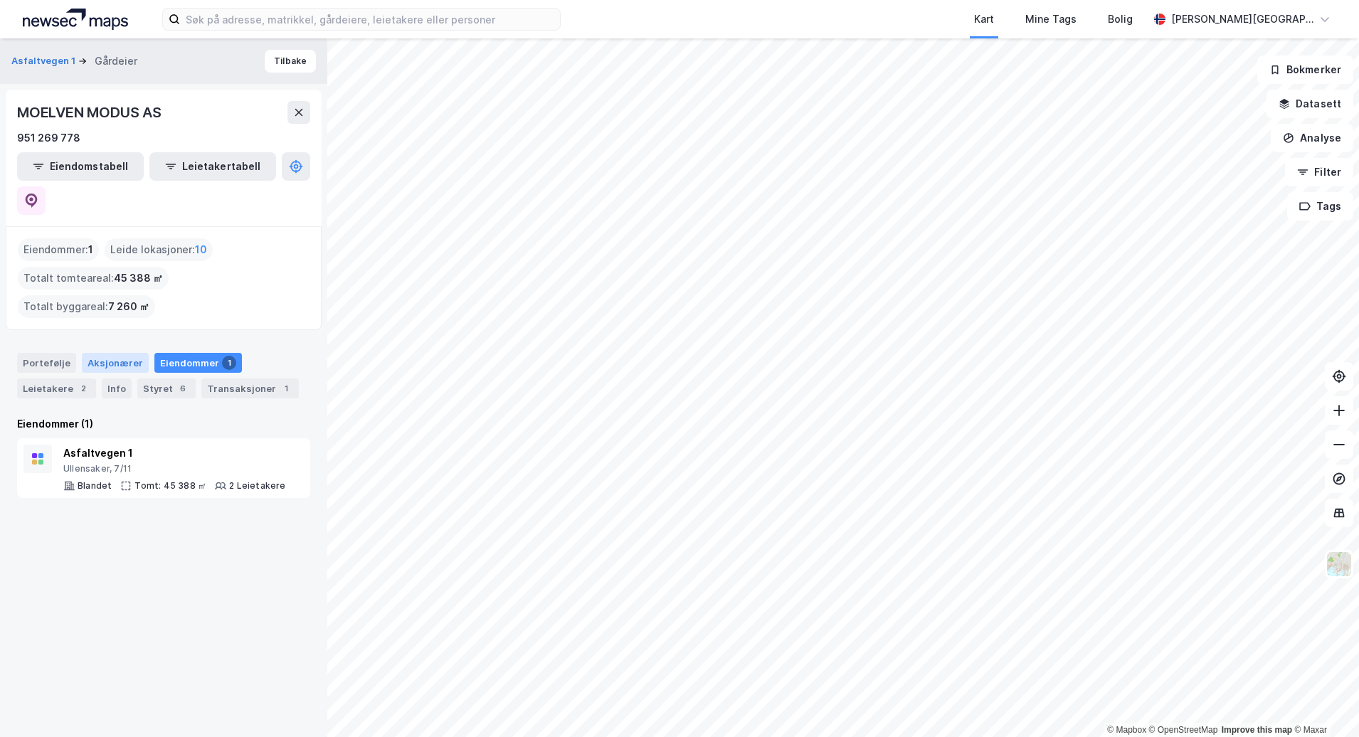
click at [100, 353] on div "Aksjonærer" at bounding box center [115, 363] width 67 height 20
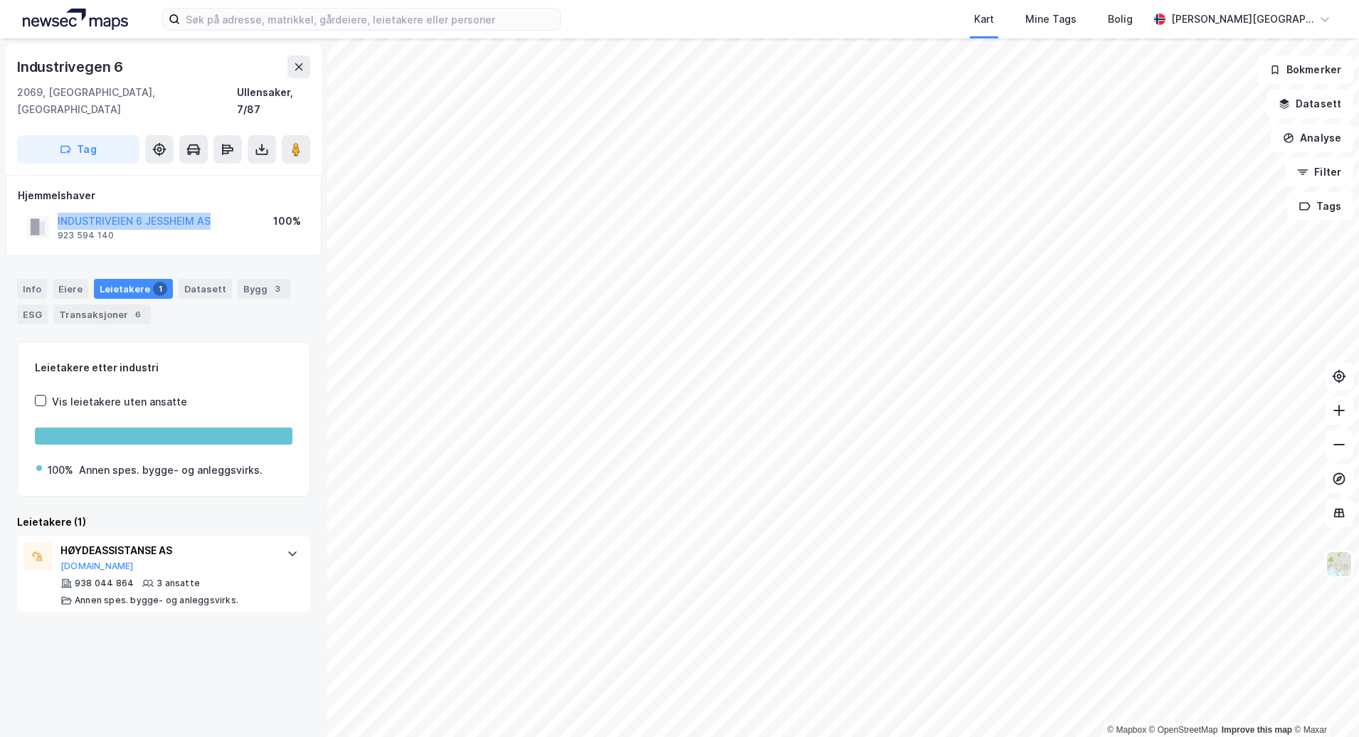
drag, startPoint x: 220, startPoint y: 200, endPoint x: 57, endPoint y: 204, distance: 163.0
click at [57, 210] on div "INDUSTRIVEIEN 6 [GEOGRAPHIC_DATA] AS 923 594 140 100%" at bounding box center [164, 227] width 292 height 34
copy button "INDUSTRIVEIEN 6 JESSHEIM AS"
click at [63, 279] on div "Eiere" at bounding box center [71, 289] width 36 height 20
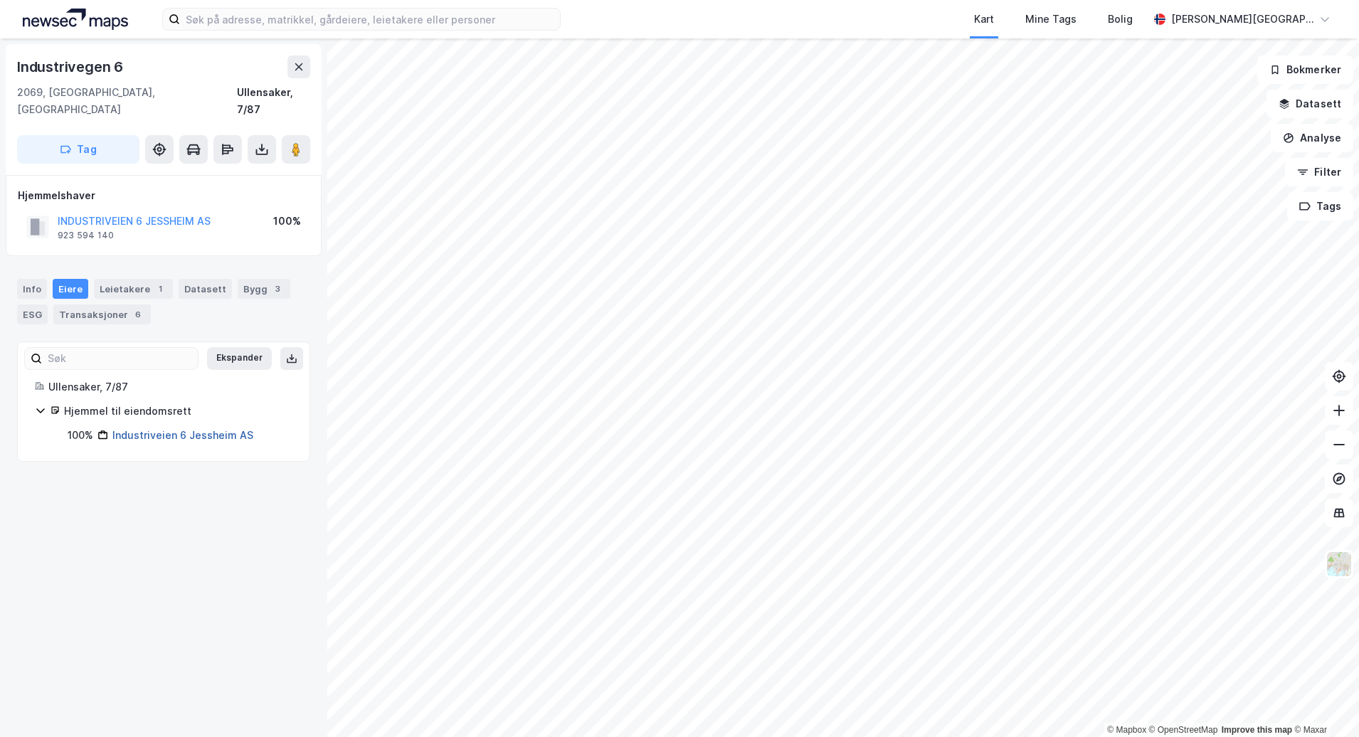
click at [167, 429] on link "Industriveien 6 Jessheim AS" at bounding box center [182, 435] width 141 height 12
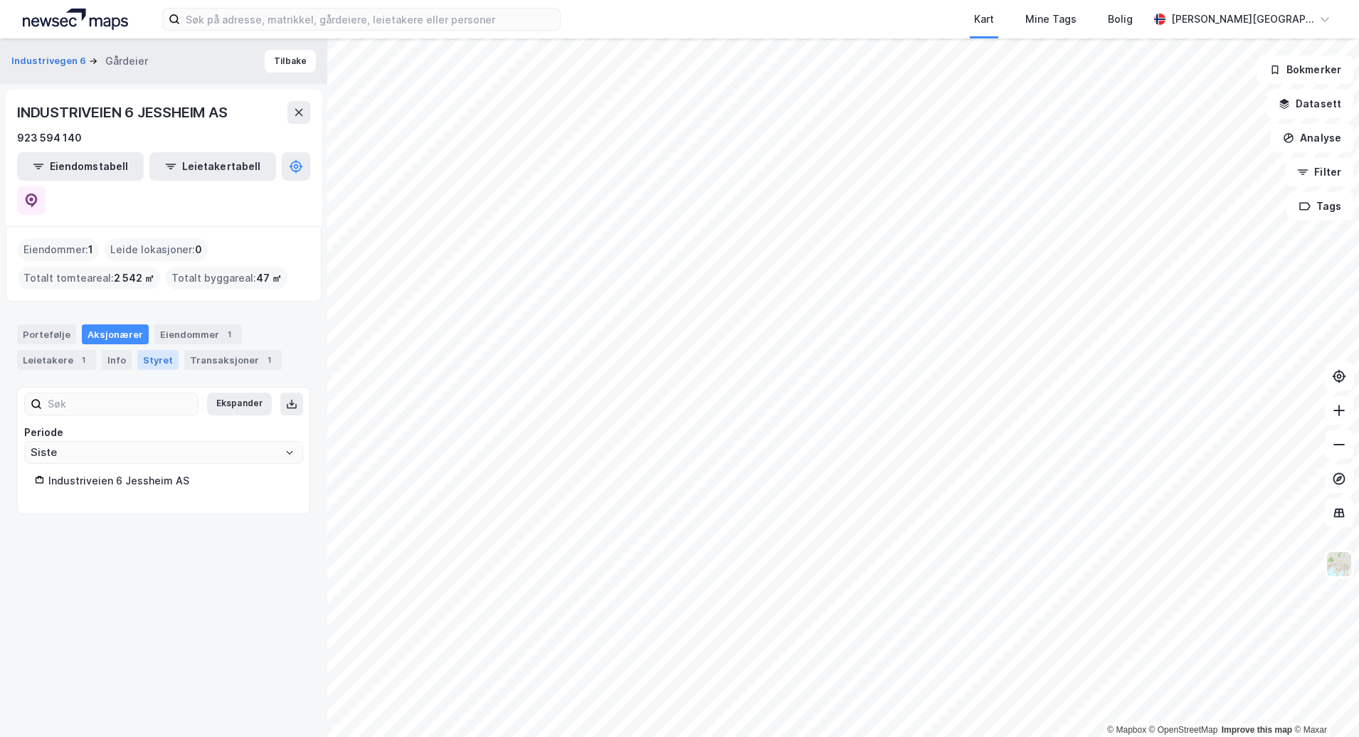
click at [144, 350] on div "Styret" at bounding box center [157, 360] width 41 height 20
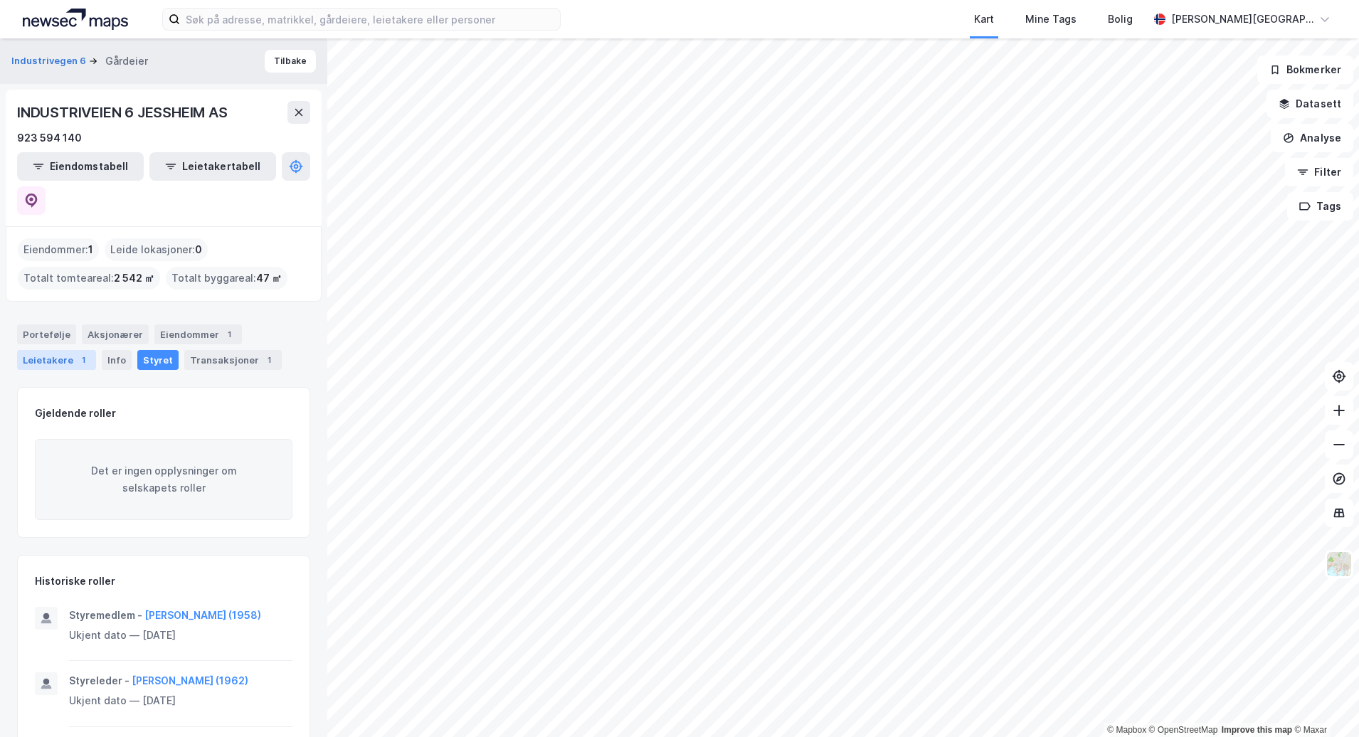
click at [53, 350] on div "Leietakere 1" at bounding box center [56, 360] width 79 height 20
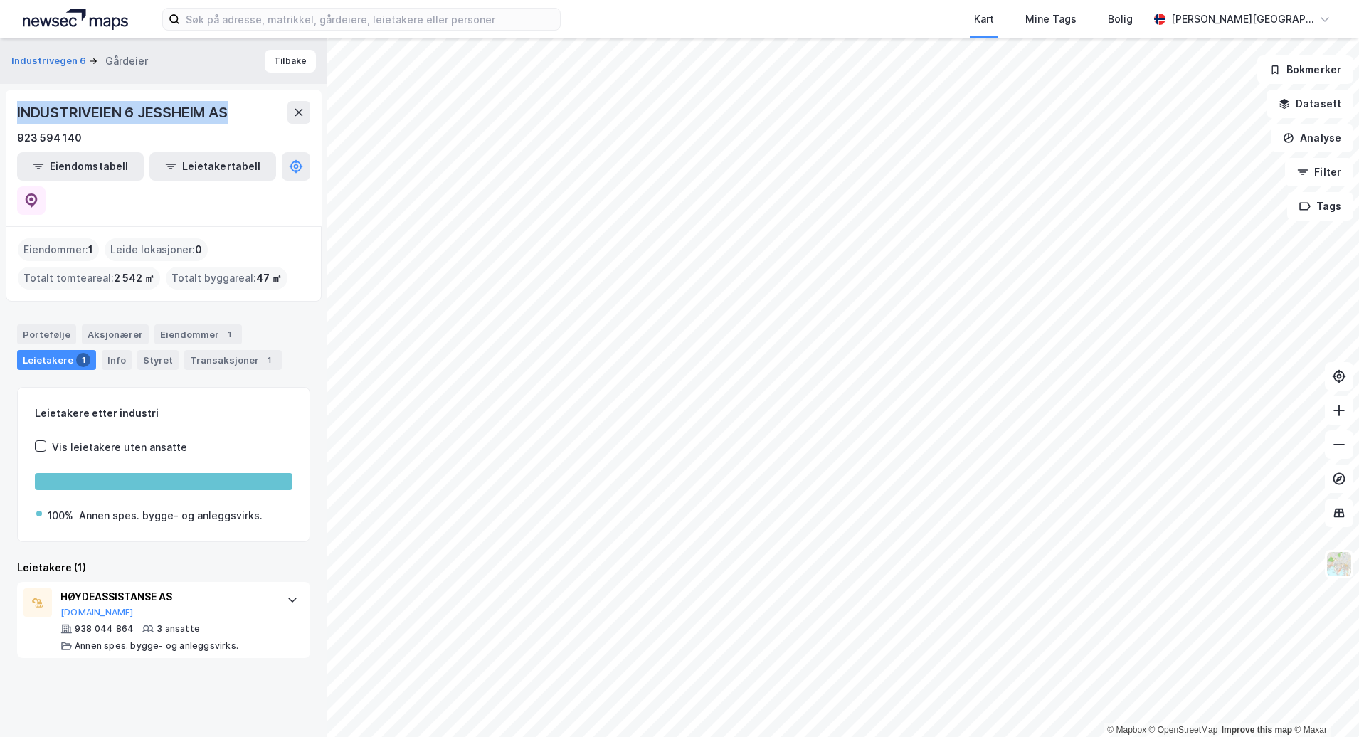
drag, startPoint x: 231, startPoint y: 110, endPoint x: 17, endPoint y: 117, distance: 213.6
click at [17, 117] on div "INDUSTRIVEIEN 6 JESSHEIM AS" at bounding box center [123, 112] width 213 height 23
copy div "INDUSTRIVEIEN 6 JESSHEIM AS"
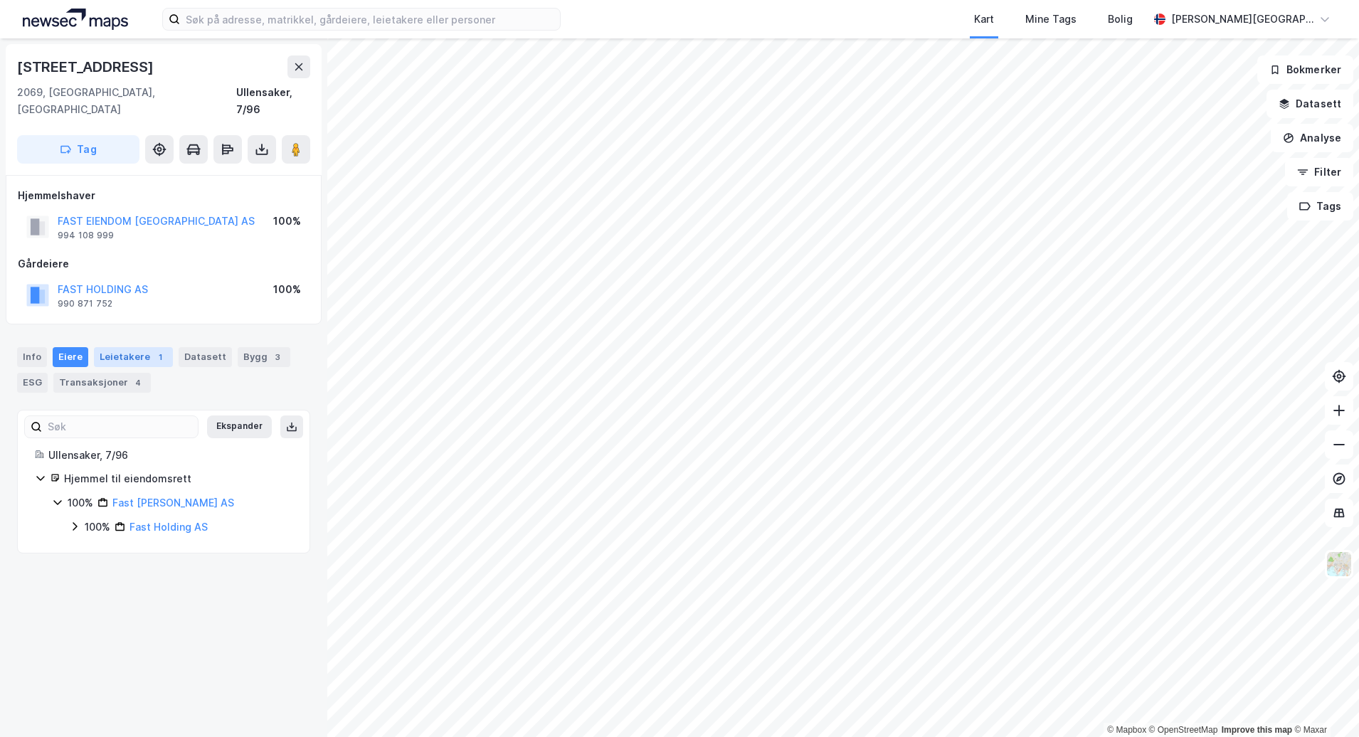
click at [117, 347] on div "Leietakere 1" at bounding box center [133, 357] width 79 height 20
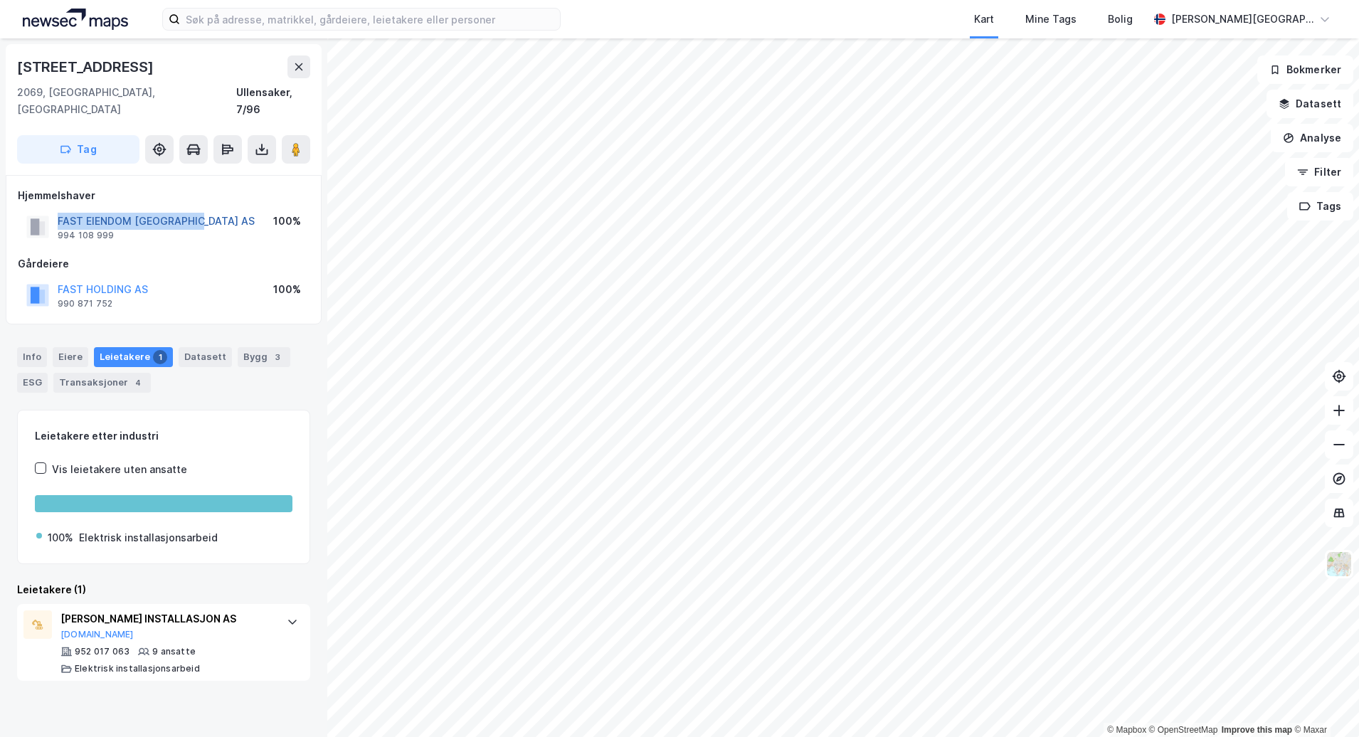
drag, startPoint x: 210, startPoint y: 207, endPoint x: 59, endPoint y: 203, distance: 150.9
click at [59, 210] on div "FAST EIENDOM [GEOGRAPHIC_DATA] AS 994 108 999 100%" at bounding box center [164, 227] width 292 height 34
copy button "FAST EIENDOM [GEOGRAPHIC_DATA] AS"
